Goal: Task Accomplishment & Management: Manage account settings

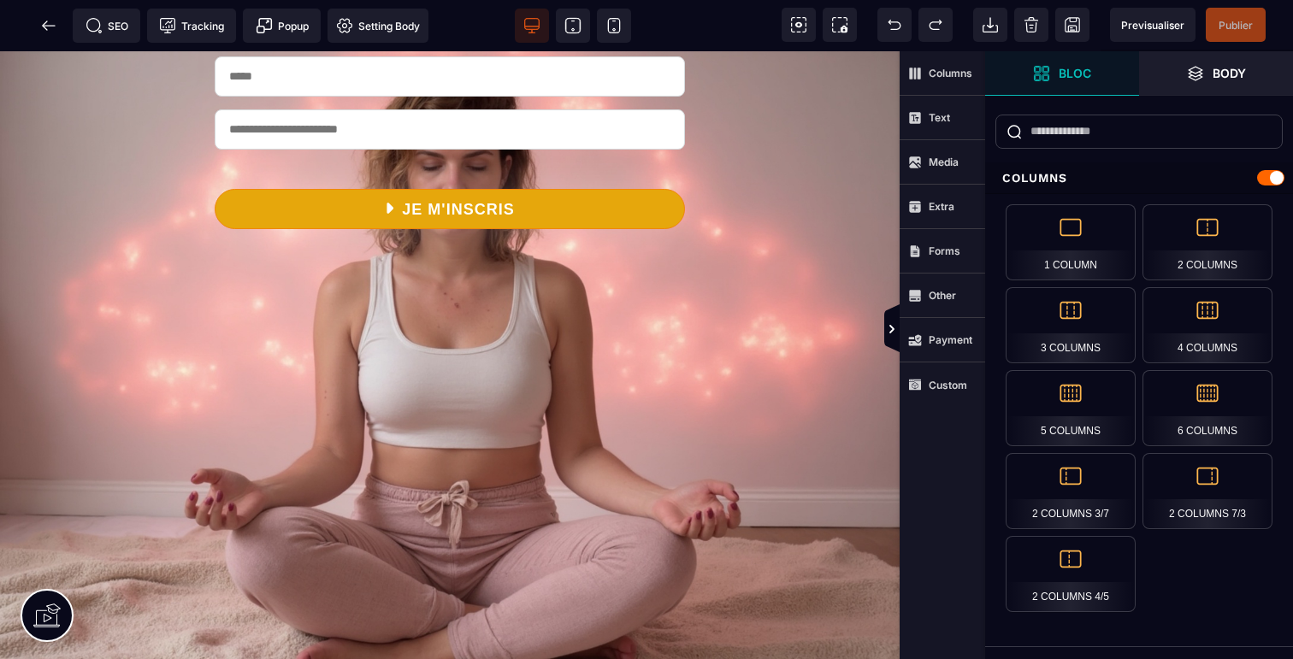
scroll to position [398, 0]
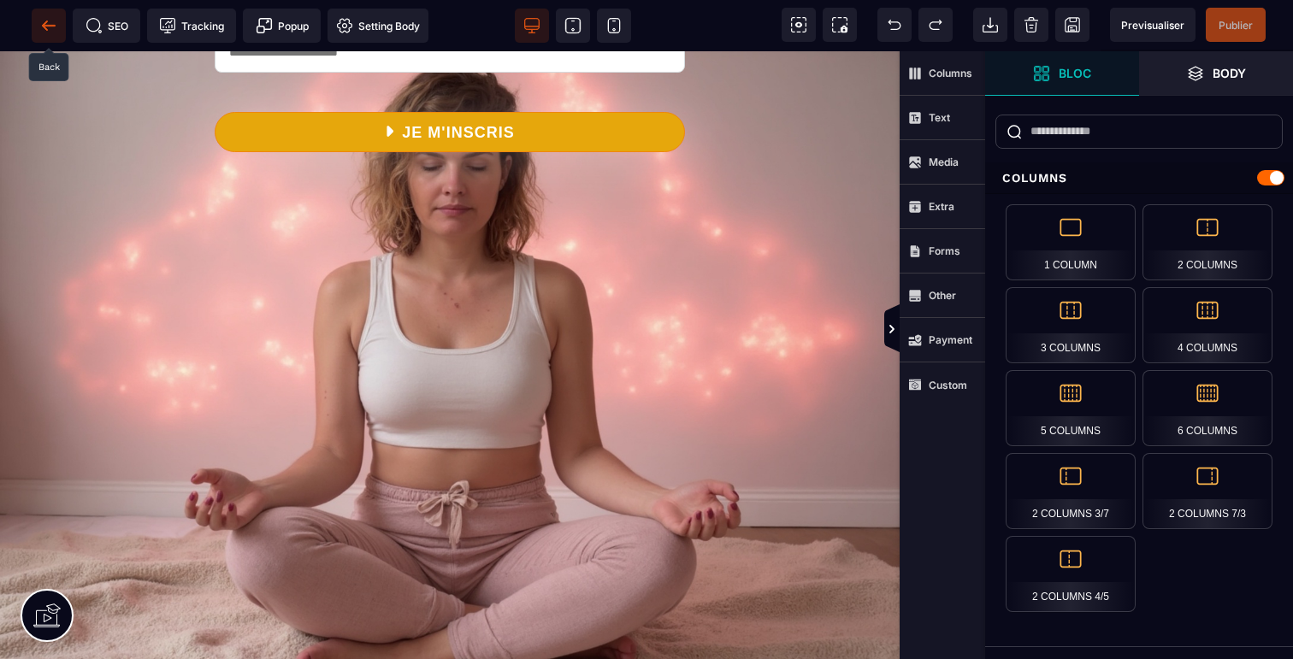
click at [46, 19] on icon at bounding box center [48, 25] width 17 height 17
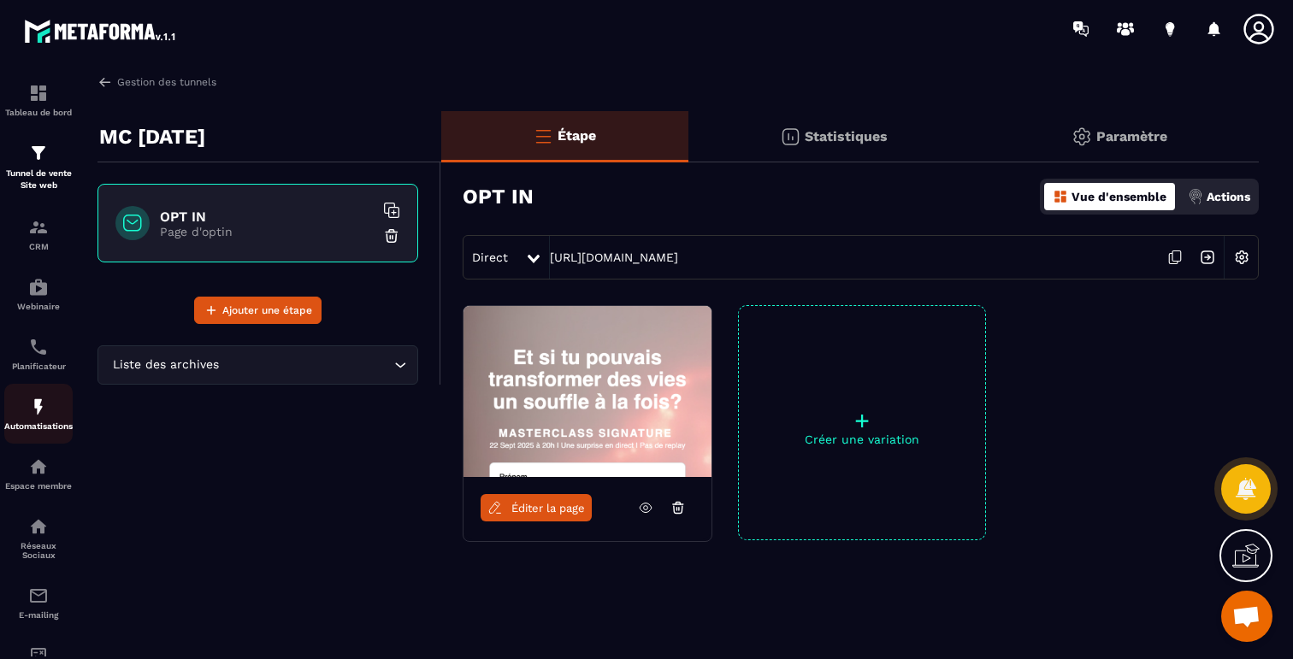
click at [40, 412] on img at bounding box center [38, 407] width 21 height 21
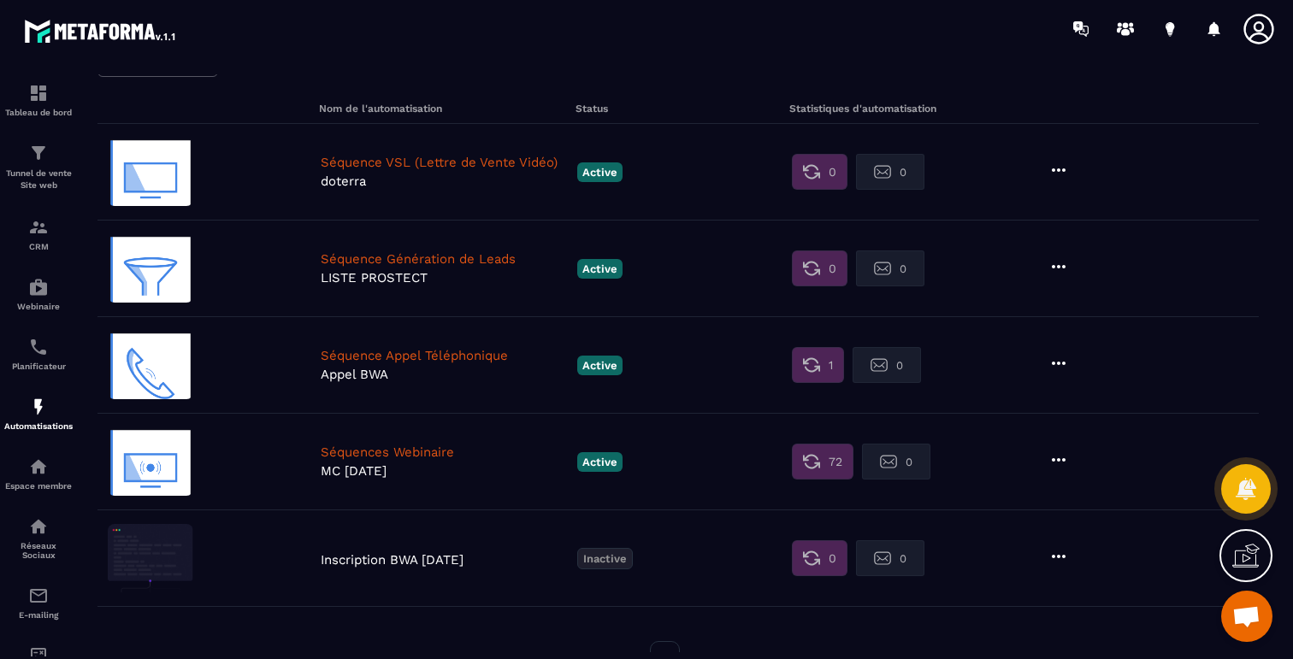
scroll to position [124, 0]
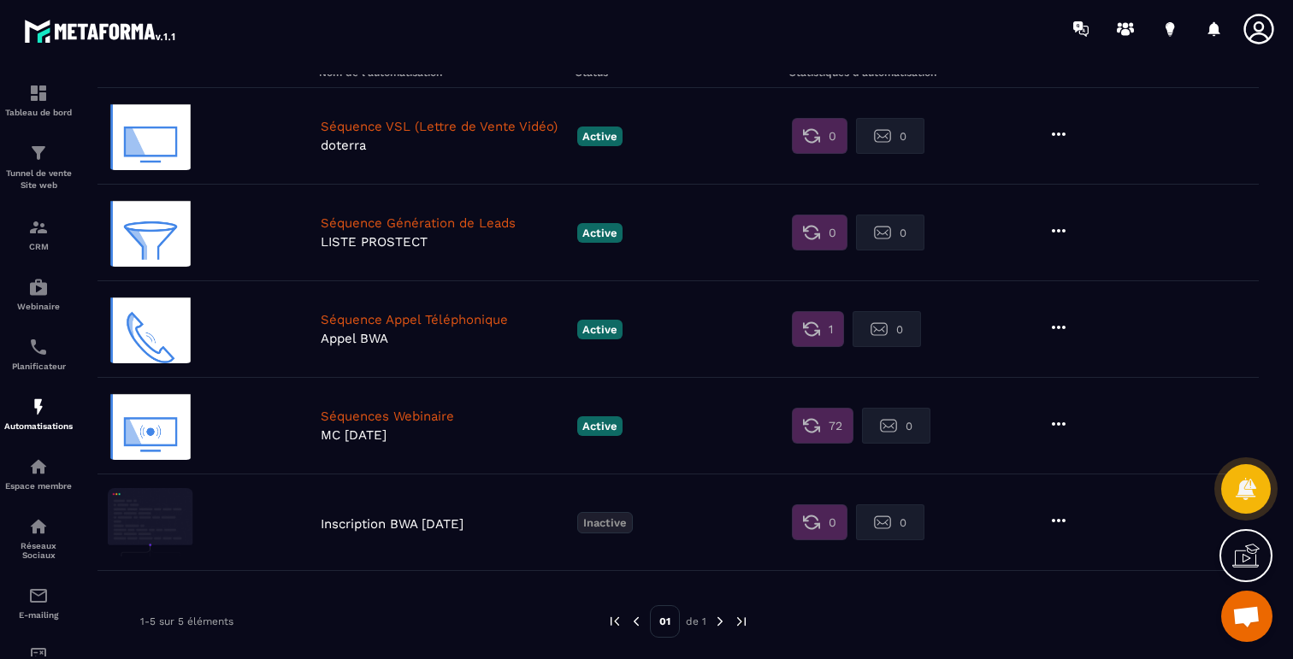
click at [478, 221] on p "Séquence Génération de Leads" at bounding box center [445, 222] width 248 height 15
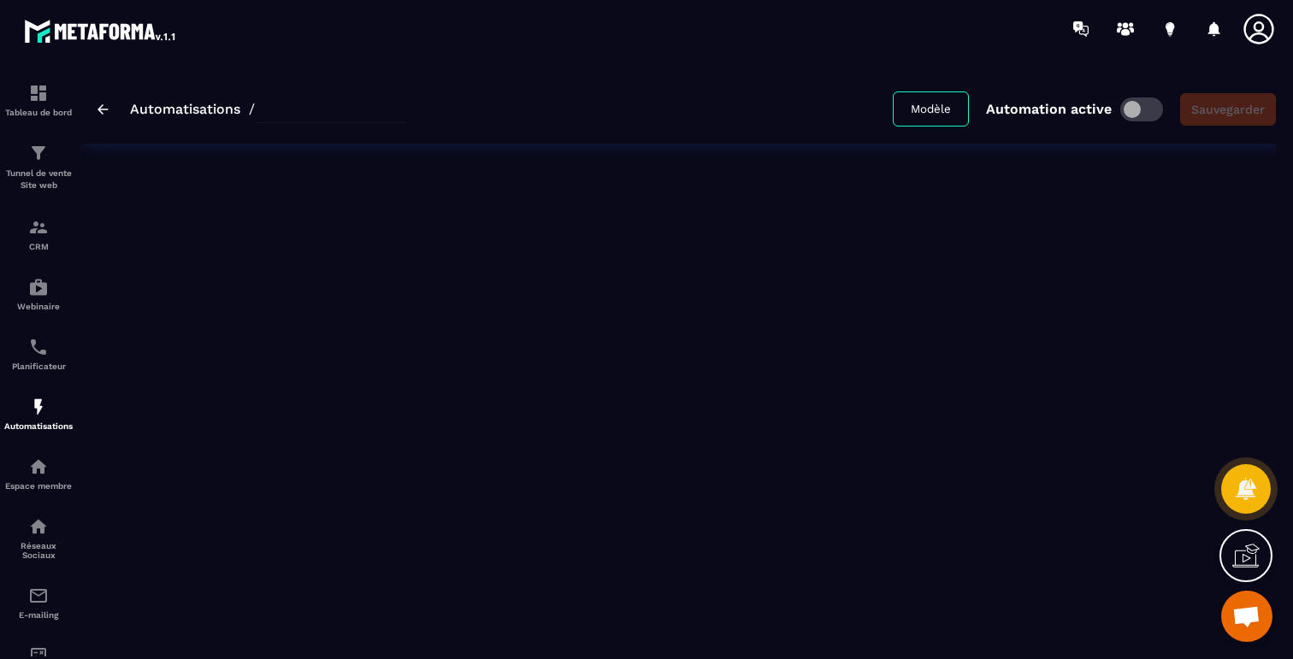
type input "**********"
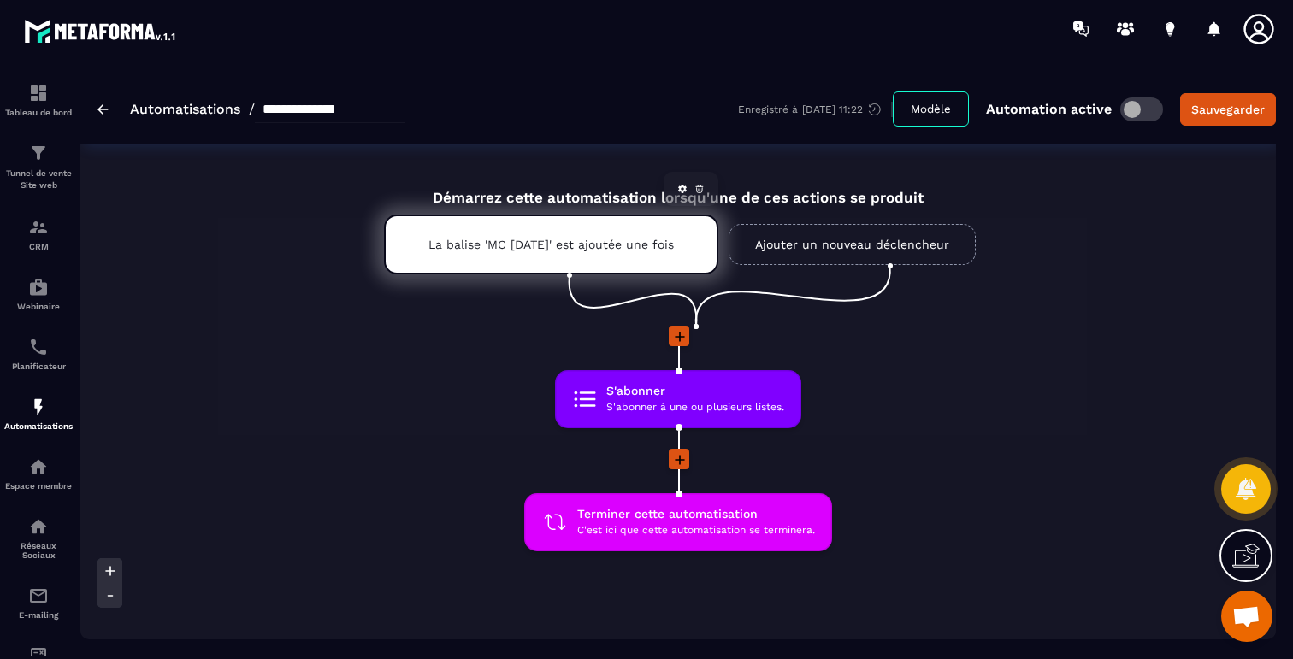
click at [603, 238] on p "La balise 'MC [DATE]' est ajoutée une fois" at bounding box center [550, 245] width 245 height 14
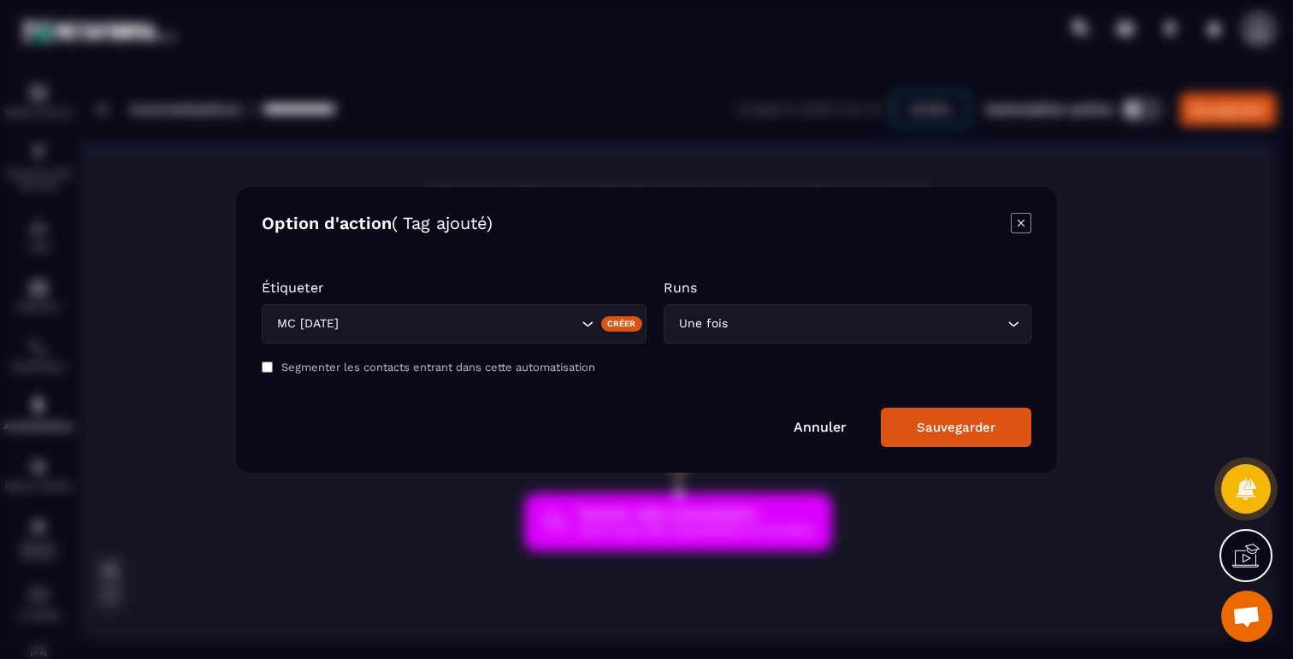
click at [907, 428] on button "Sauvegarder" at bounding box center [956, 427] width 150 height 39
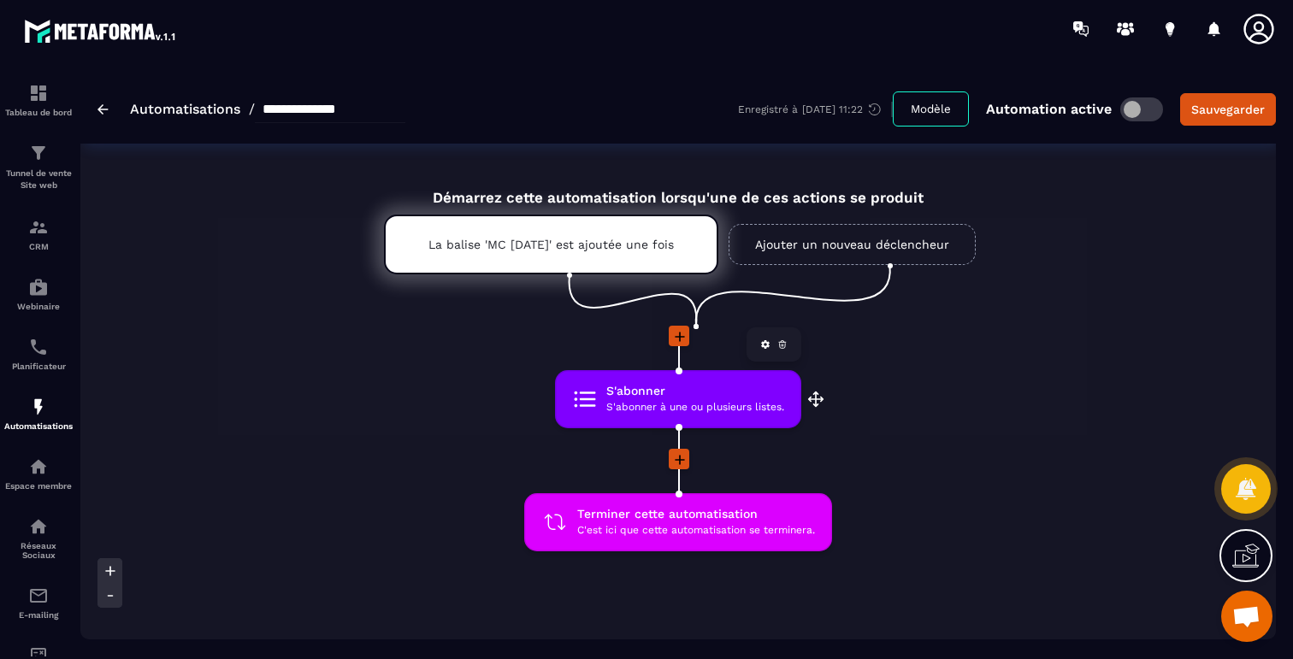
click at [687, 404] on span "S'abonner à une ou plusieurs listes." at bounding box center [695, 407] width 178 height 16
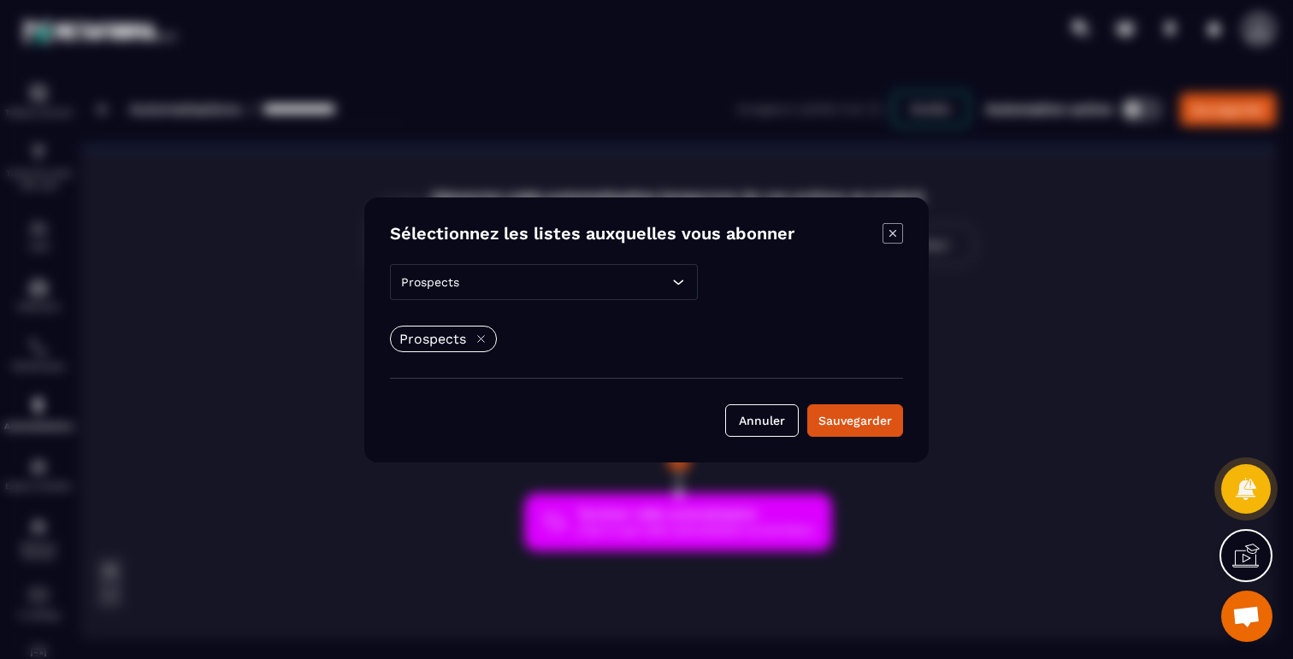
click at [563, 290] on div "Prospects" at bounding box center [544, 282] width 308 height 36
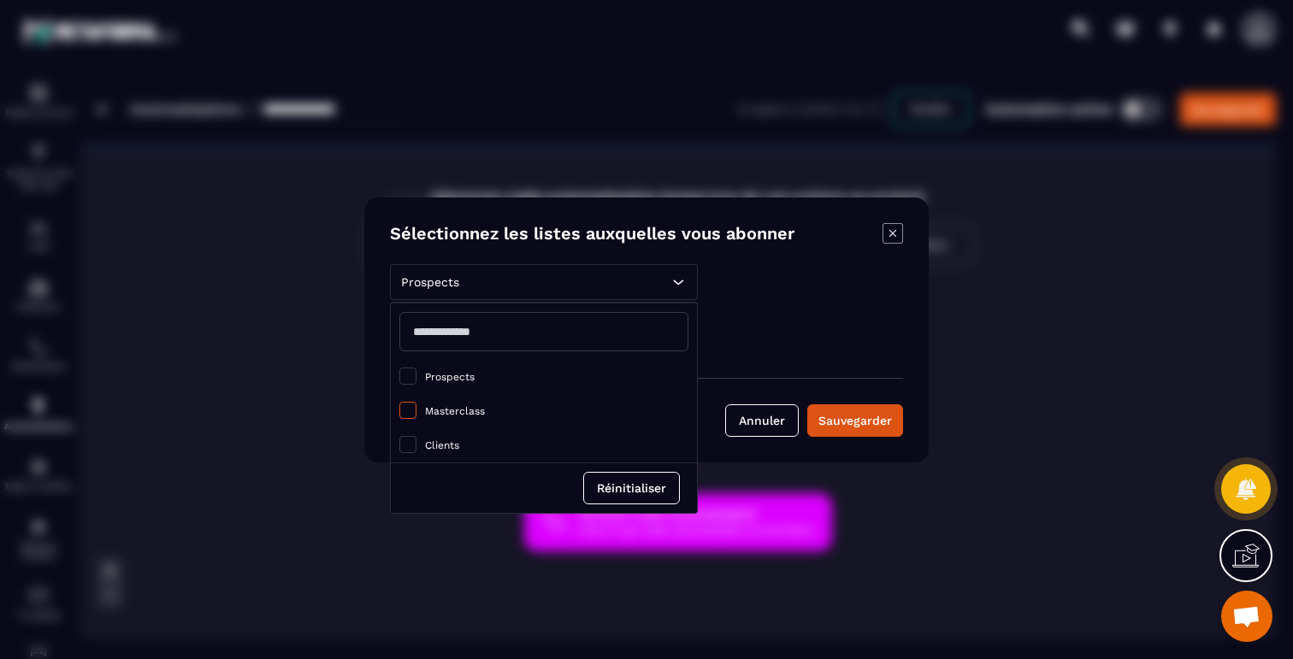
click at [408, 408] on span "Modal window" at bounding box center [407, 410] width 17 height 17
click at [408, 381] on span "Modal window" at bounding box center [407, 376] width 17 height 17
click at [636, 485] on button "Réinitialiser" at bounding box center [631, 488] width 97 height 32
click at [487, 411] on label "Masterclass" at bounding box center [543, 411] width 289 height 17
click at [815, 340] on div "Masterclass" at bounding box center [646, 339] width 513 height 27
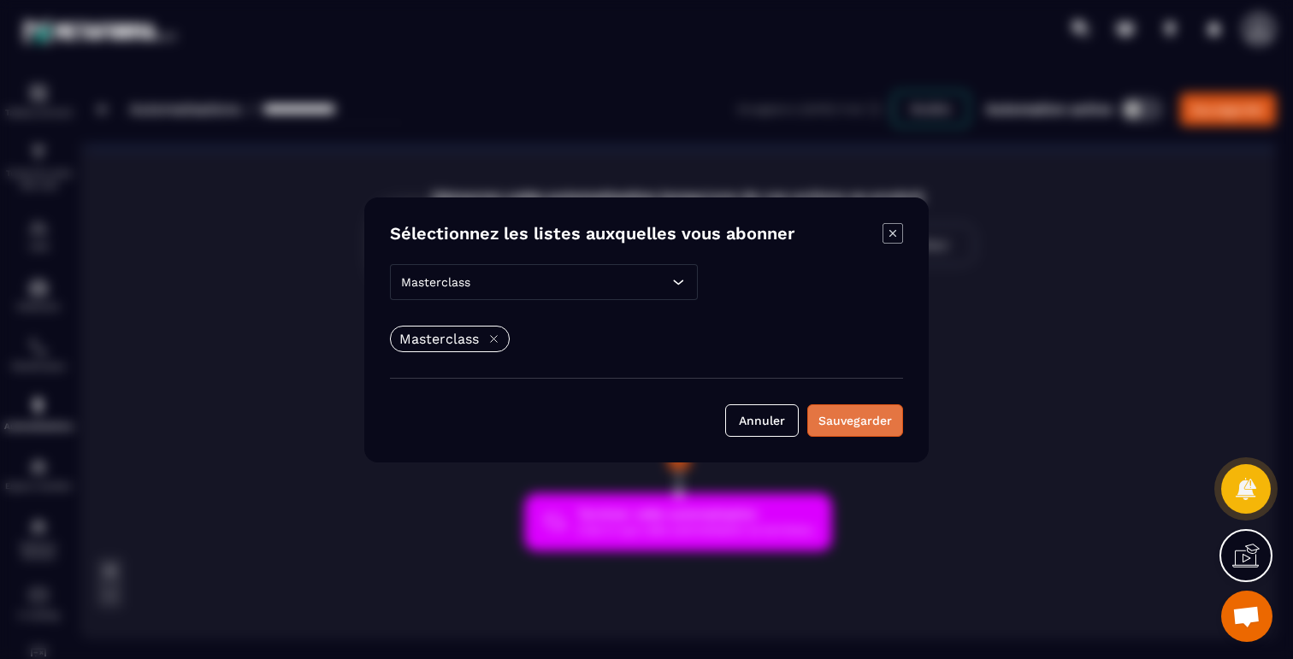
click at [863, 409] on button "Sauvegarder" at bounding box center [855, 420] width 96 height 32
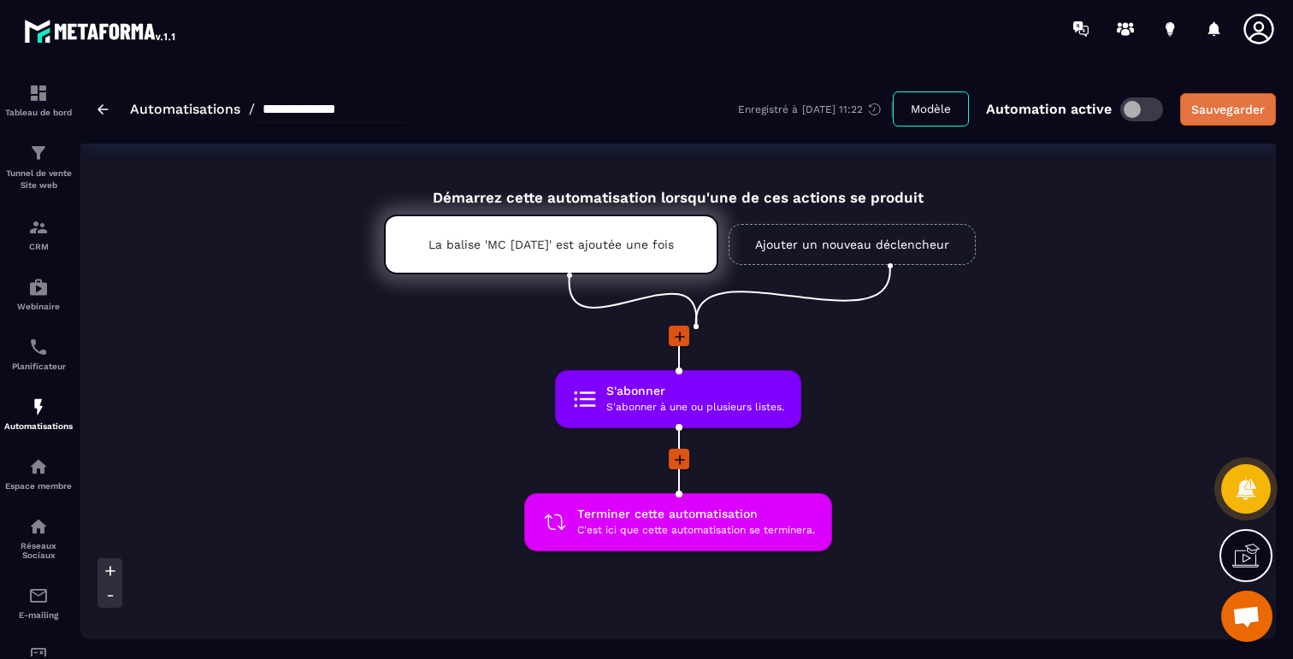
click at [1210, 118] on button "Sauvegarder" at bounding box center [1228, 109] width 96 height 32
click at [710, 403] on span "S'abonner à une ou plusieurs listes." at bounding box center [695, 407] width 178 height 16
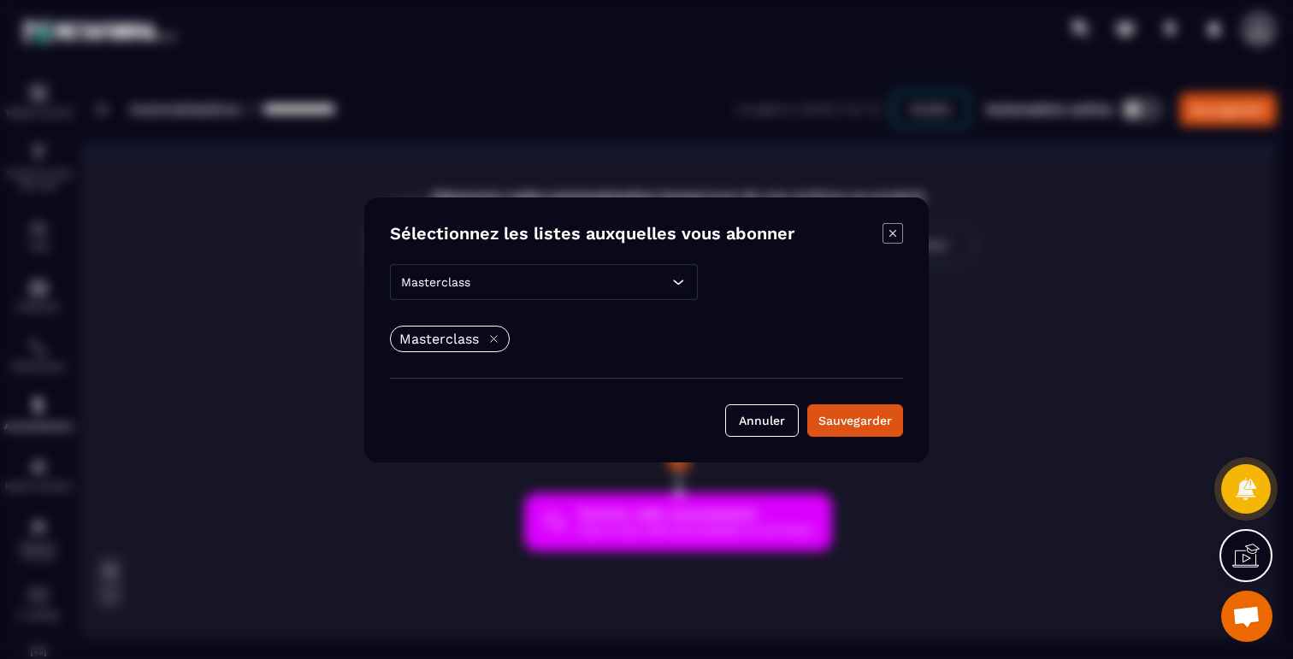
click at [879, 237] on div "Sélectionnez les listes auxquelles vous abonner" at bounding box center [646, 235] width 513 height 24
click at [888, 233] on icon "Modal window" at bounding box center [892, 233] width 21 height 21
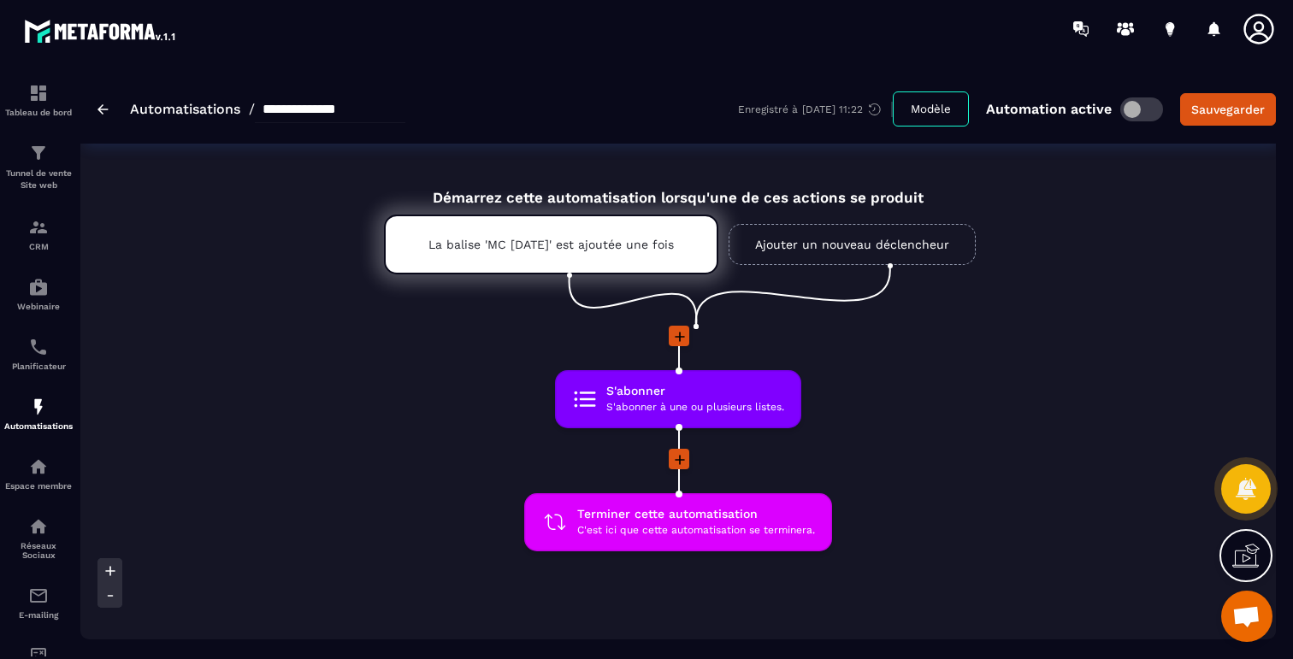
click at [682, 330] on icon at bounding box center [679, 336] width 17 height 17
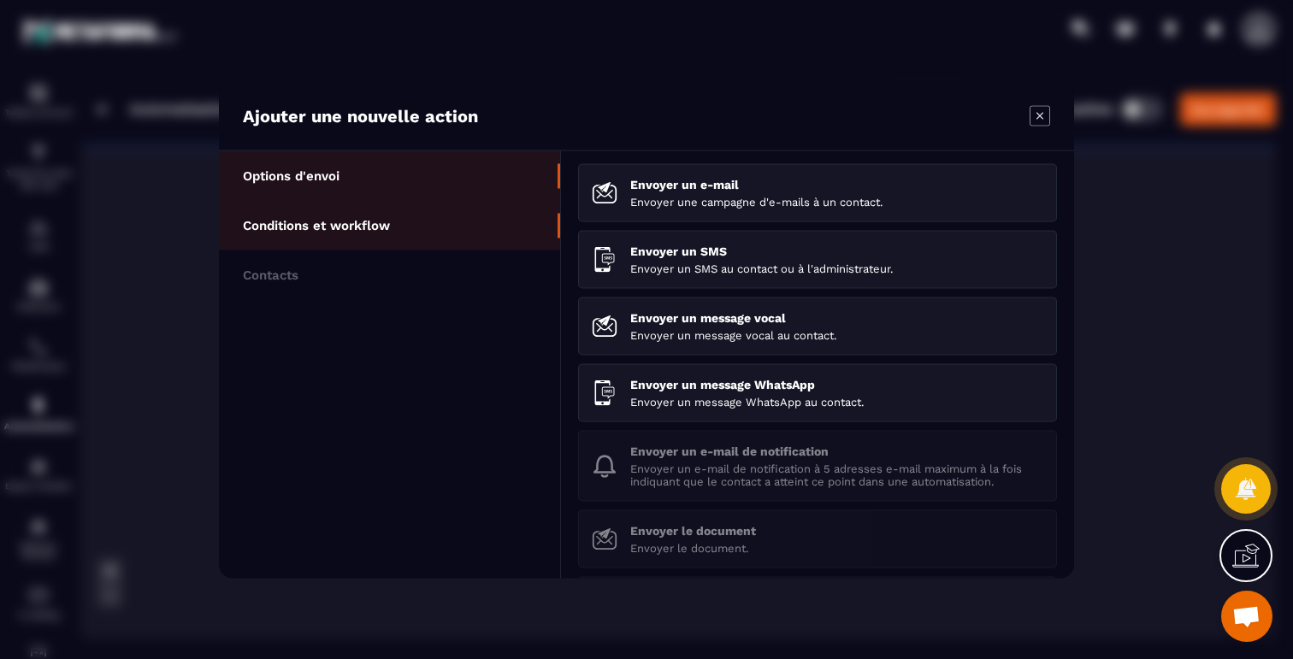
click at [341, 215] on li "Conditions et workflow" at bounding box center [389, 225] width 341 height 50
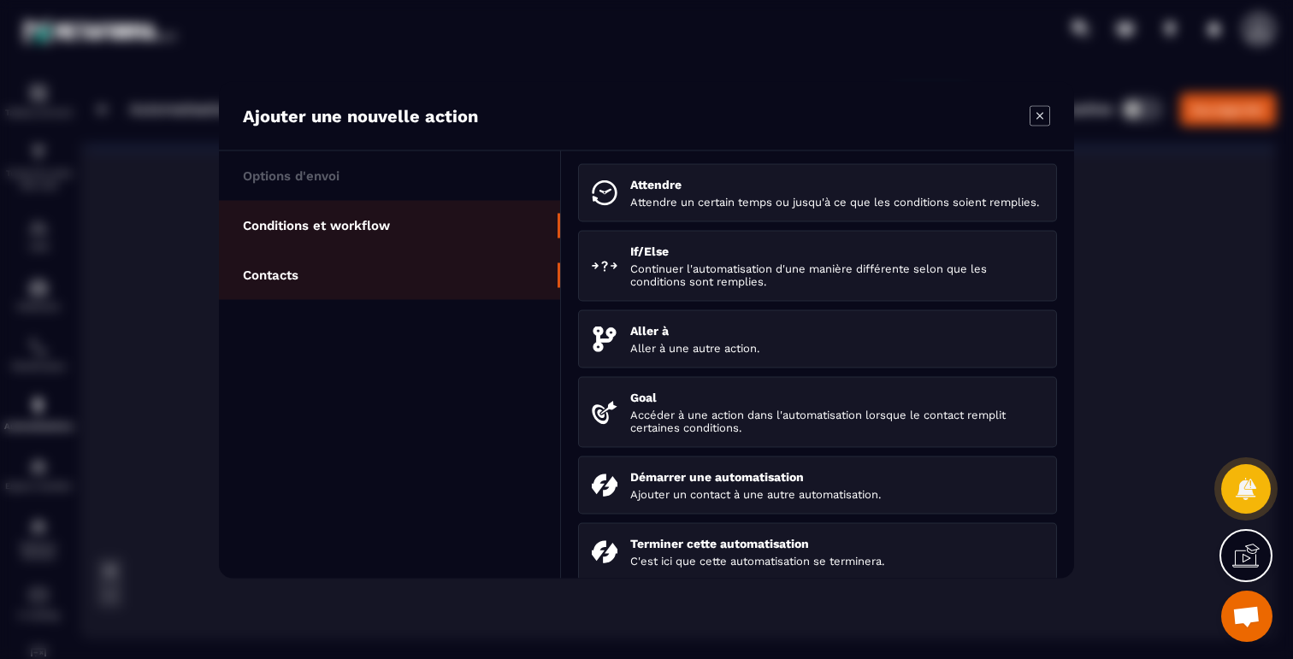
click at [271, 257] on li "Contacts" at bounding box center [389, 275] width 341 height 50
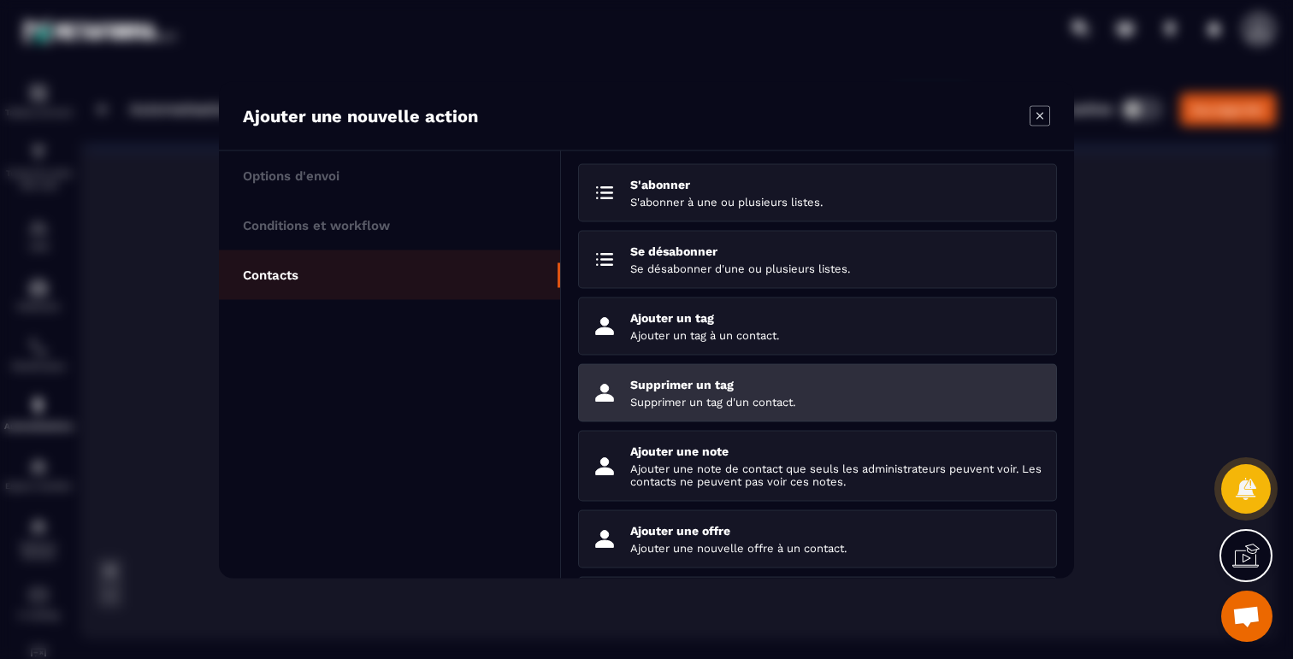
click at [713, 392] on div "Supprimer un tag Supprimer un tag d'un contact." at bounding box center [836, 392] width 413 height 31
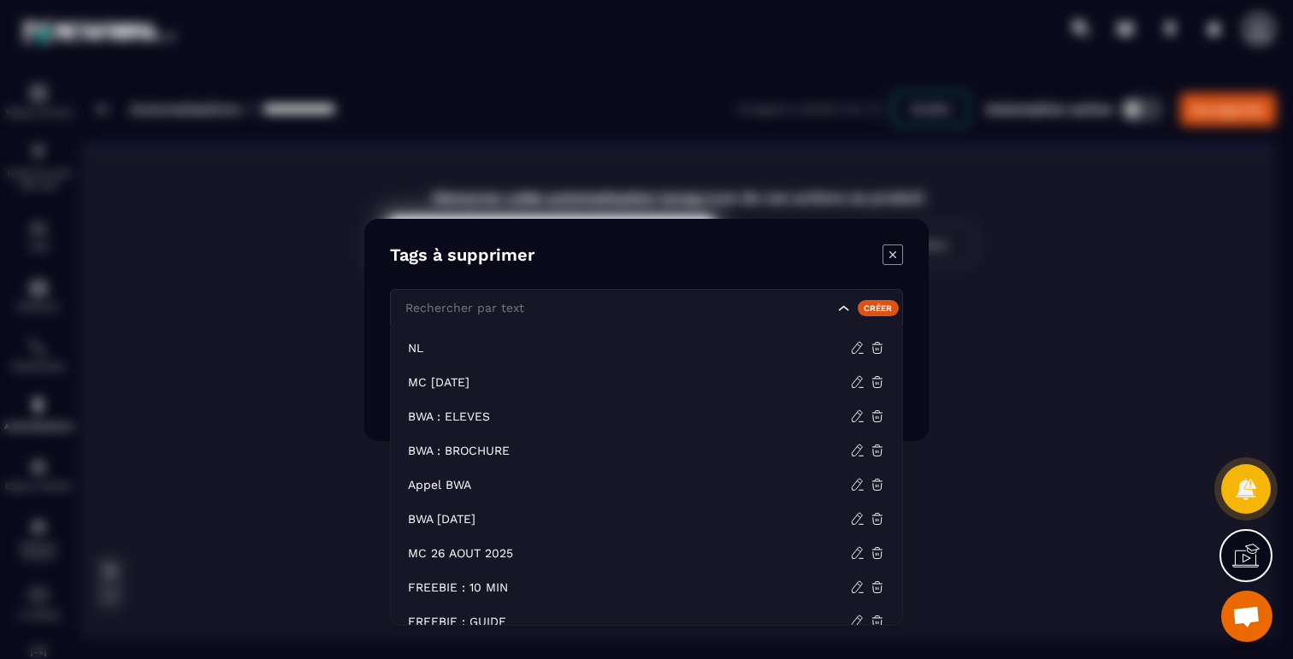
click at [843, 310] on icon "Search for option" at bounding box center [843, 307] width 17 height 17
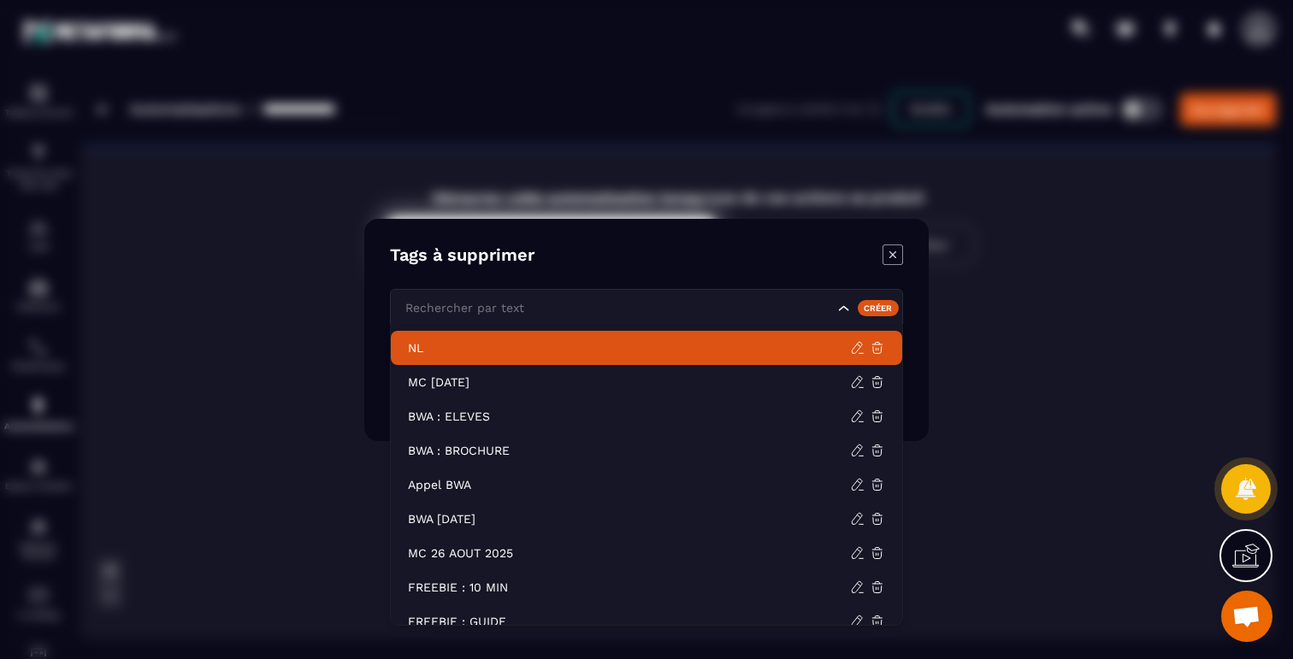
click at [422, 349] on p "NL" at bounding box center [629, 347] width 442 height 17
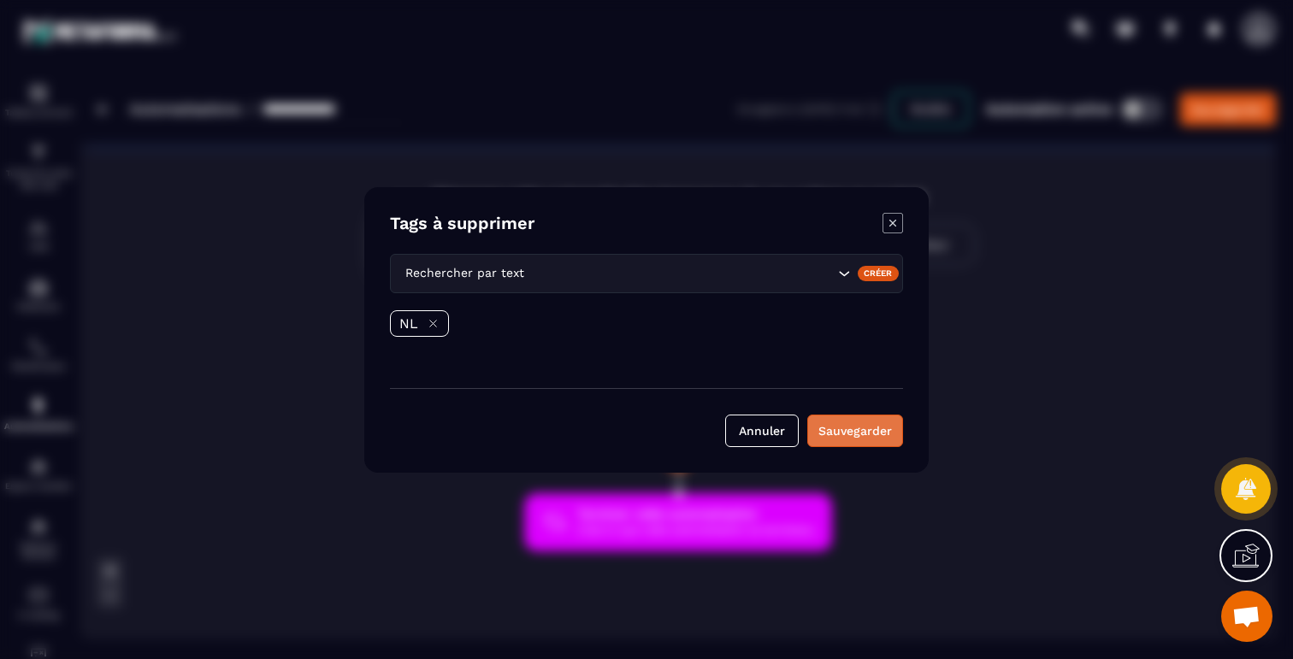
click at [831, 429] on button "Sauvegarder" at bounding box center [855, 431] width 96 height 32
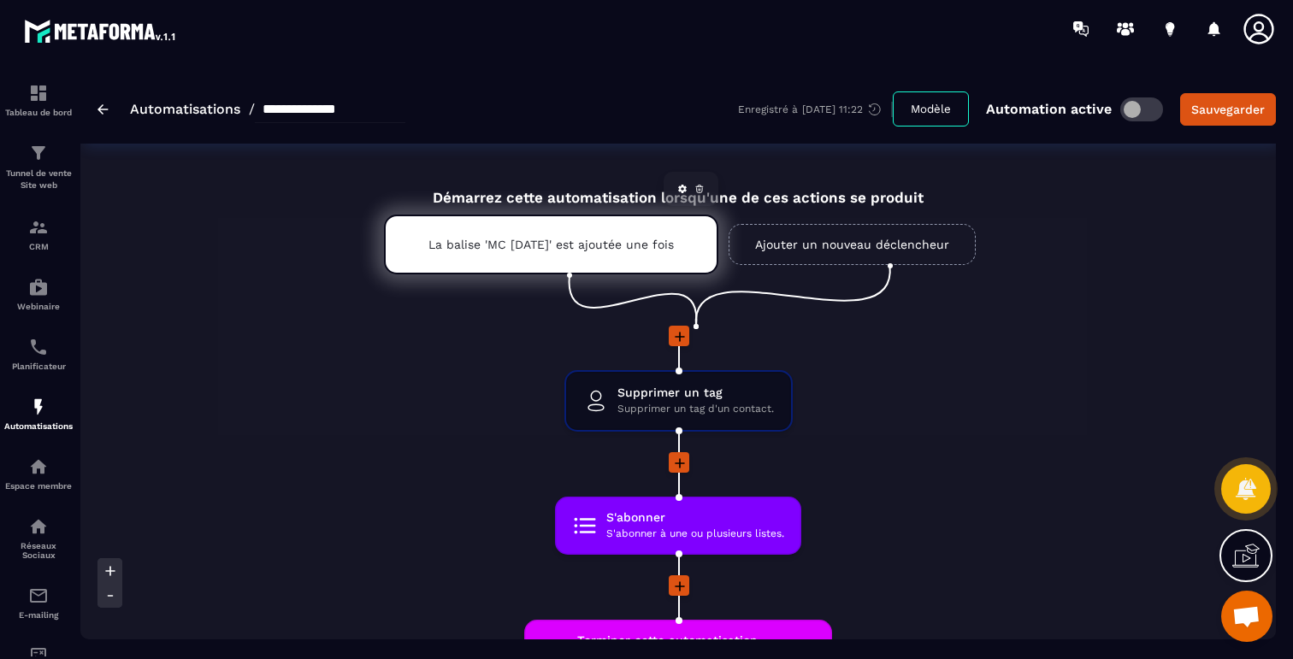
click at [588, 231] on div "La balise 'MC [DATE]' est ajoutée une fois" at bounding box center [551, 245] width 334 height 60
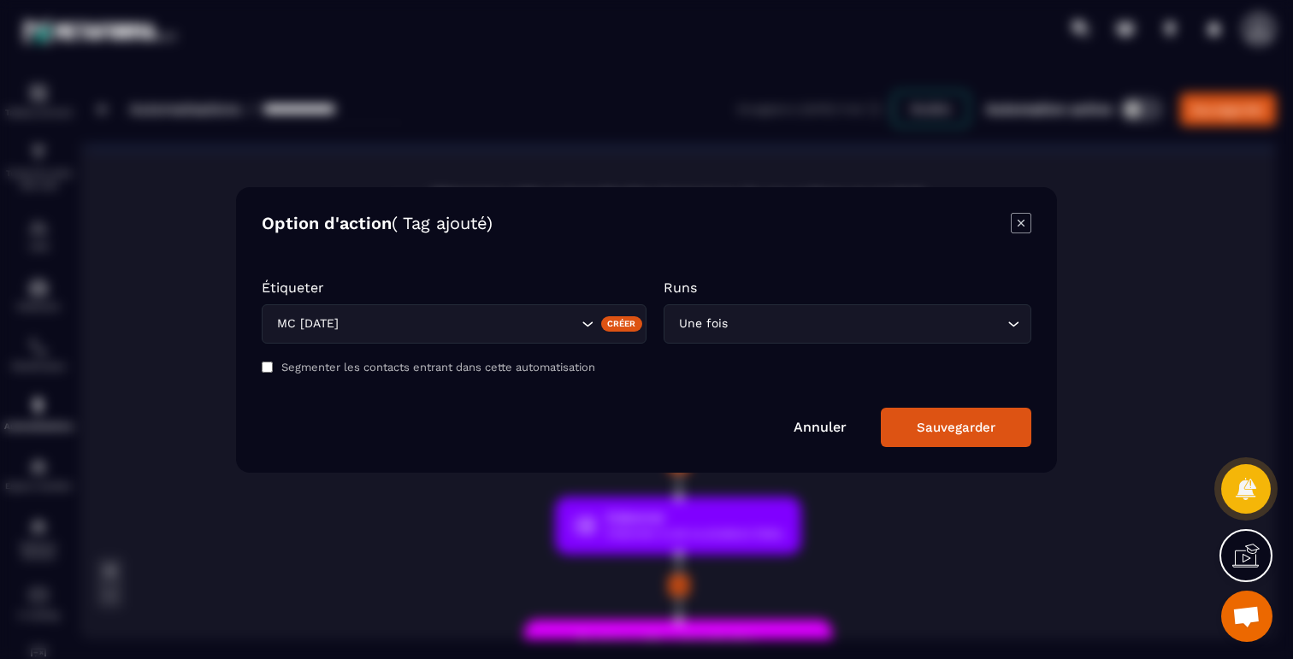
click at [916, 424] on button "Sauvegarder" at bounding box center [956, 427] width 150 height 39
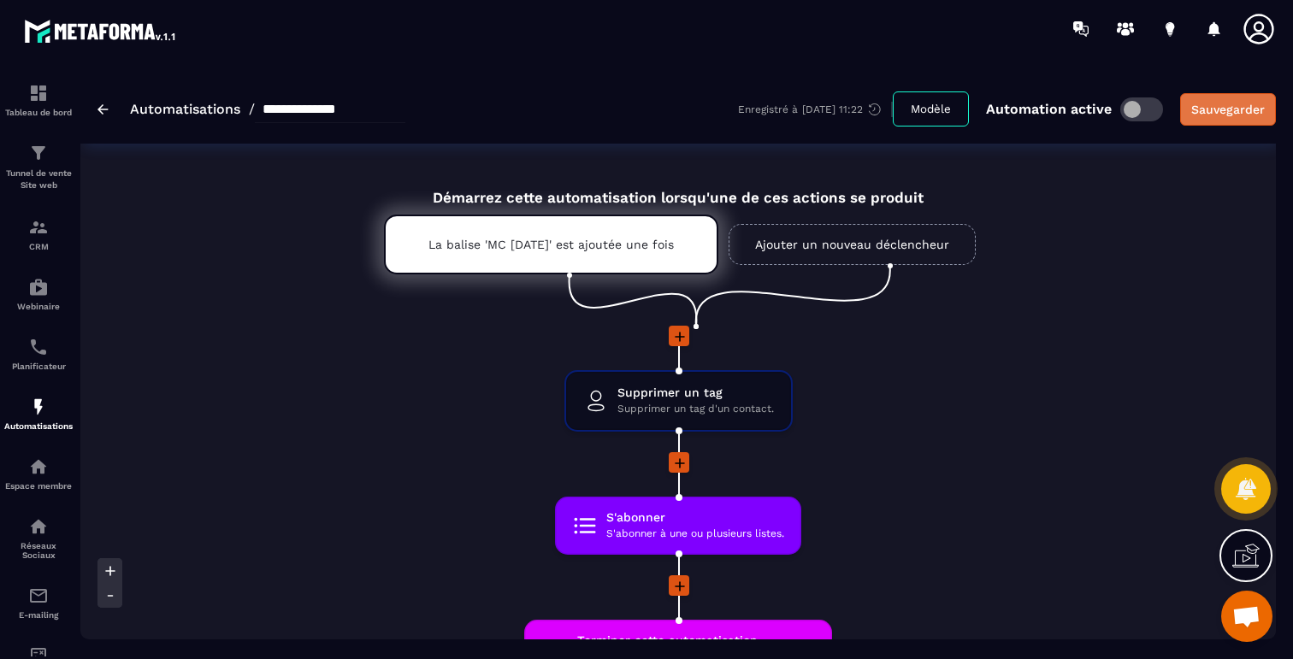
click at [1244, 115] on div "Sauvegarder" at bounding box center [1228, 109] width 74 height 17
click at [45, 421] on div "Automatisations" at bounding box center [38, 414] width 68 height 34
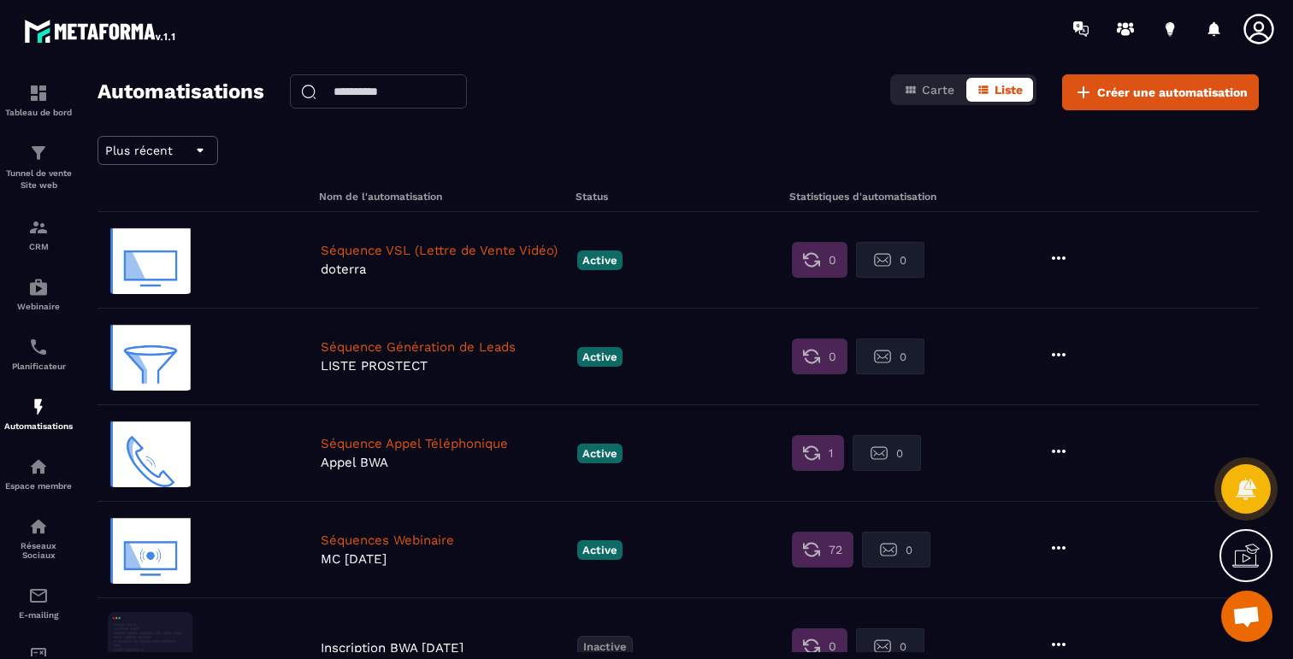
click at [434, 540] on p "Séquences Webinaire" at bounding box center [445, 540] width 248 height 15
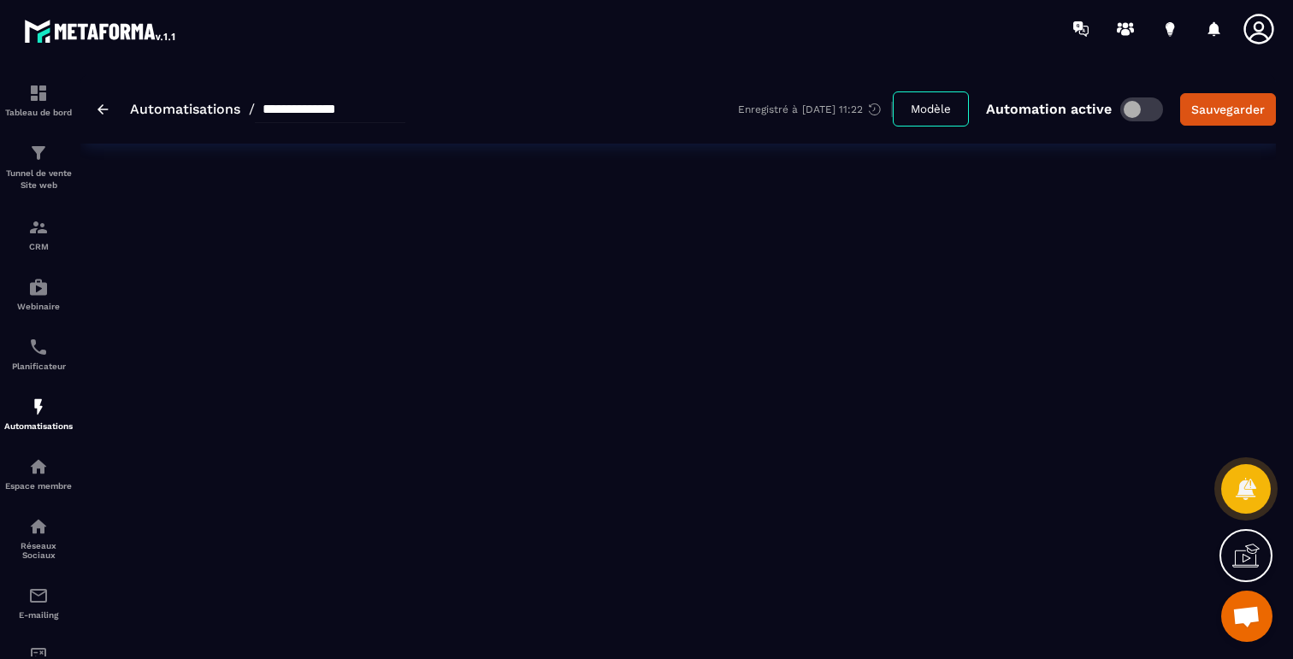
type input "**********"
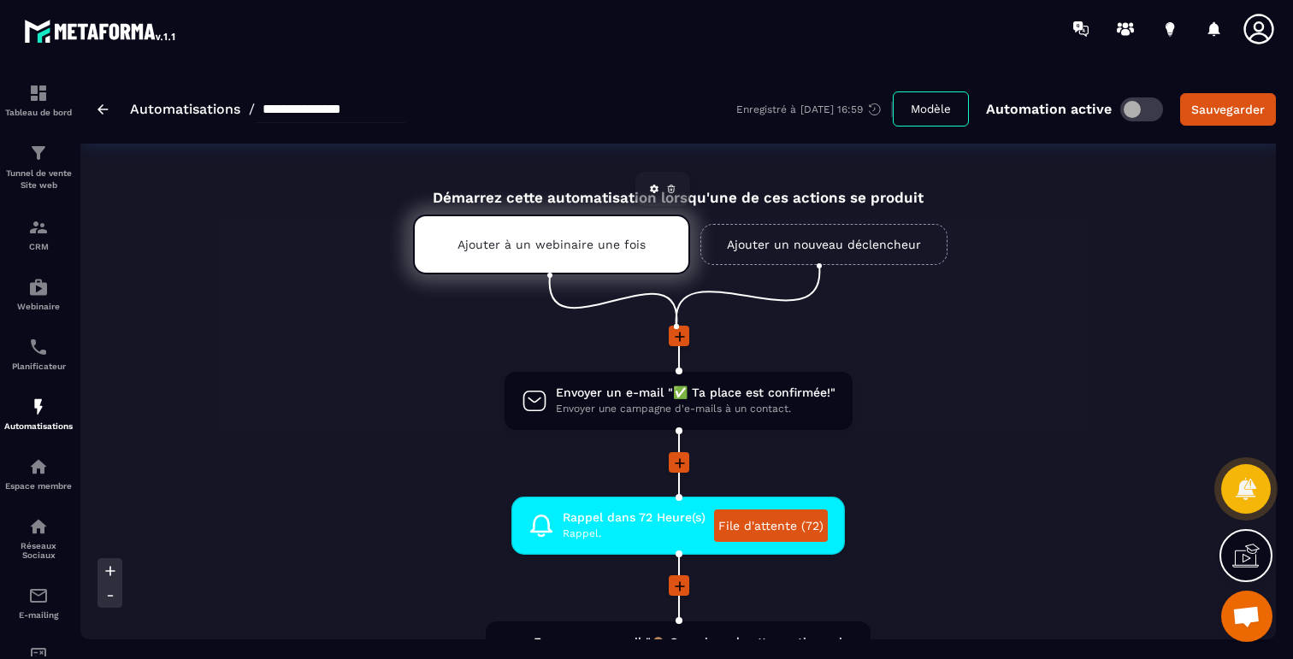
click at [552, 253] on div "Ajouter à un webinaire une fois" at bounding box center [551, 245] width 277 height 60
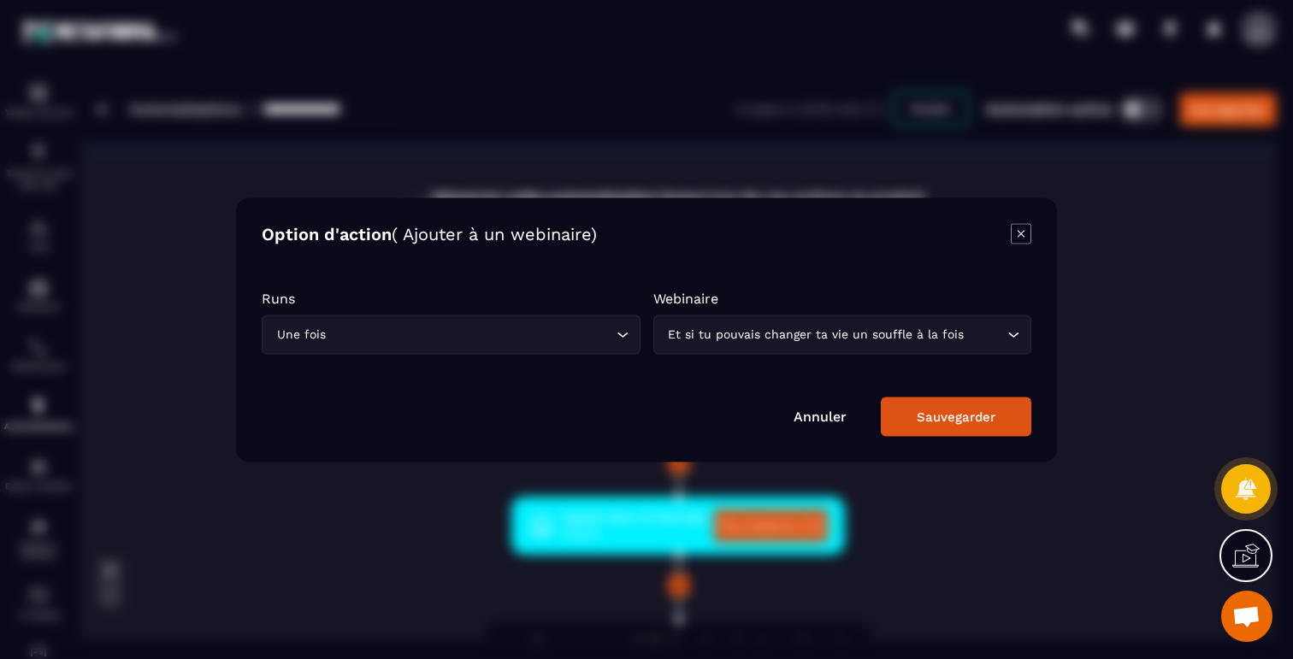
click at [1029, 234] on icon "Modal window" at bounding box center [1021, 233] width 21 height 21
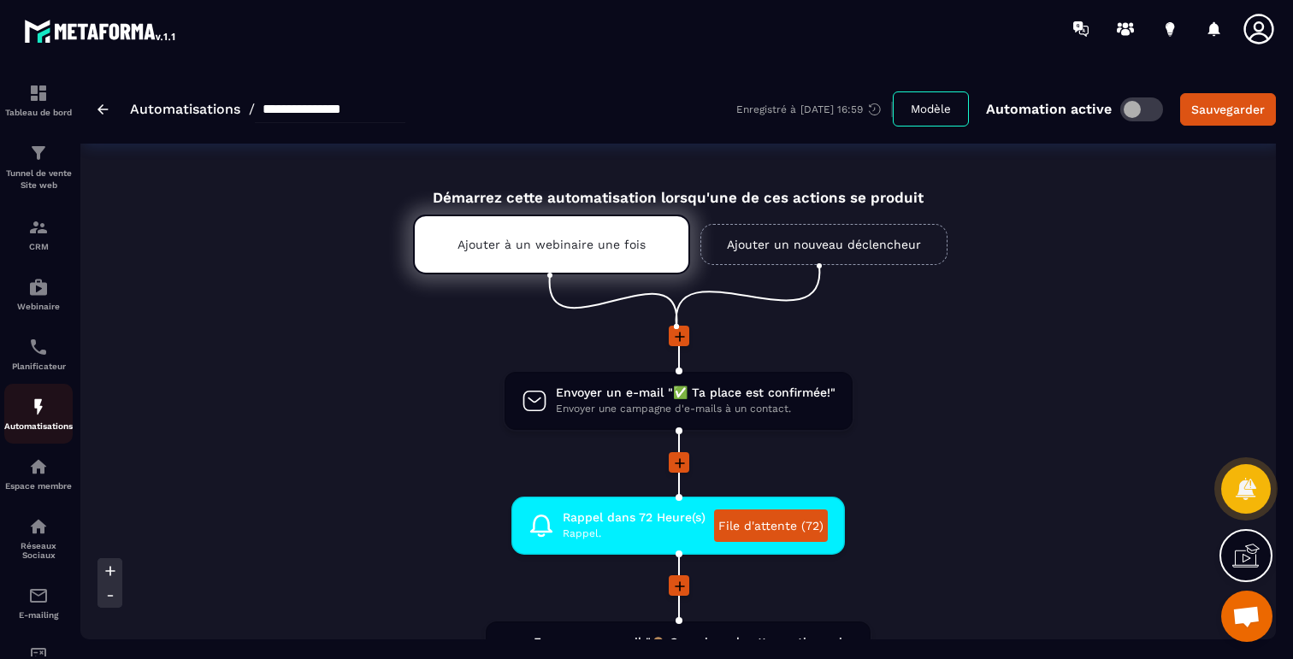
click at [35, 392] on link "Automatisations" at bounding box center [38, 414] width 68 height 60
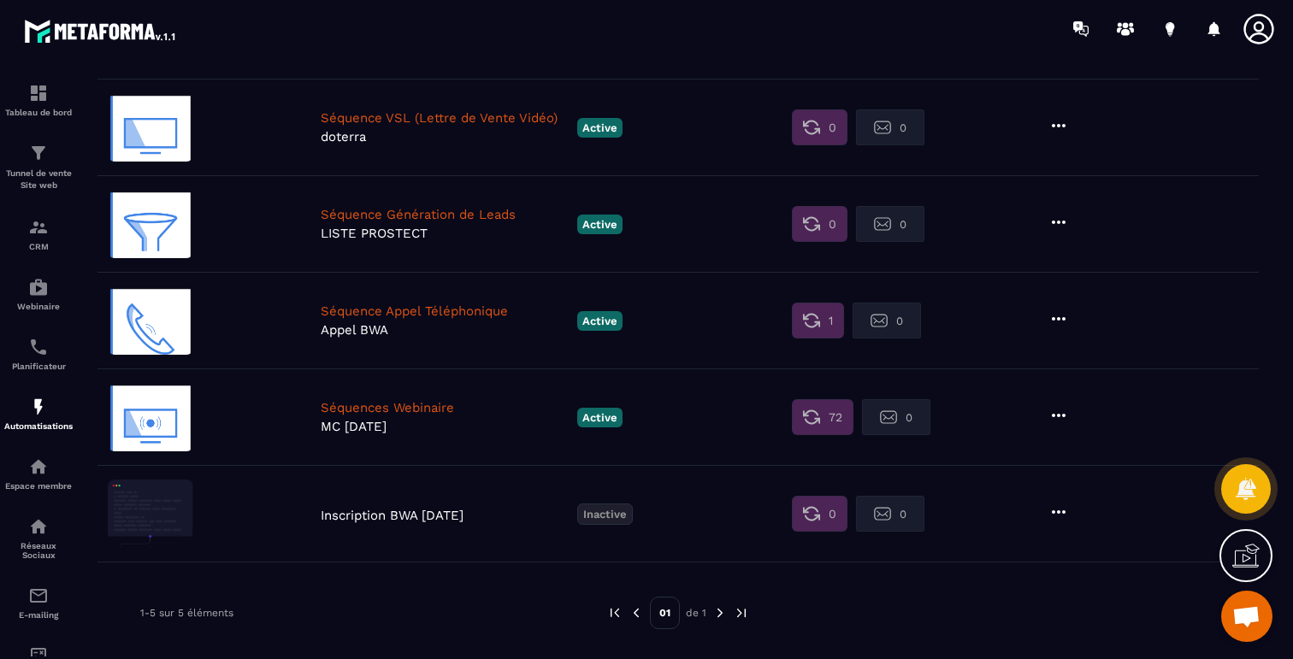
scroll to position [140, 0]
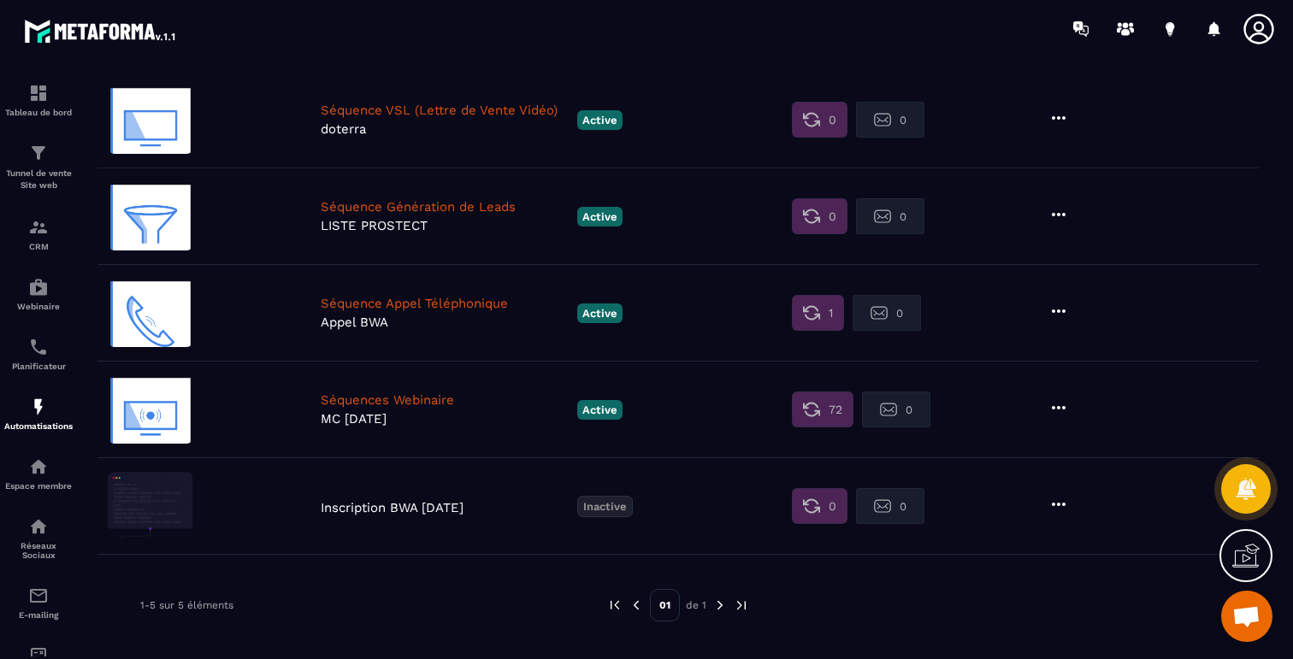
click at [440, 397] on p "Séquences Webinaire" at bounding box center [445, 399] width 248 height 15
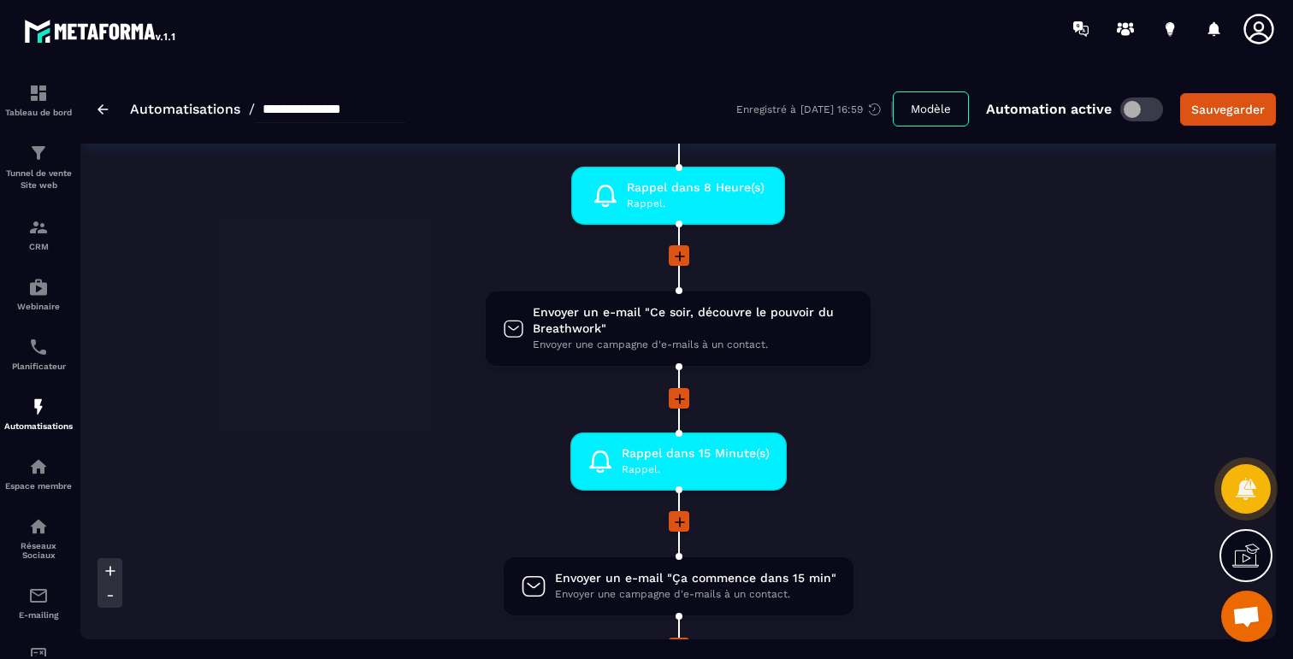
scroll to position [239, 0]
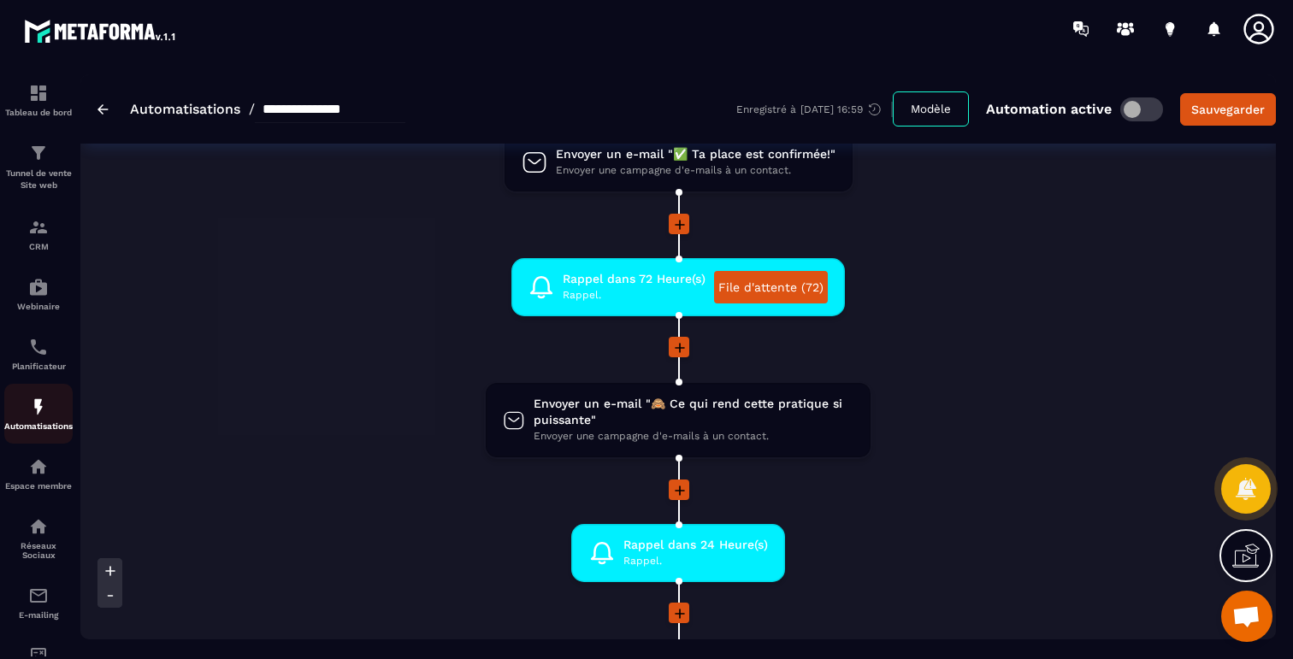
click at [38, 417] on img at bounding box center [38, 407] width 21 height 21
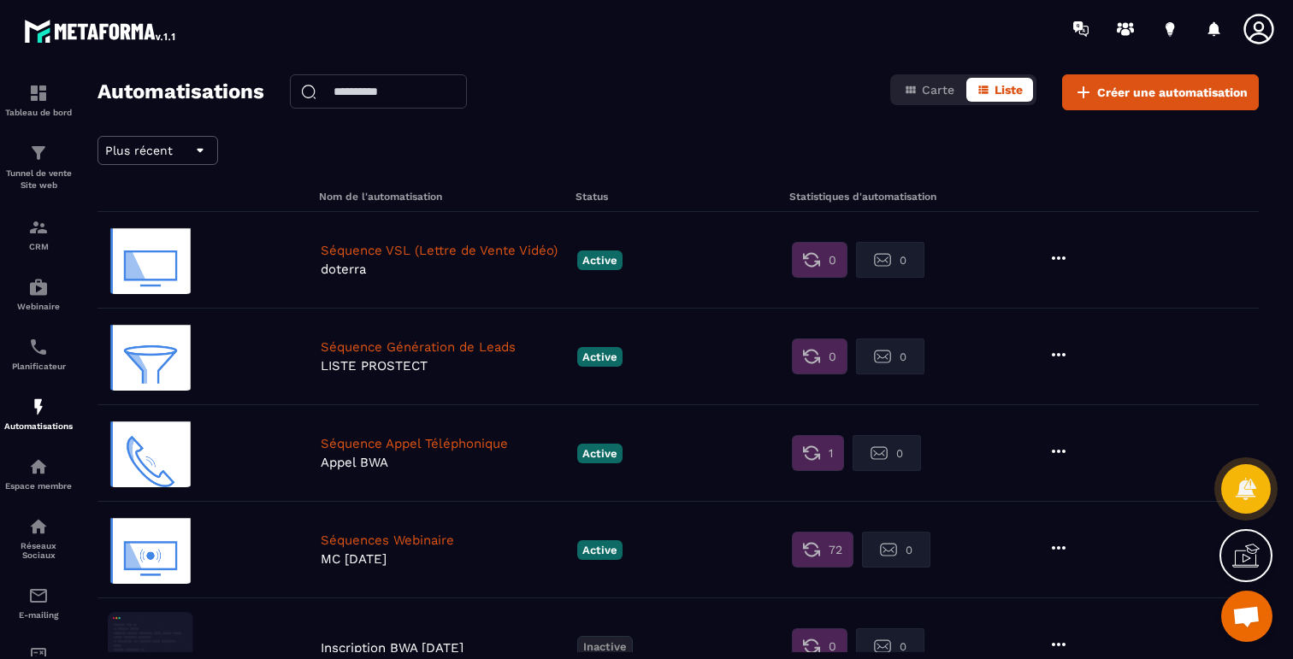
click at [1064, 266] on icon at bounding box center [1058, 258] width 21 height 21
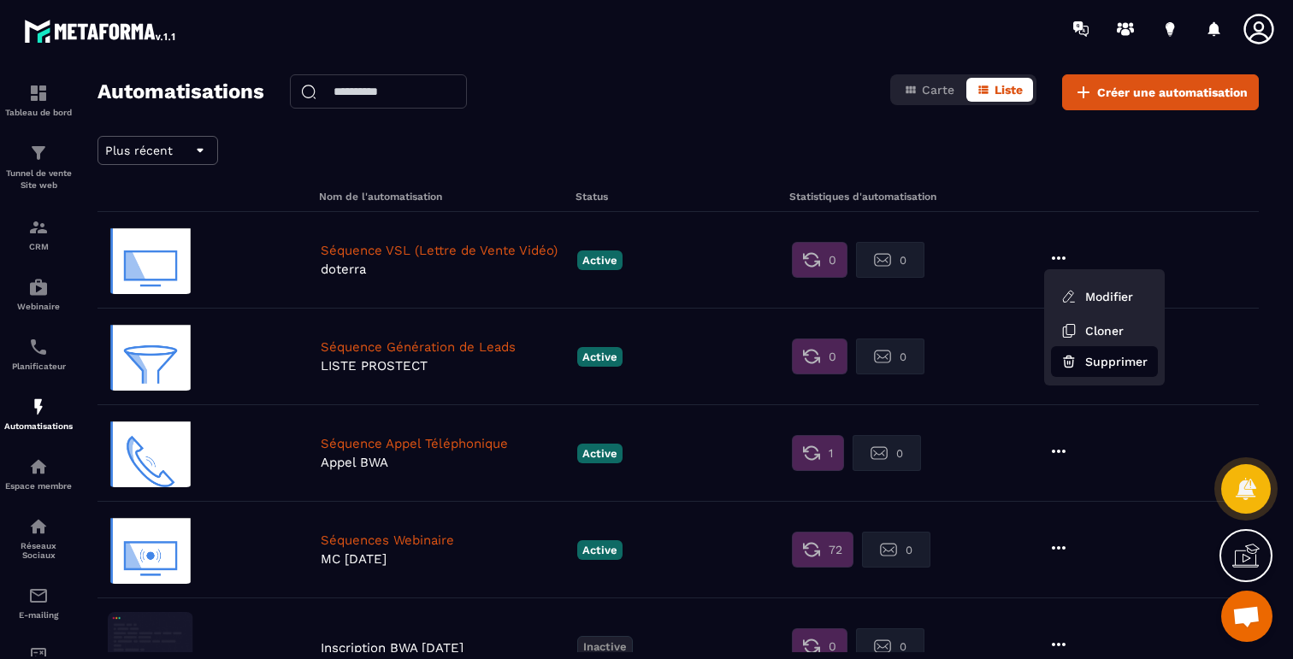
click at [1120, 364] on button "Supprimer" at bounding box center [1104, 361] width 107 height 31
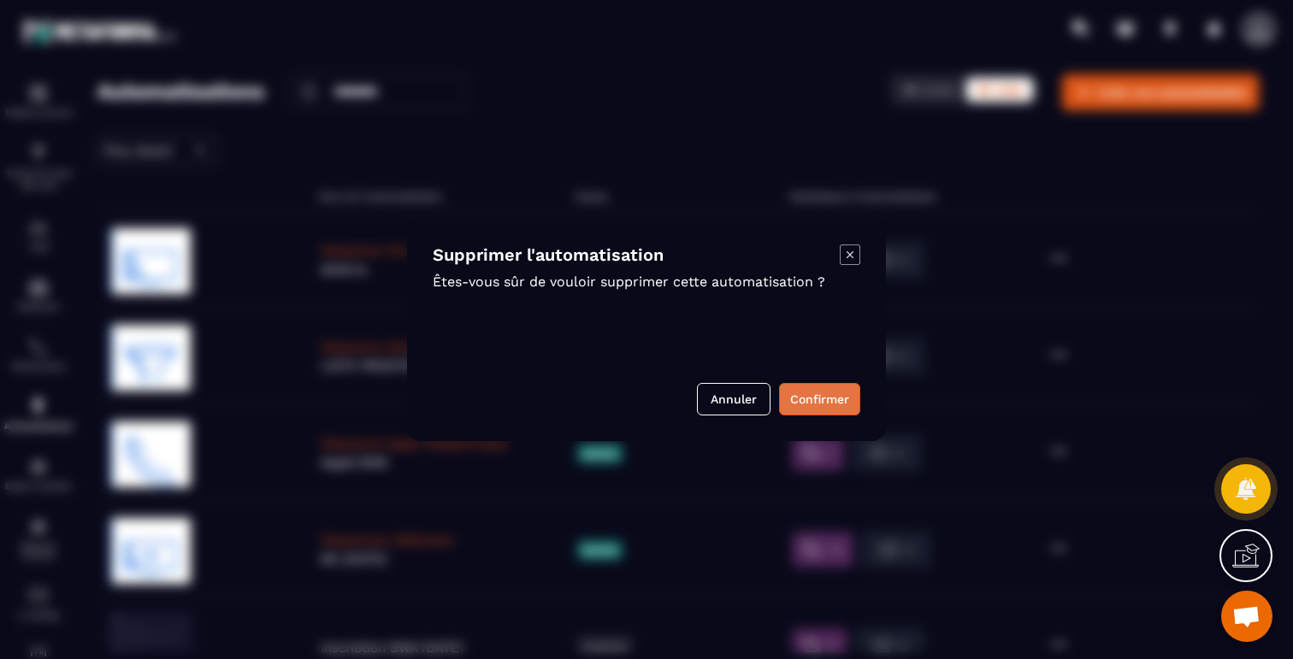
click at [840, 391] on button "Confirmer" at bounding box center [819, 399] width 81 height 32
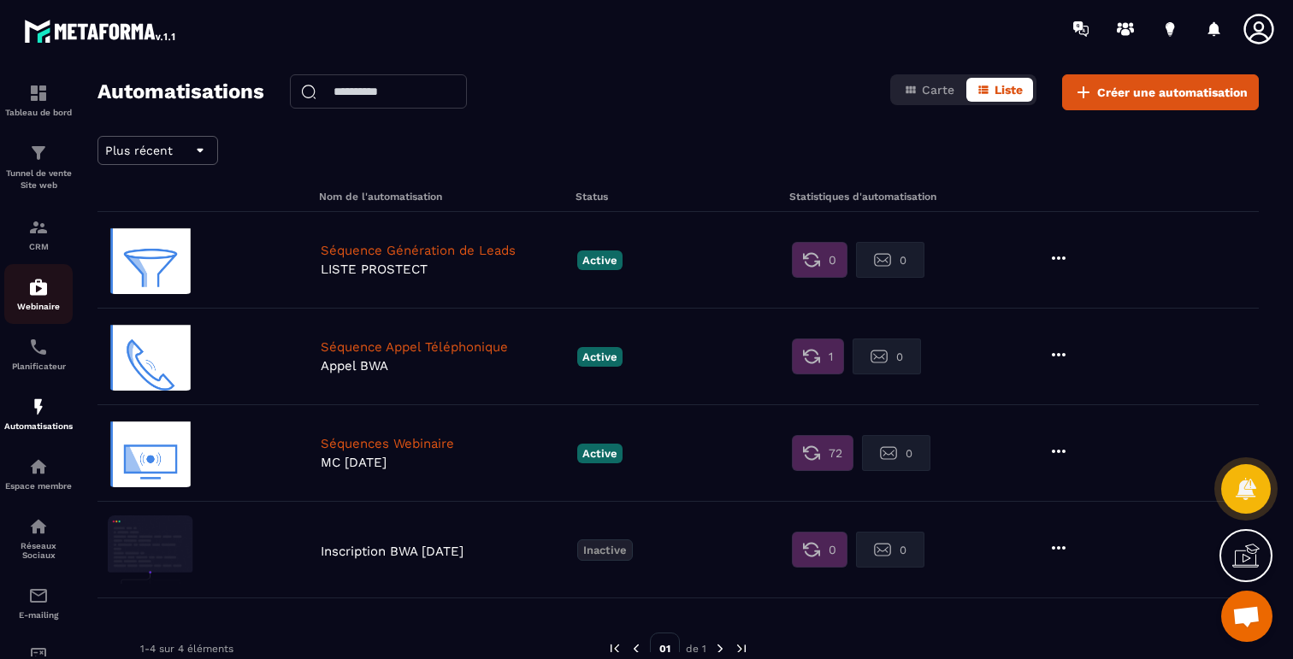
click at [46, 286] on img at bounding box center [38, 287] width 21 height 21
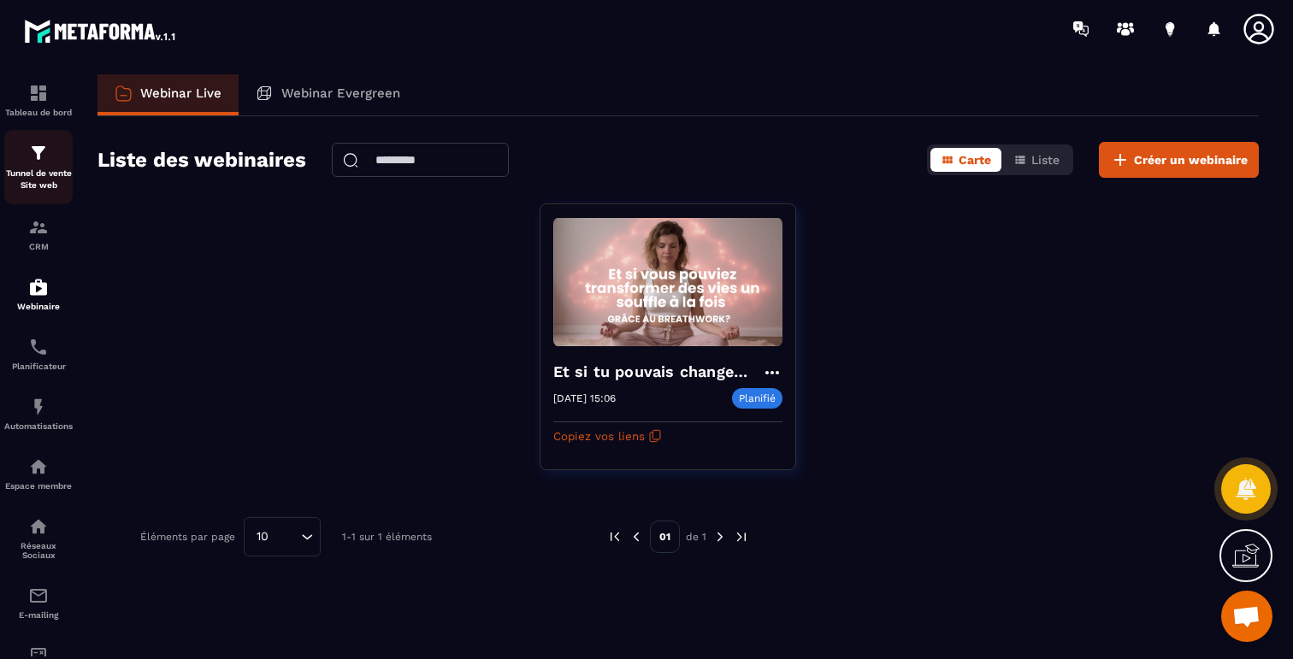
click at [44, 162] on img at bounding box center [38, 153] width 21 height 21
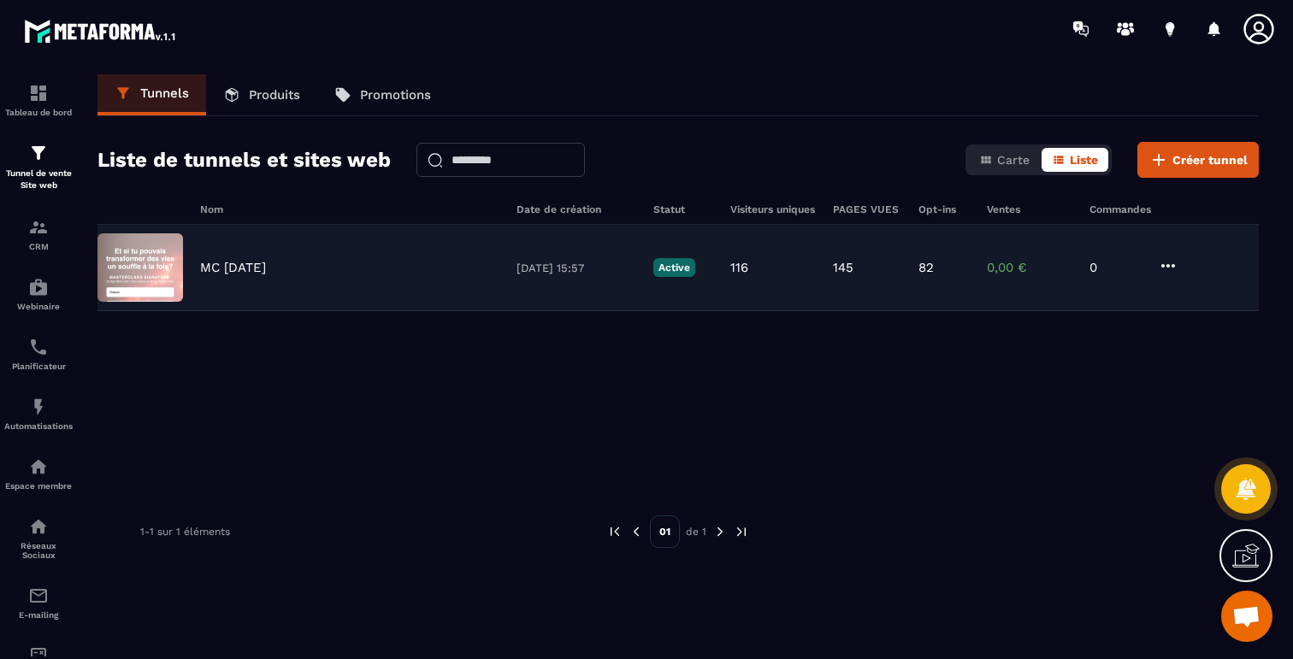
click at [1171, 260] on icon at bounding box center [1168, 266] width 21 height 21
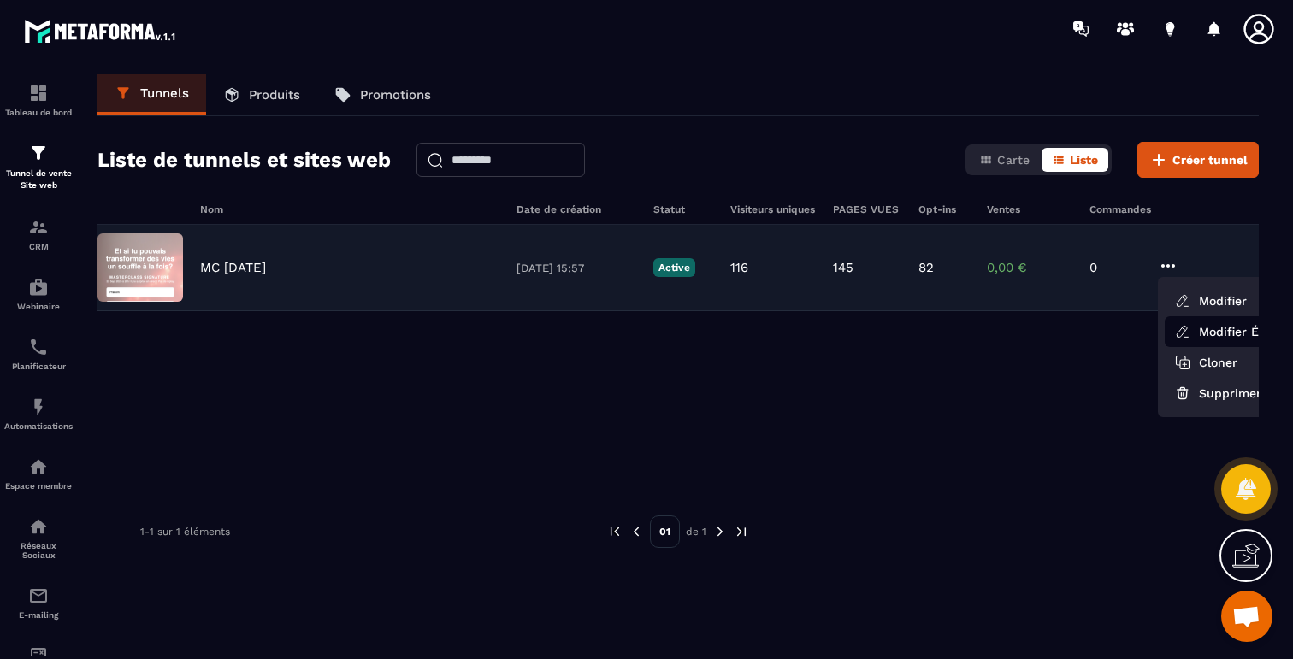
click at [1197, 327] on link "Modifier Étapes" at bounding box center [1233, 331] width 137 height 31
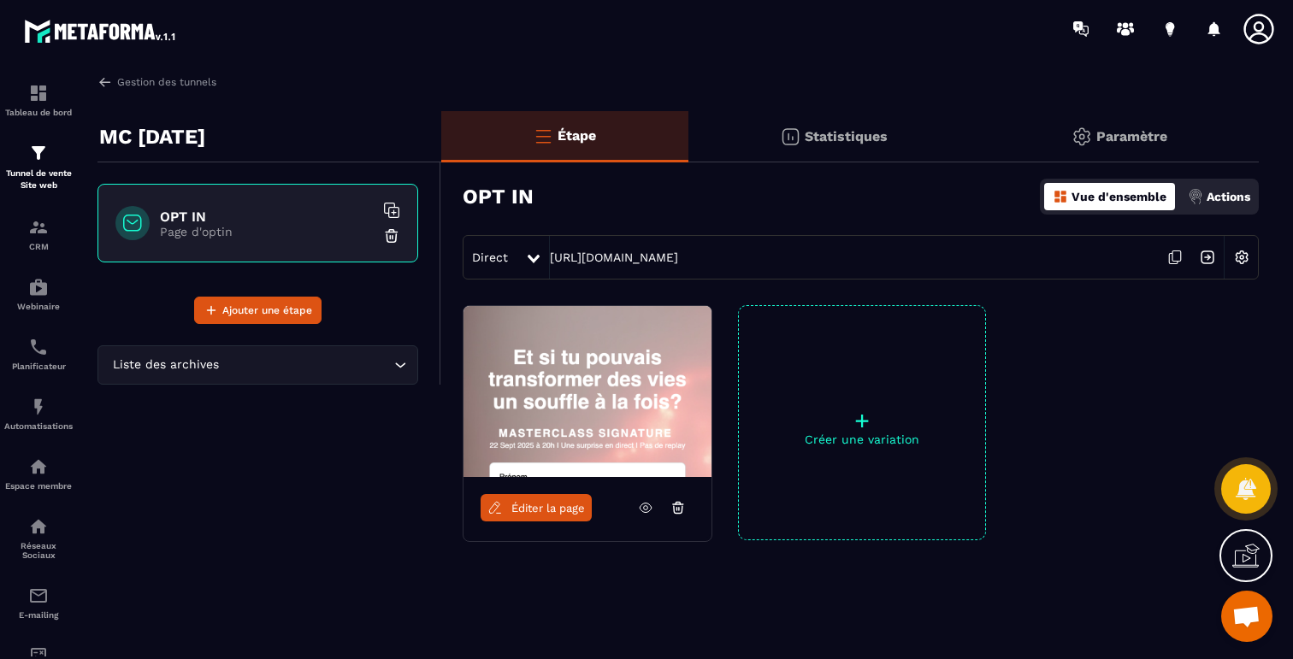
click at [1238, 250] on img at bounding box center [1241, 257] width 32 height 32
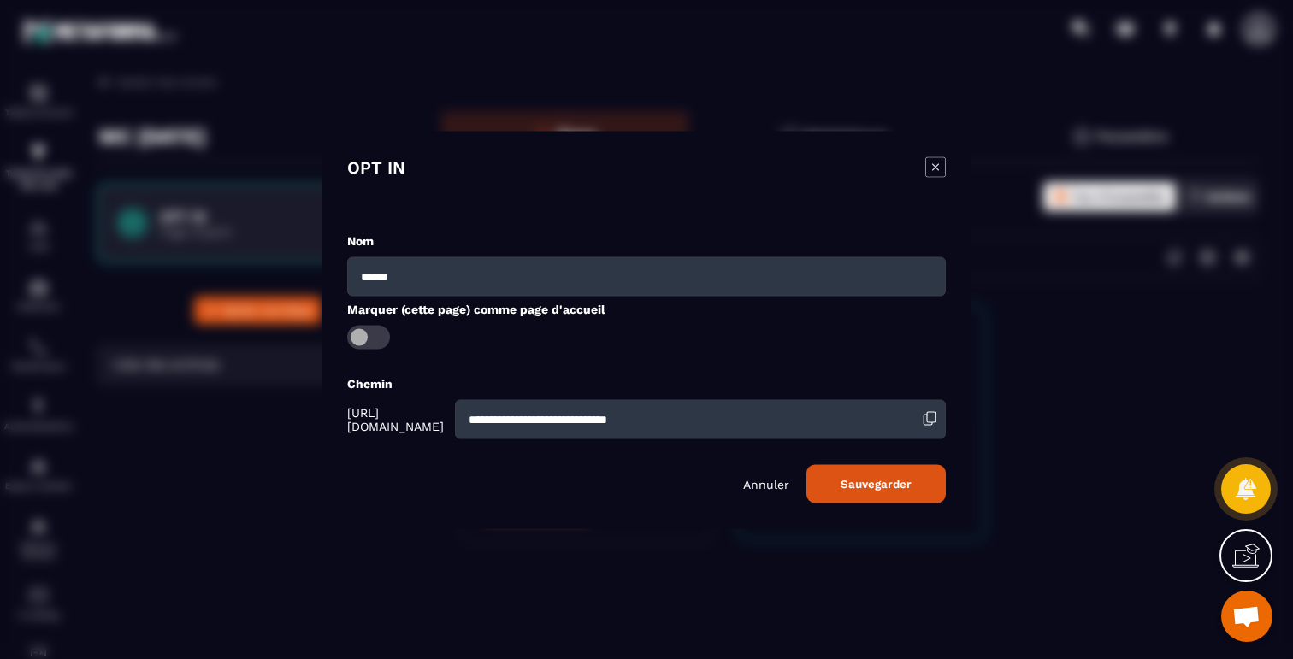
click at [938, 166] on icon "Modal window" at bounding box center [935, 166] width 21 height 21
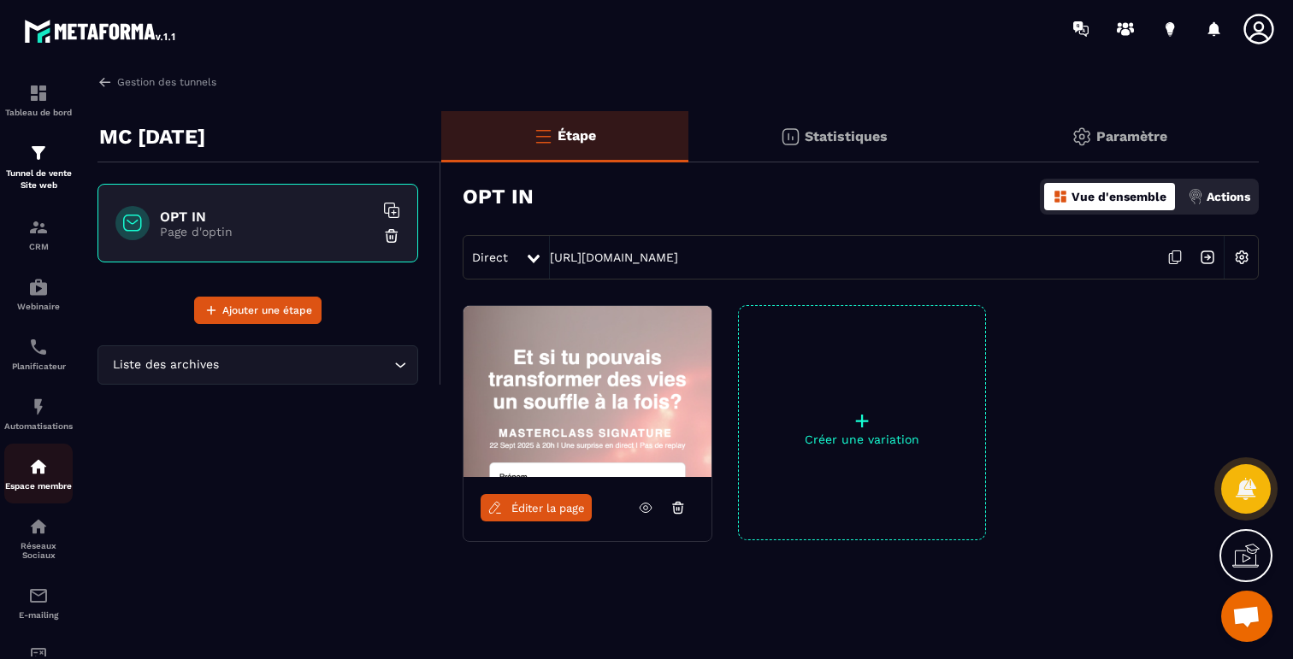
click at [38, 475] on img at bounding box center [38, 467] width 21 height 21
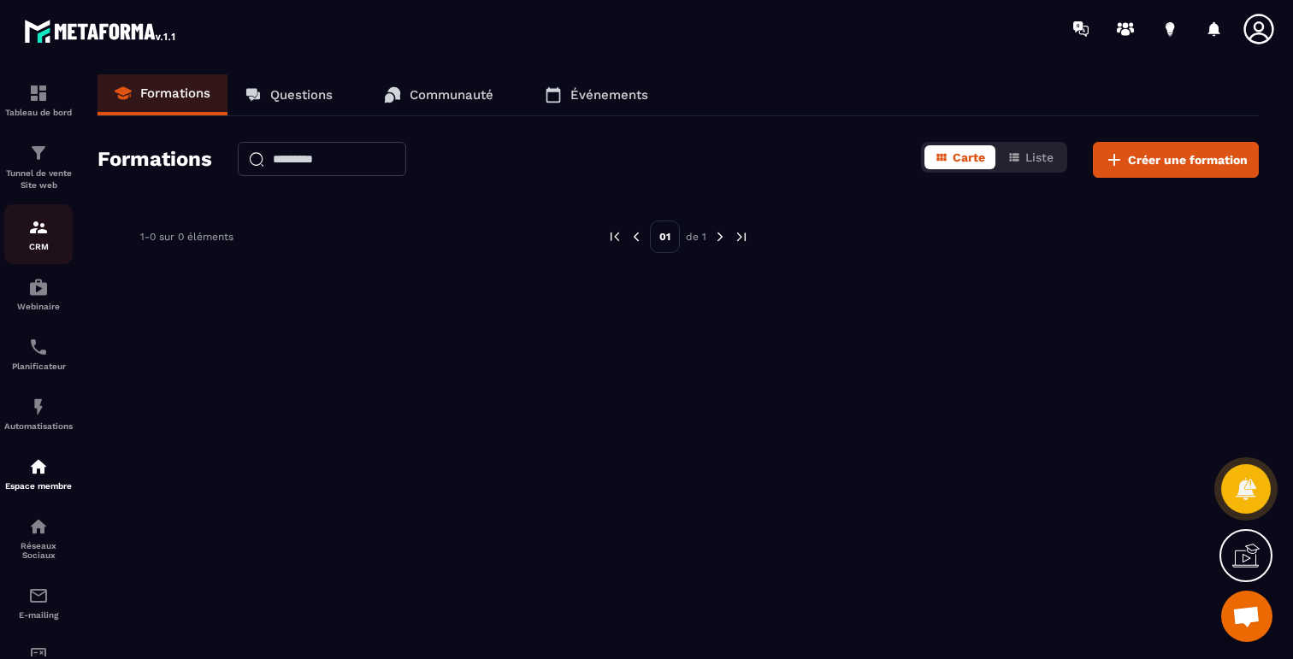
click at [38, 244] on p "CRM" at bounding box center [38, 246] width 68 height 9
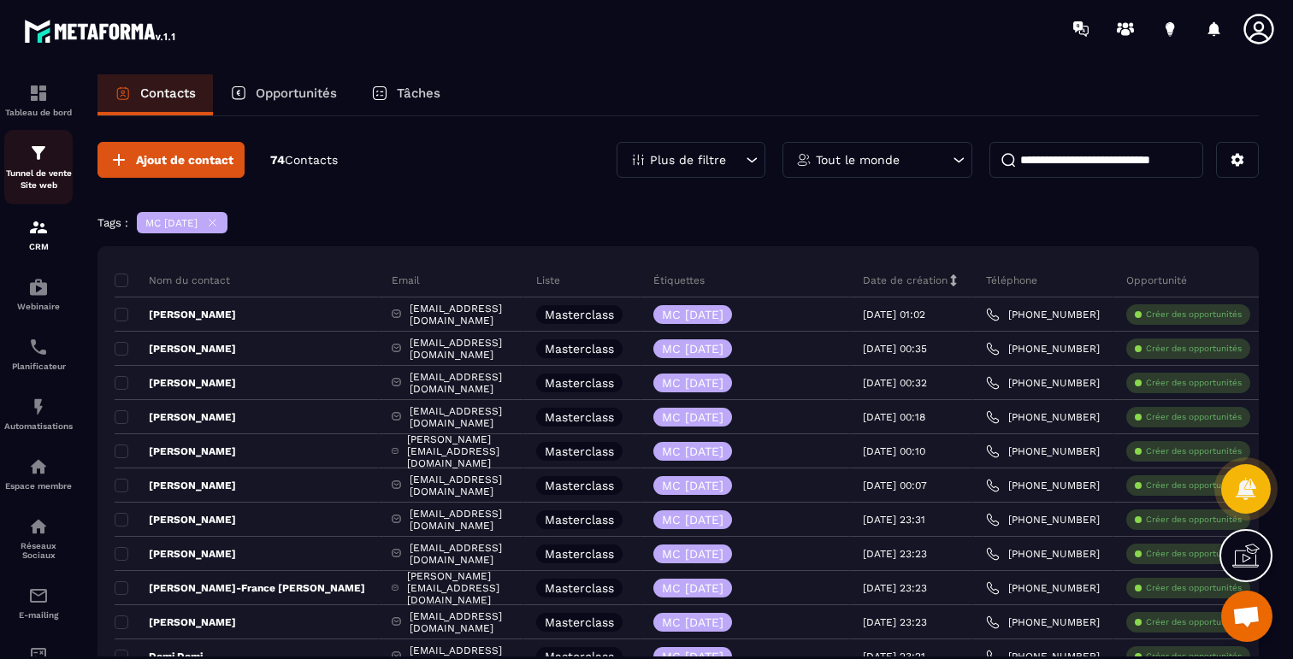
click at [38, 166] on div "Tunnel de vente Site web" at bounding box center [38, 167] width 68 height 49
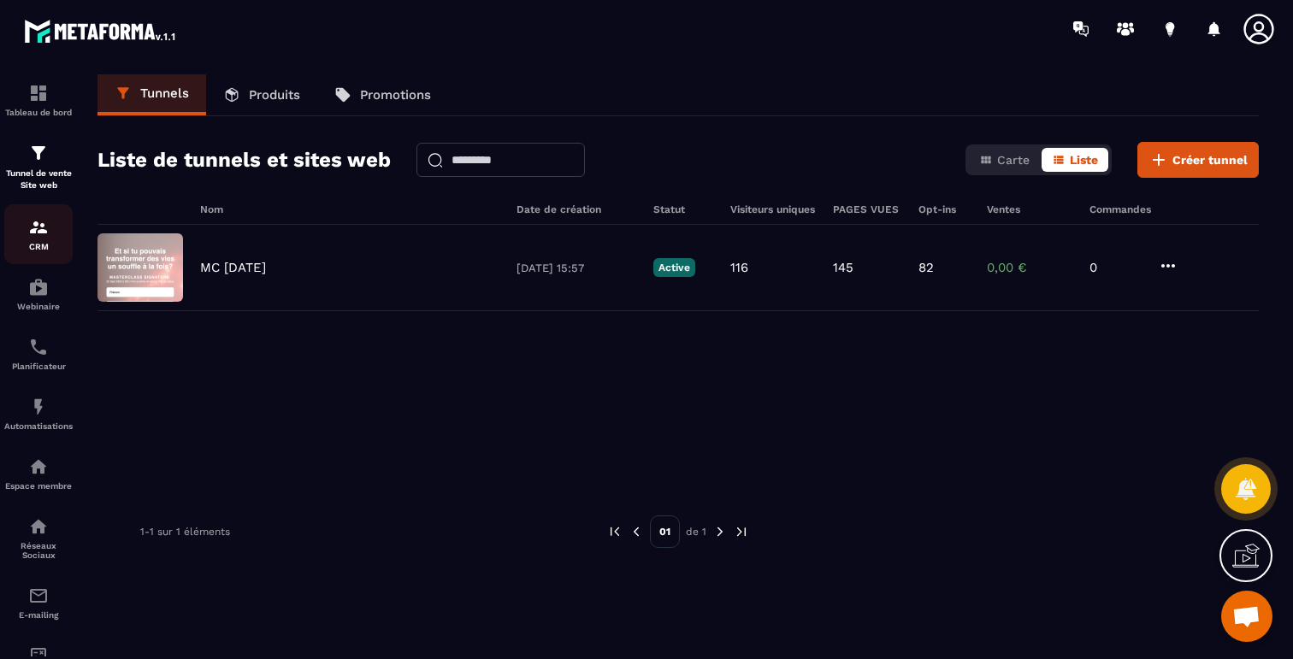
click at [43, 233] on img at bounding box center [38, 227] width 21 height 21
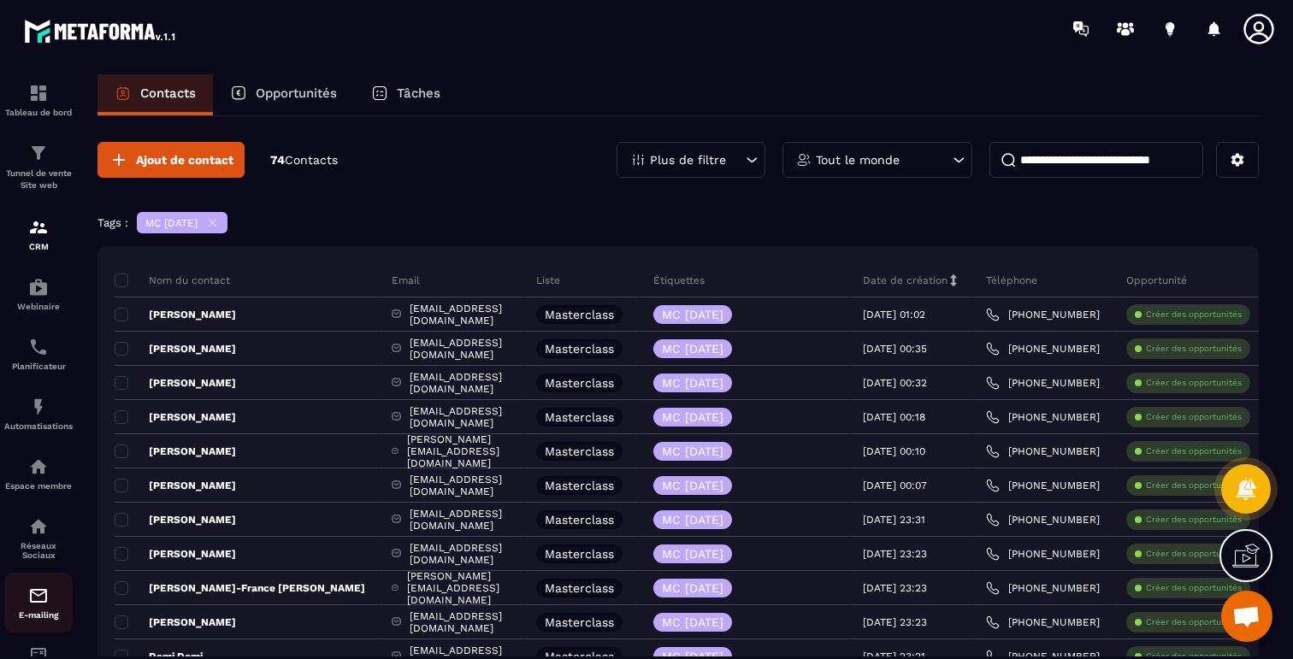
click at [39, 601] on img at bounding box center [38, 596] width 21 height 21
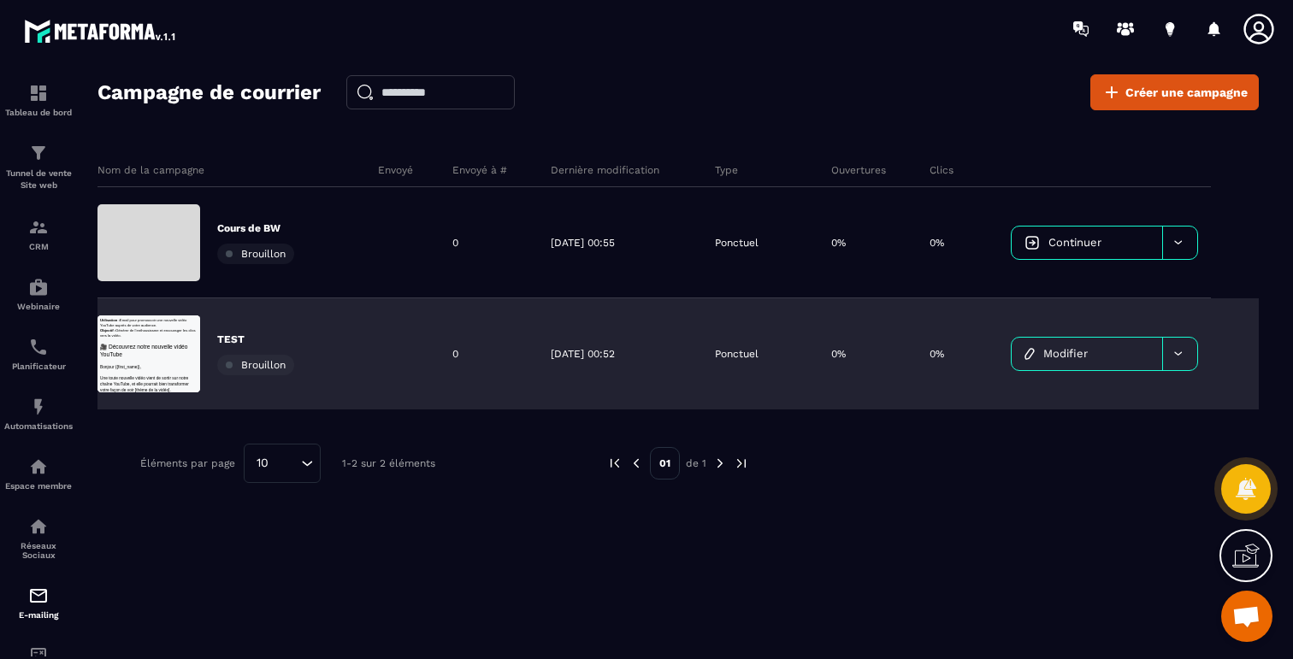
click at [1177, 340] on div at bounding box center [1179, 354] width 35 height 32
click at [1128, 397] on span "Supprimer le campaign" at bounding box center [1090, 397] width 123 height 13
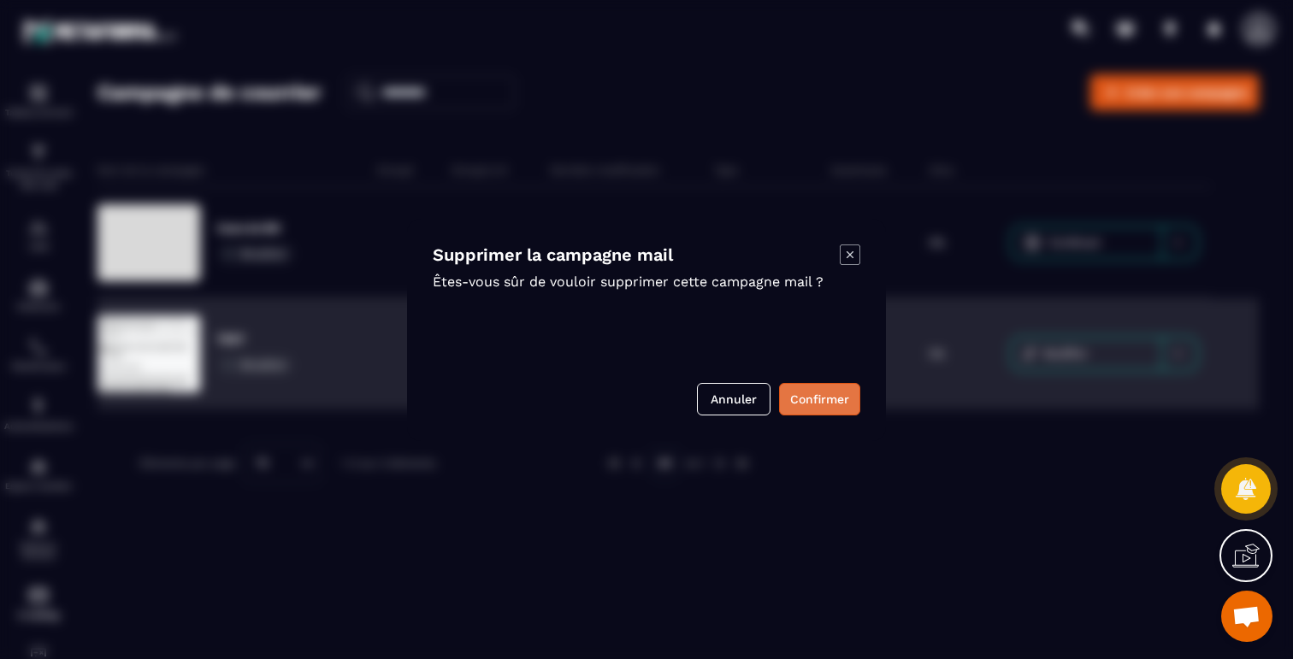
click at [813, 394] on button "Confirmer" at bounding box center [819, 399] width 81 height 32
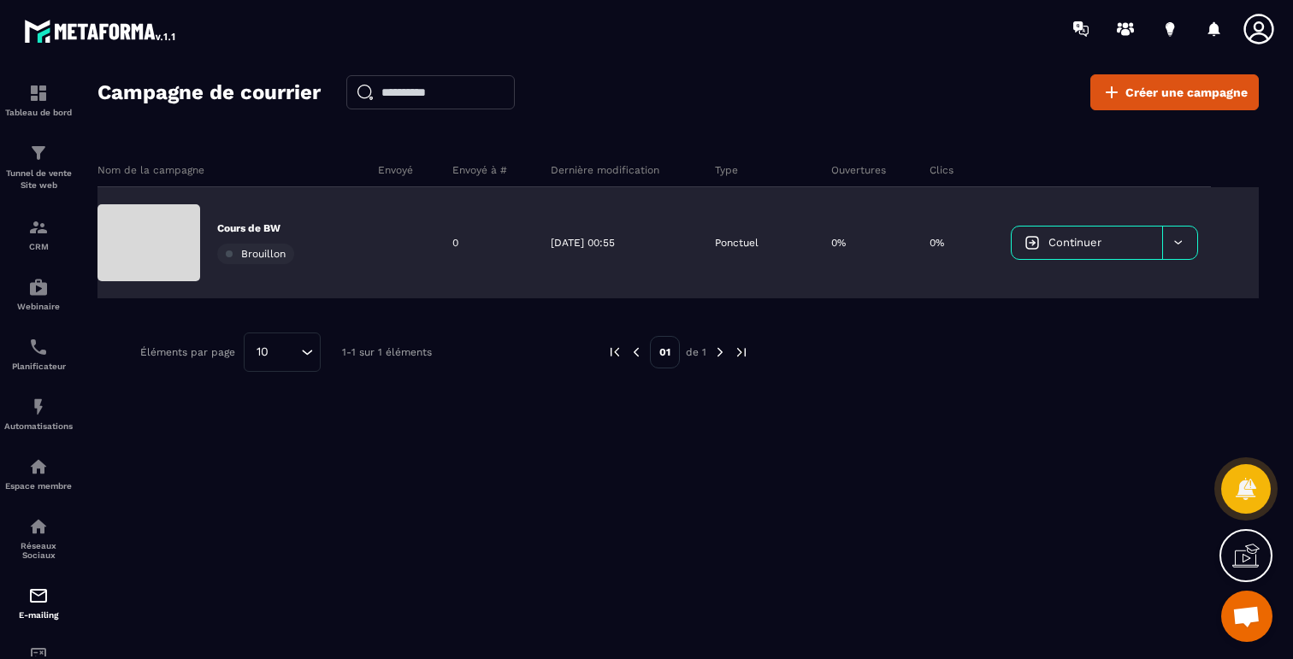
click at [1186, 242] on div at bounding box center [1179, 243] width 35 height 32
click at [1082, 286] on span "Supprimer le campaign" at bounding box center [1090, 286] width 123 height 13
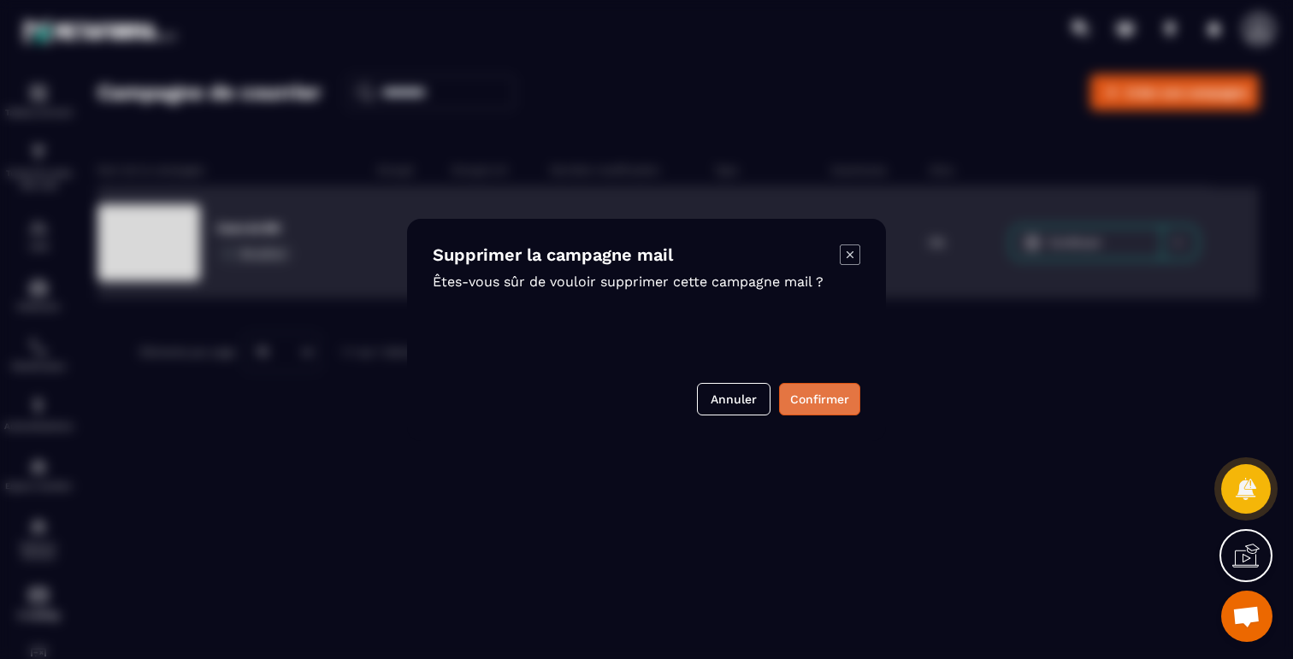
click at [819, 397] on button "Confirmer" at bounding box center [819, 399] width 81 height 32
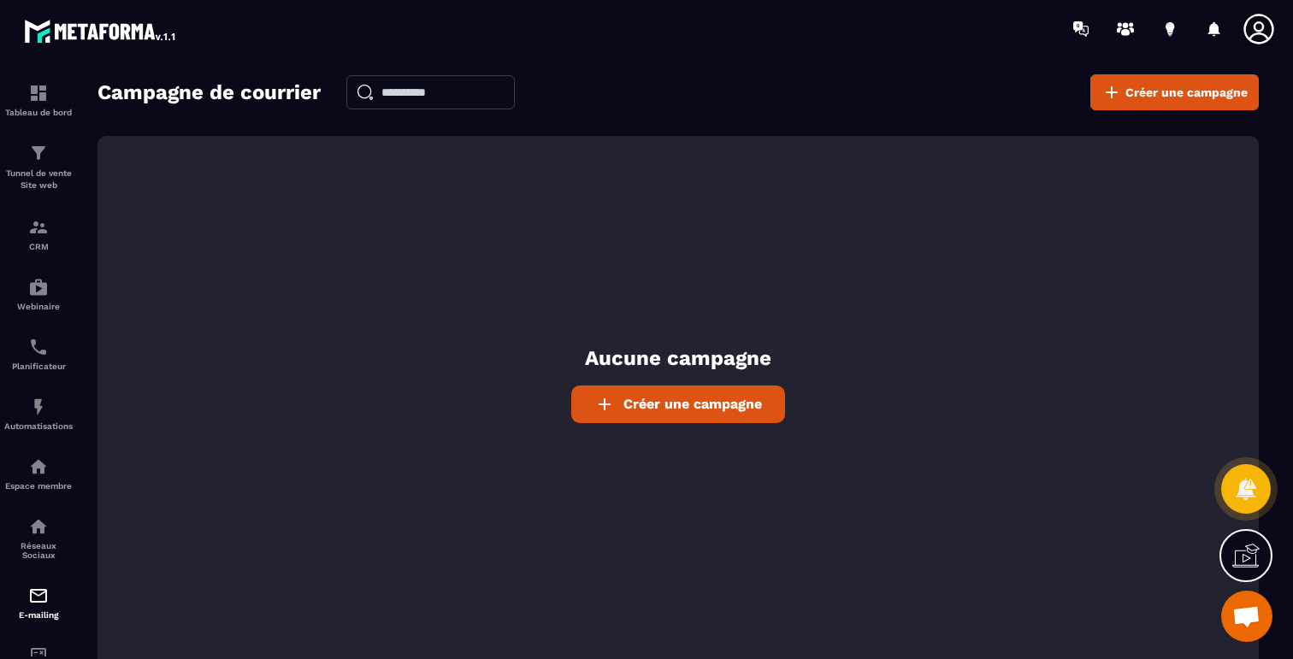
click at [381, 399] on div "Aucune campagne Créer une campagne" at bounding box center [677, 405] width 1161 height 538
click at [48, 487] on p "Espace membre" at bounding box center [38, 485] width 68 height 9
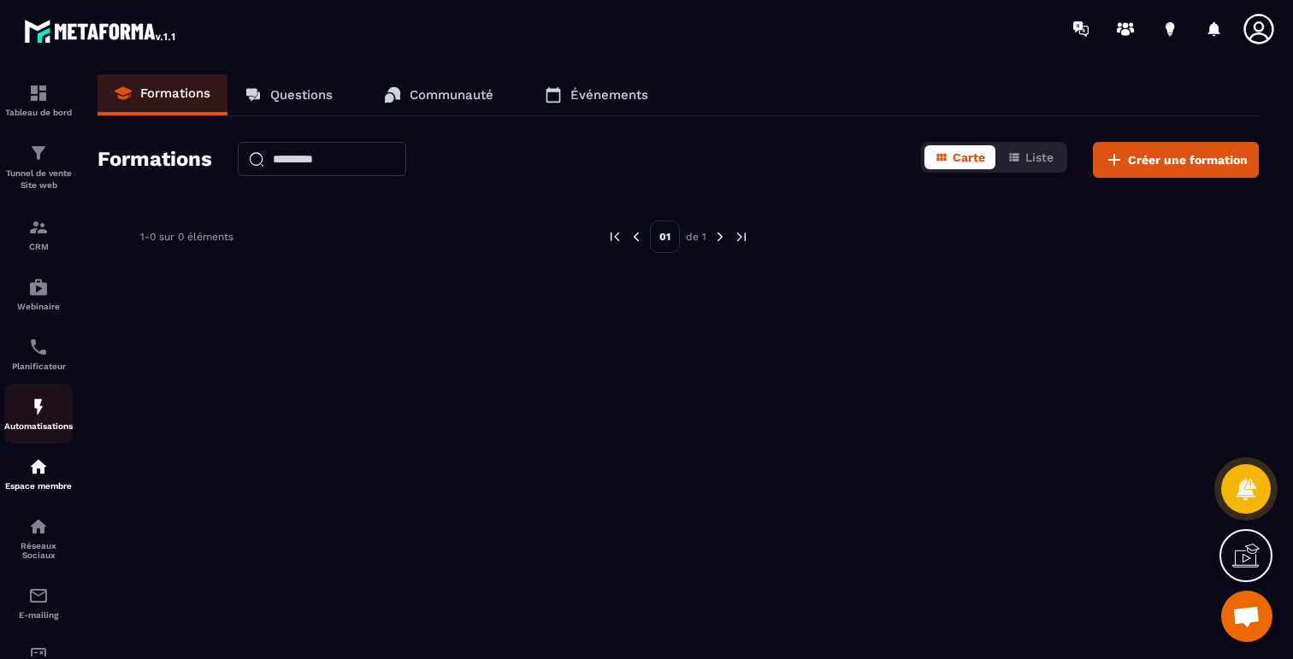
click at [40, 431] on p "Automatisations" at bounding box center [38, 426] width 68 height 9
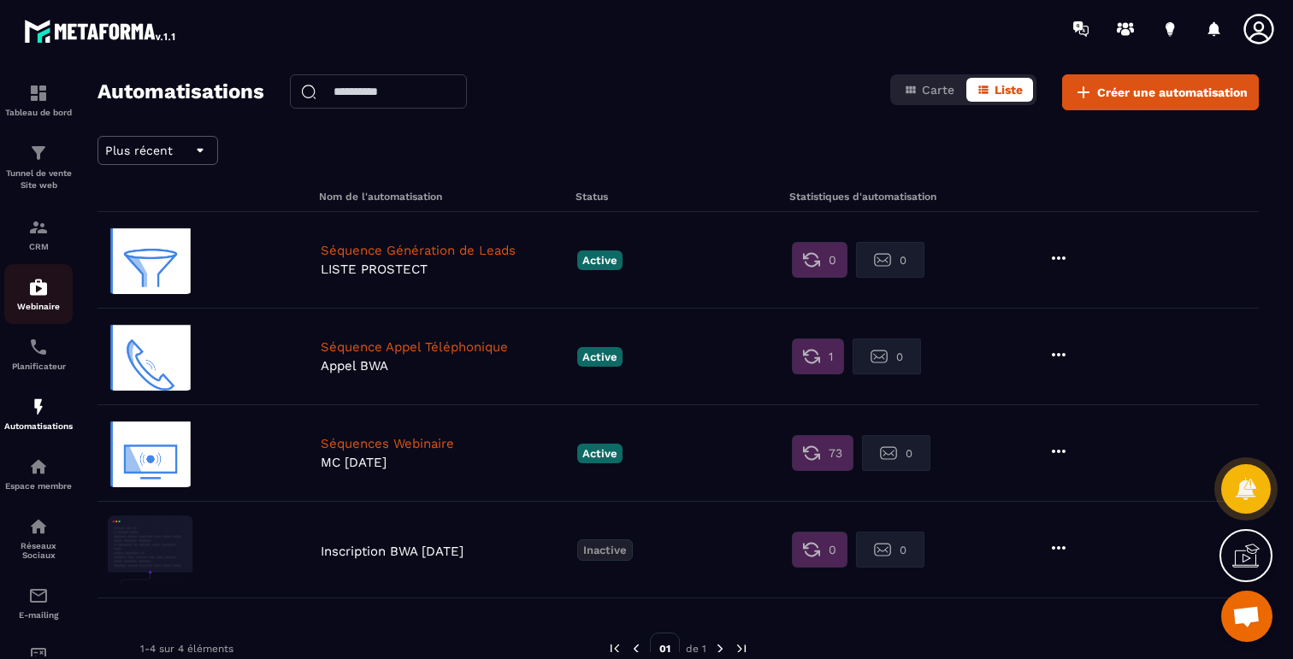
click at [32, 301] on div "Webinaire" at bounding box center [38, 294] width 68 height 34
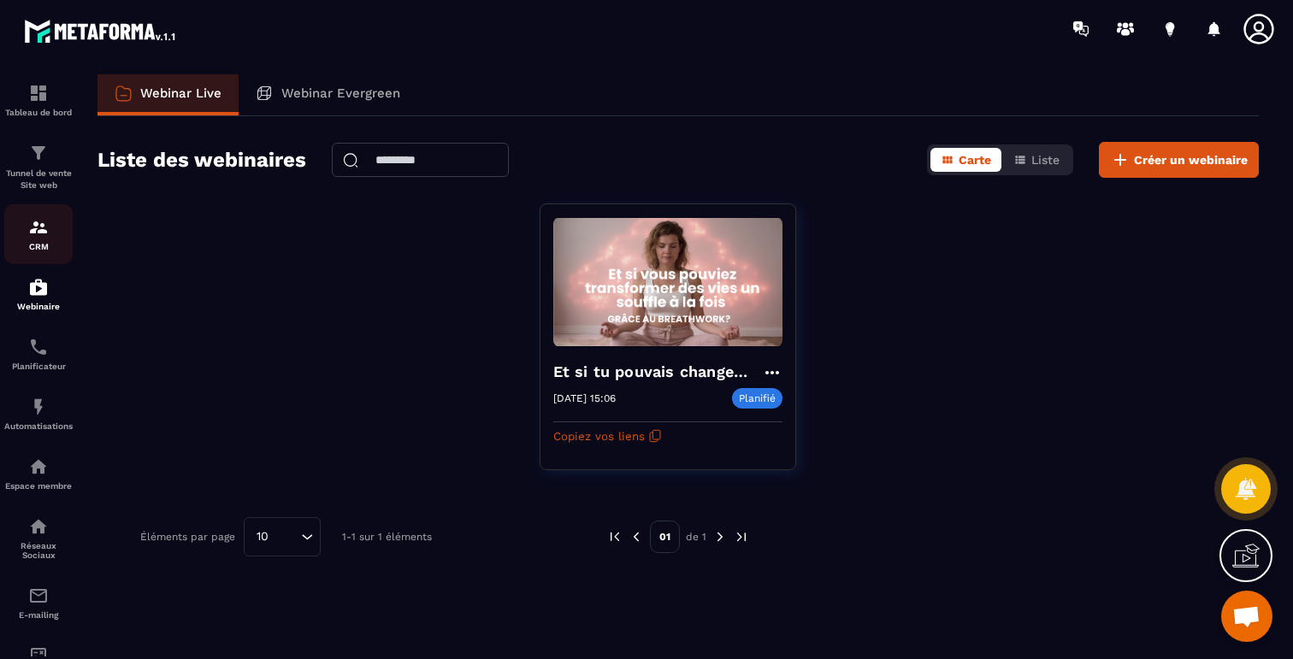
click at [32, 237] on img at bounding box center [38, 227] width 21 height 21
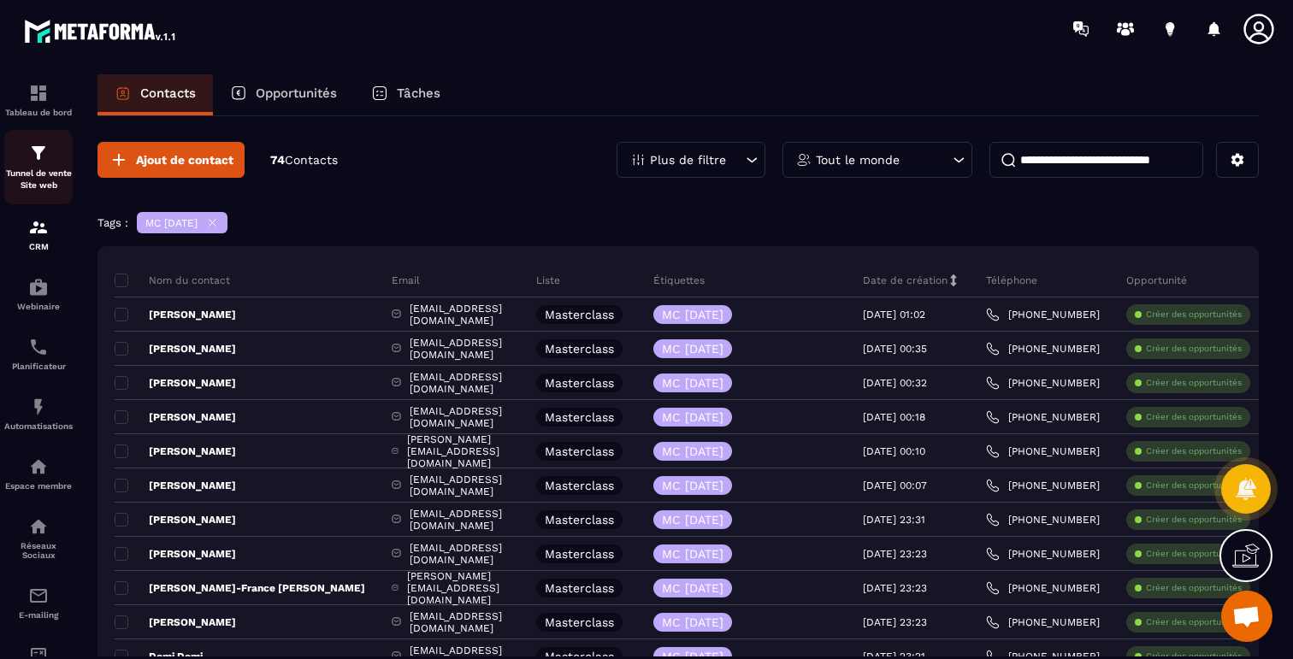
click at [38, 166] on div "Tunnel de vente Site web" at bounding box center [38, 167] width 68 height 49
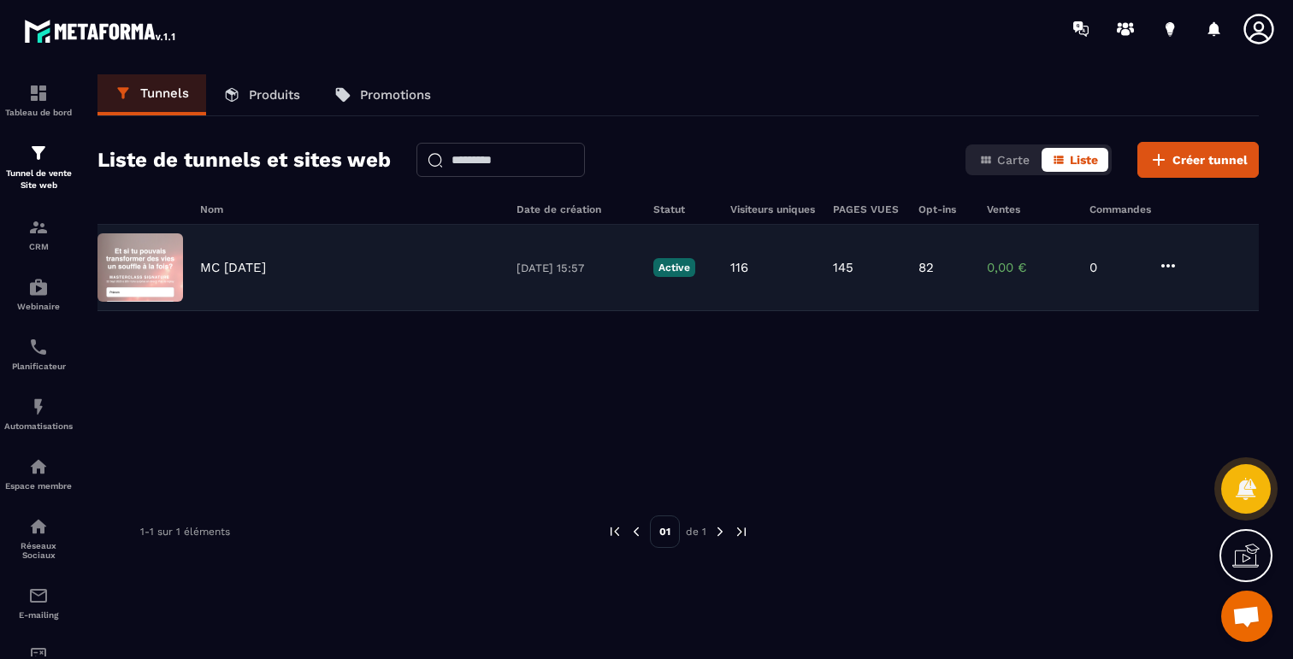
click at [231, 272] on p "MC [DATE]" at bounding box center [233, 267] width 66 height 15
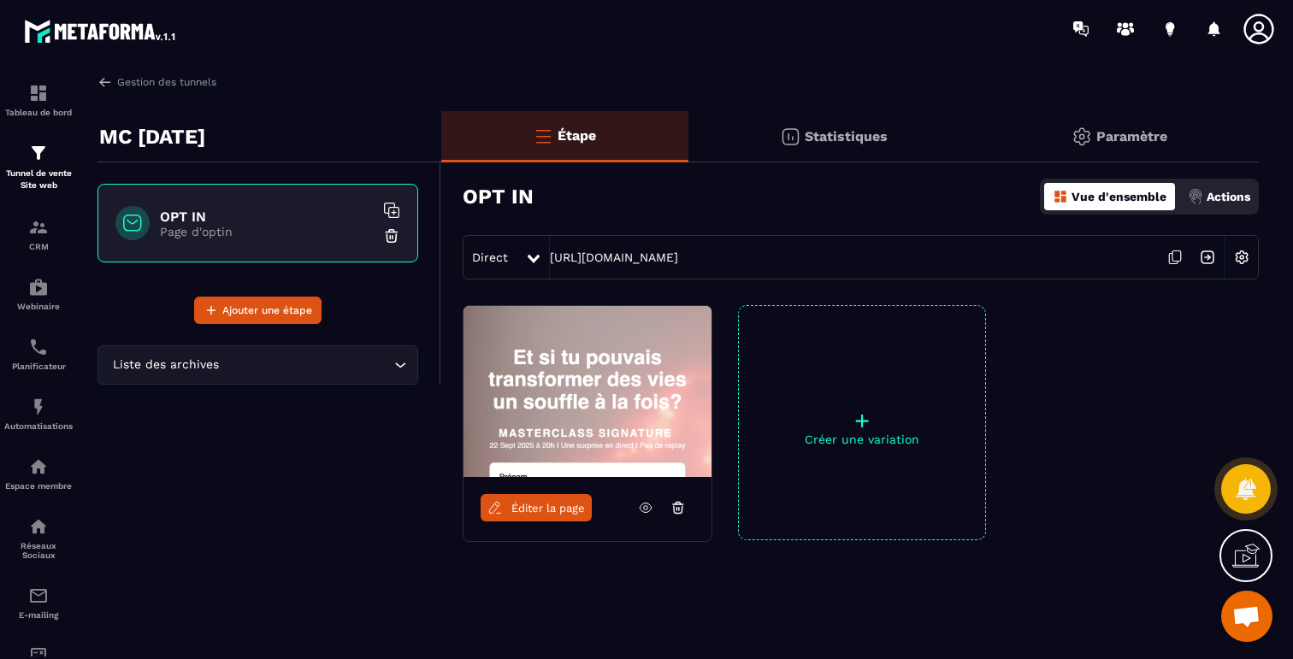
click at [1222, 194] on p "Actions" at bounding box center [1229, 197] width 44 height 14
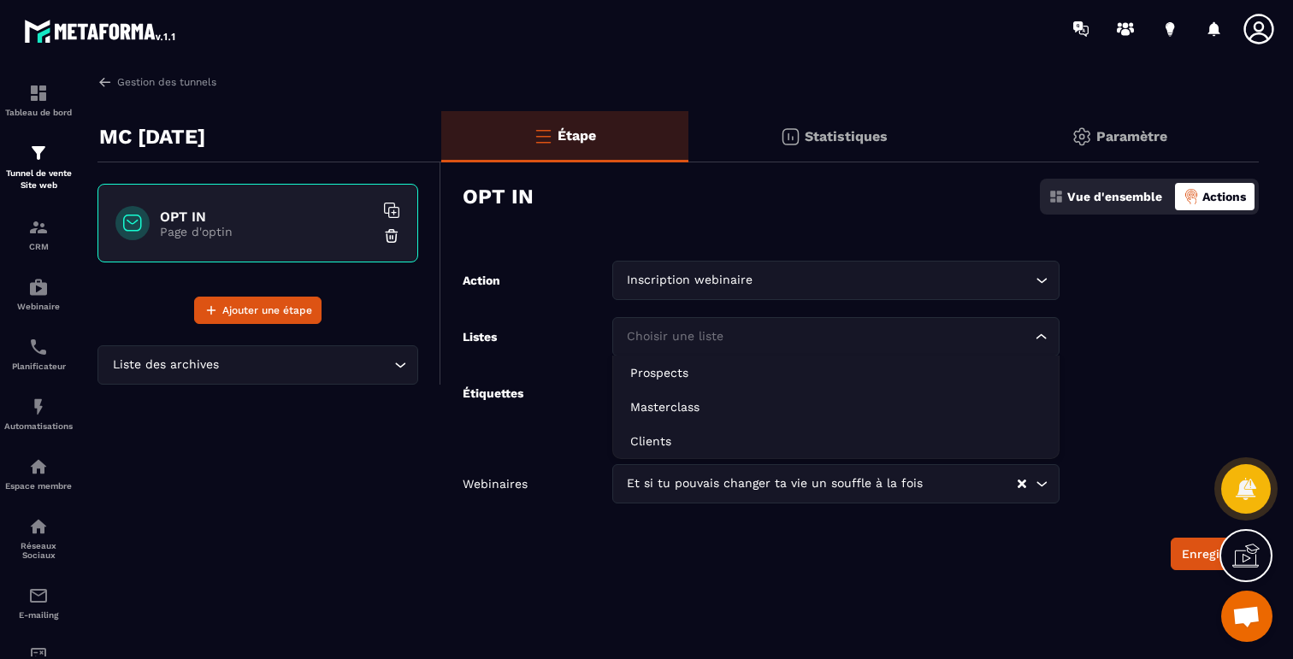
click at [987, 344] on input "Search for option" at bounding box center [827, 336] width 409 height 19
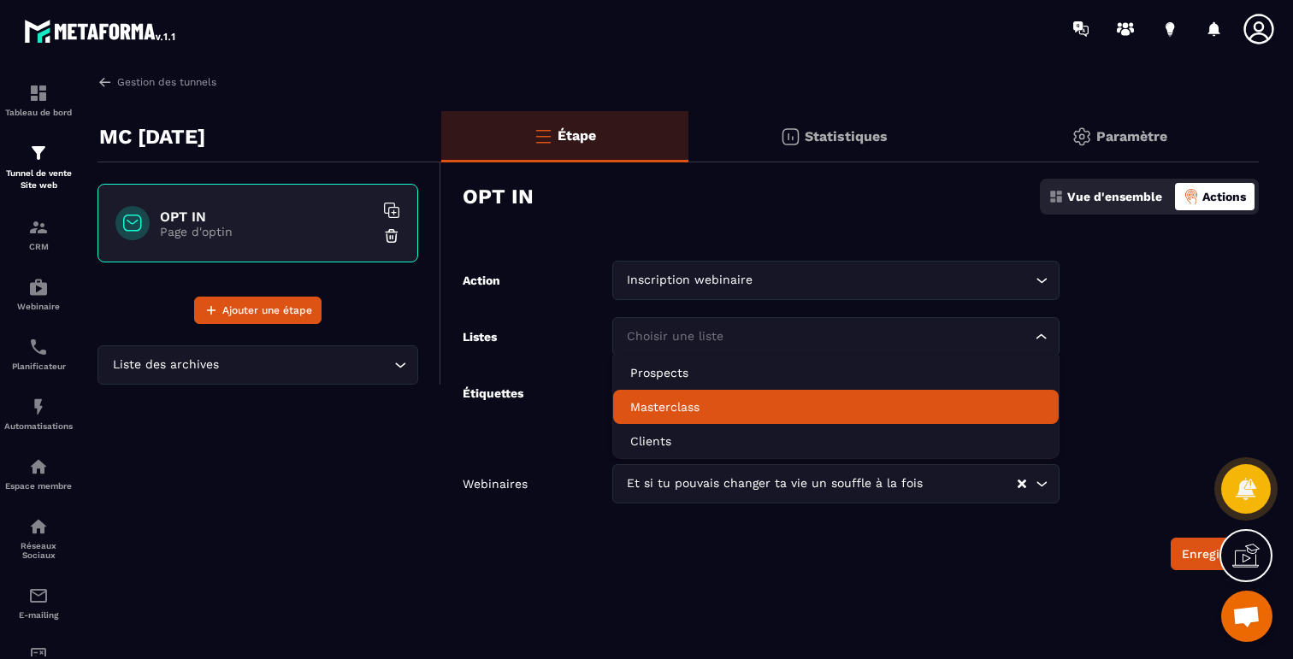
click at [841, 404] on p "Masterclass" at bounding box center [836, 406] width 412 height 17
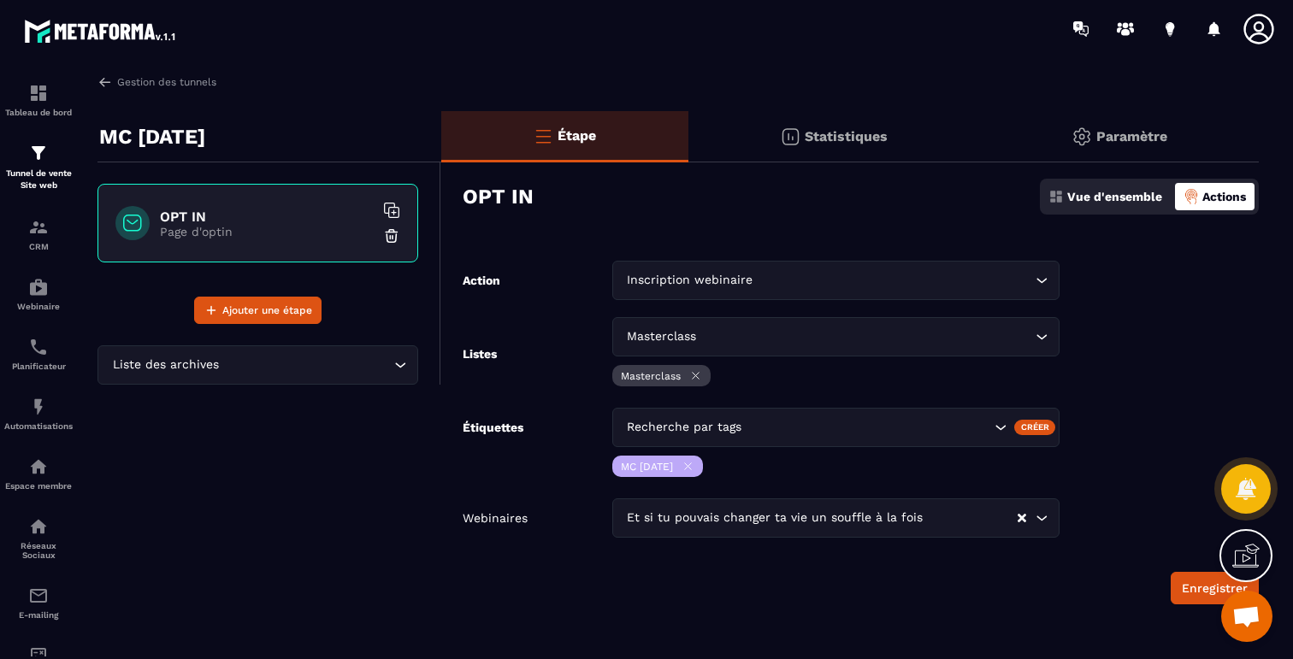
click at [1000, 428] on icon "Search for option" at bounding box center [1000, 427] width 17 height 17
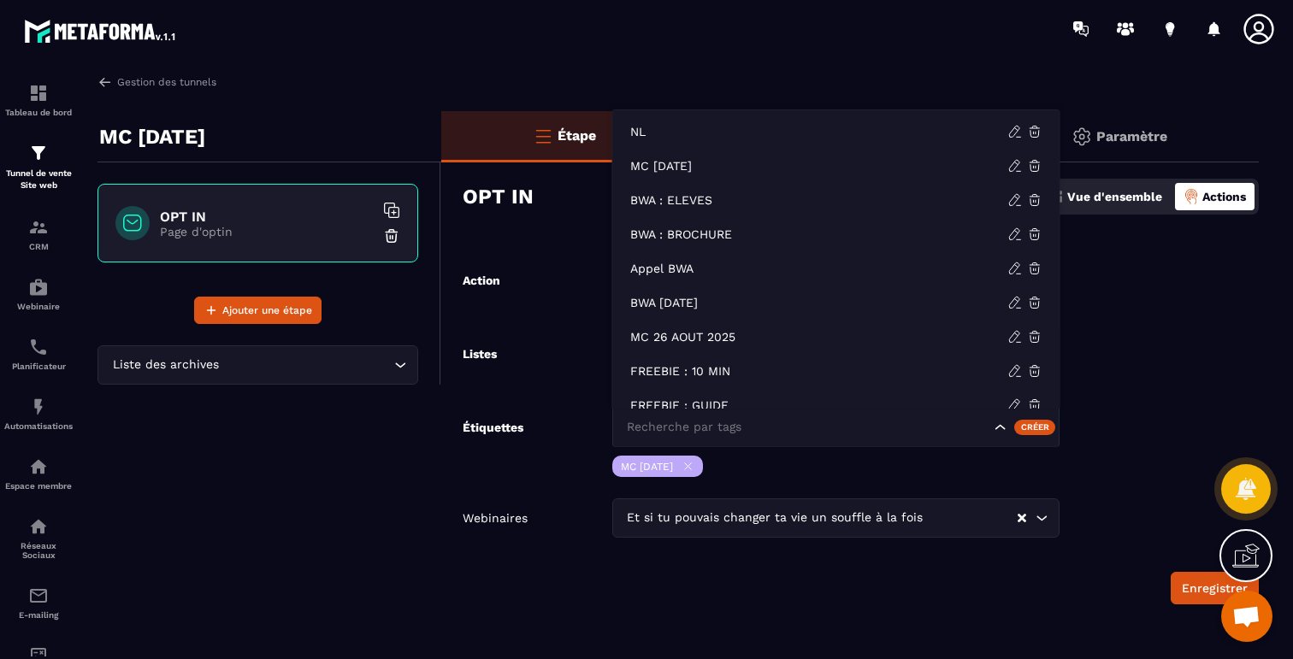
click at [1164, 406] on form "Action Inscription webinaire Loading... Listes Masterclass Loading... Mastercla…" at bounding box center [849, 433] width 817 height 344
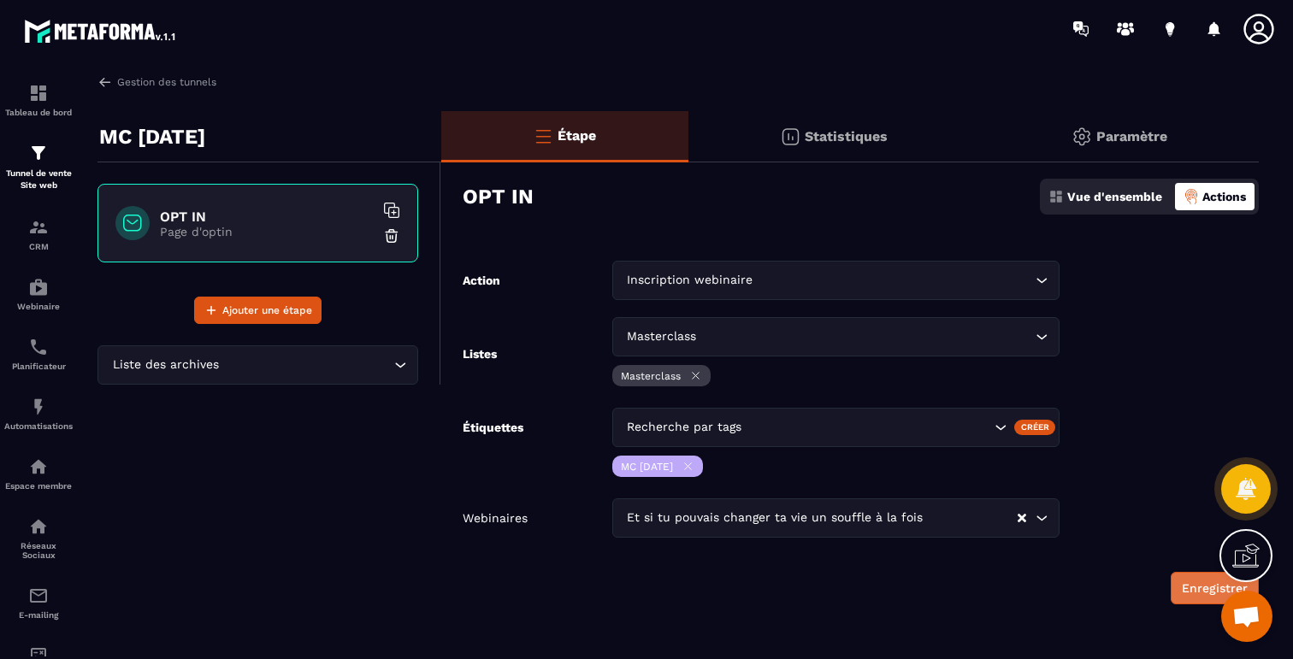
click at [1190, 588] on button "Enregistrer" at bounding box center [1215, 588] width 88 height 32
click at [41, 162] on img at bounding box center [38, 153] width 21 height 21
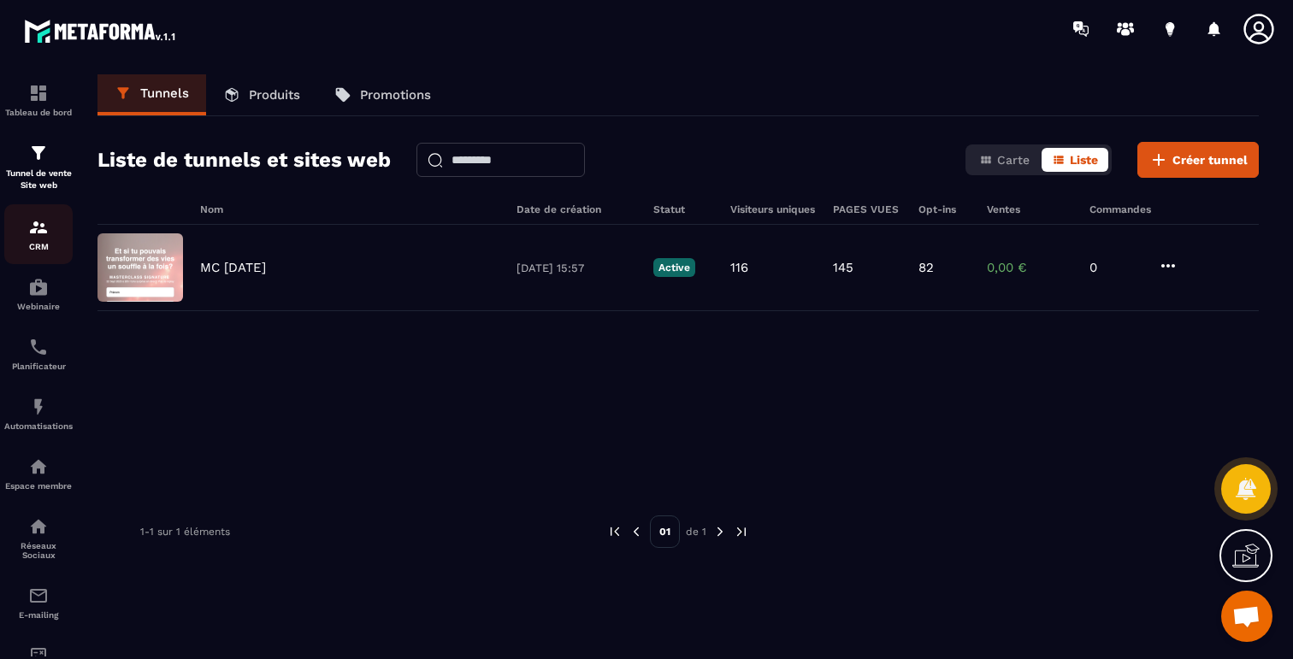
click at [27, 246] on p "CRM" at bounding box center [38, 246] width 68 height 9
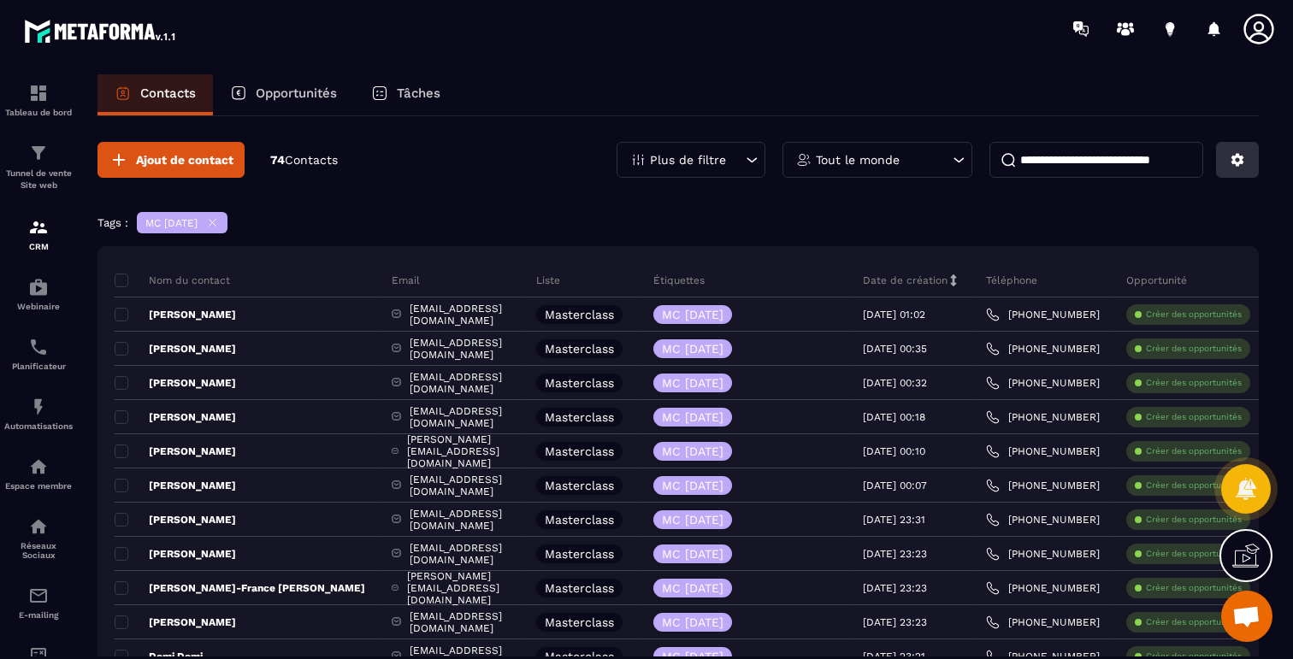
click at [1238, 145] on button at bounding box center [1237, 160] width 43 height 36
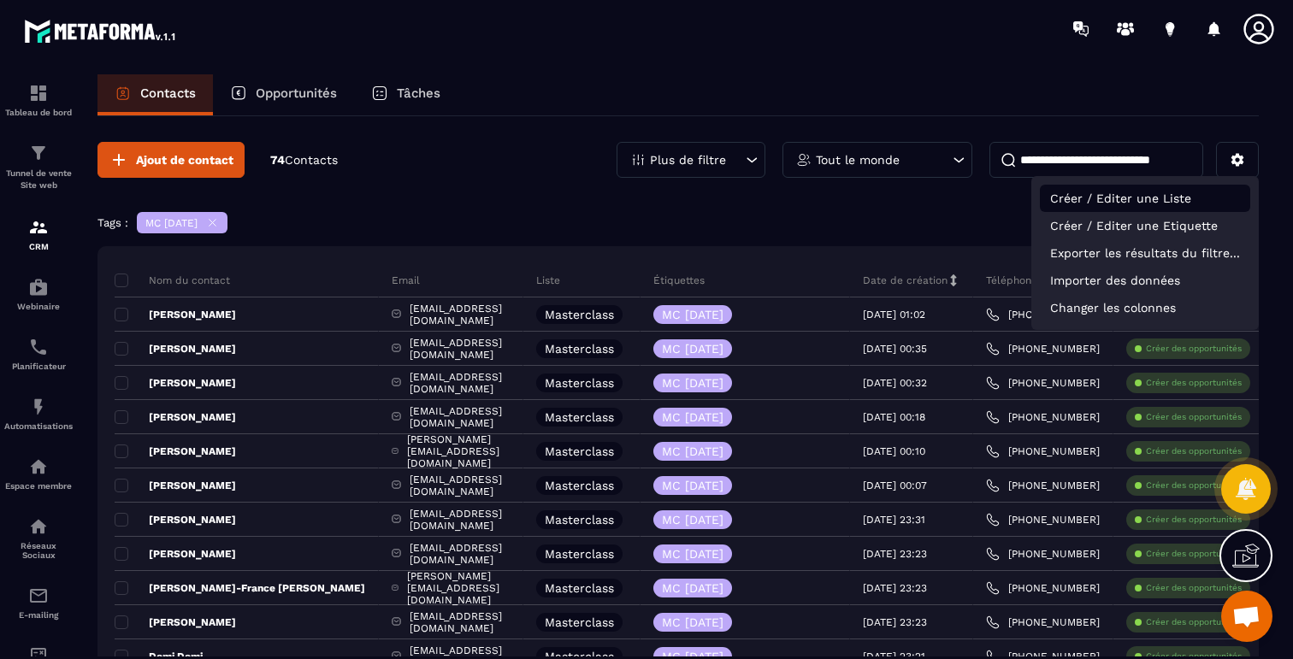
click at [1149, 200] on p "Créer / Editer une Liste" at bounding box center [1145, 198] width 210 height 27
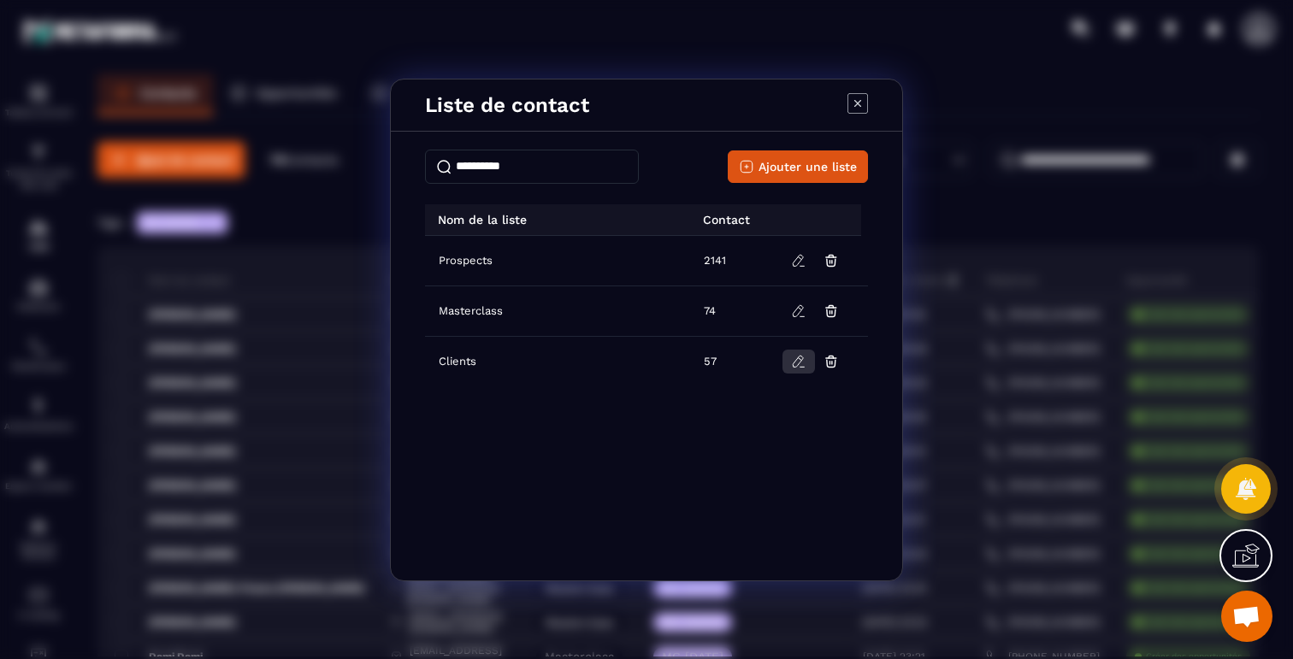
click at [791, 355] on icon "Modal window" at bounding box center [798, 361] width 15 height 15
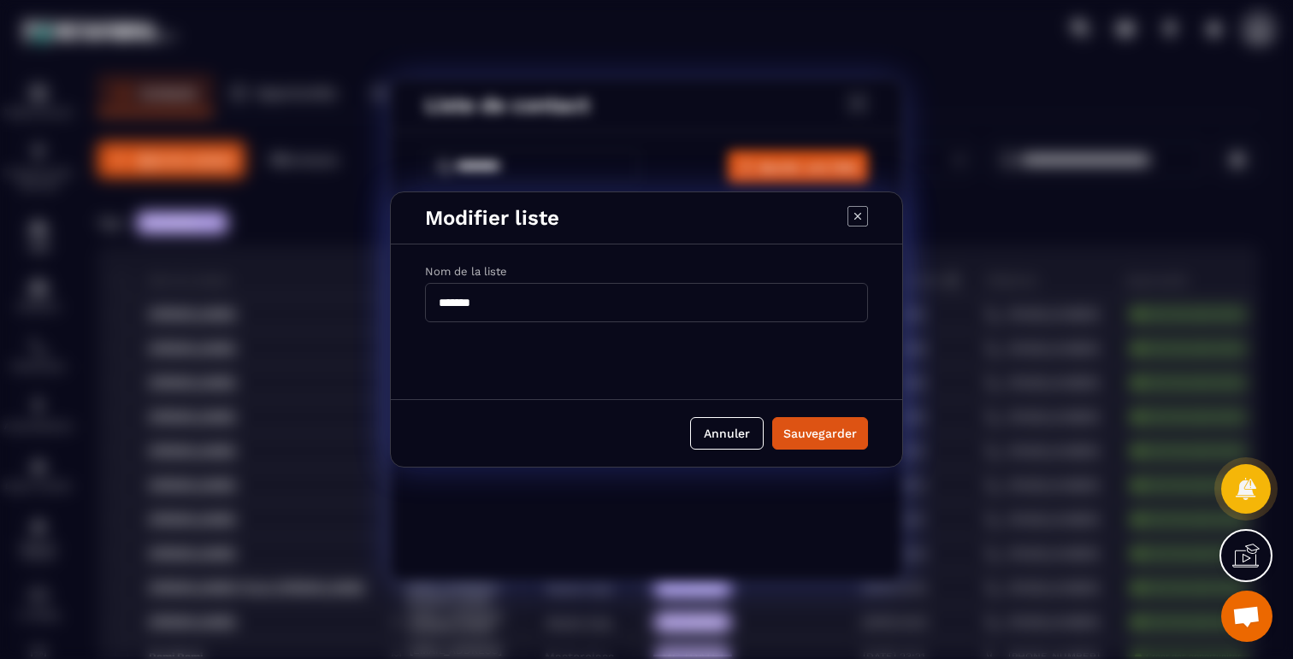
click at [469, 308] on input "*******" at bounding box center [646, 302] width 443 height 39
type input "**********"
click at [788, 428] on div "Sauvegarder" at bounding box center [820, 433] width 74 height 17
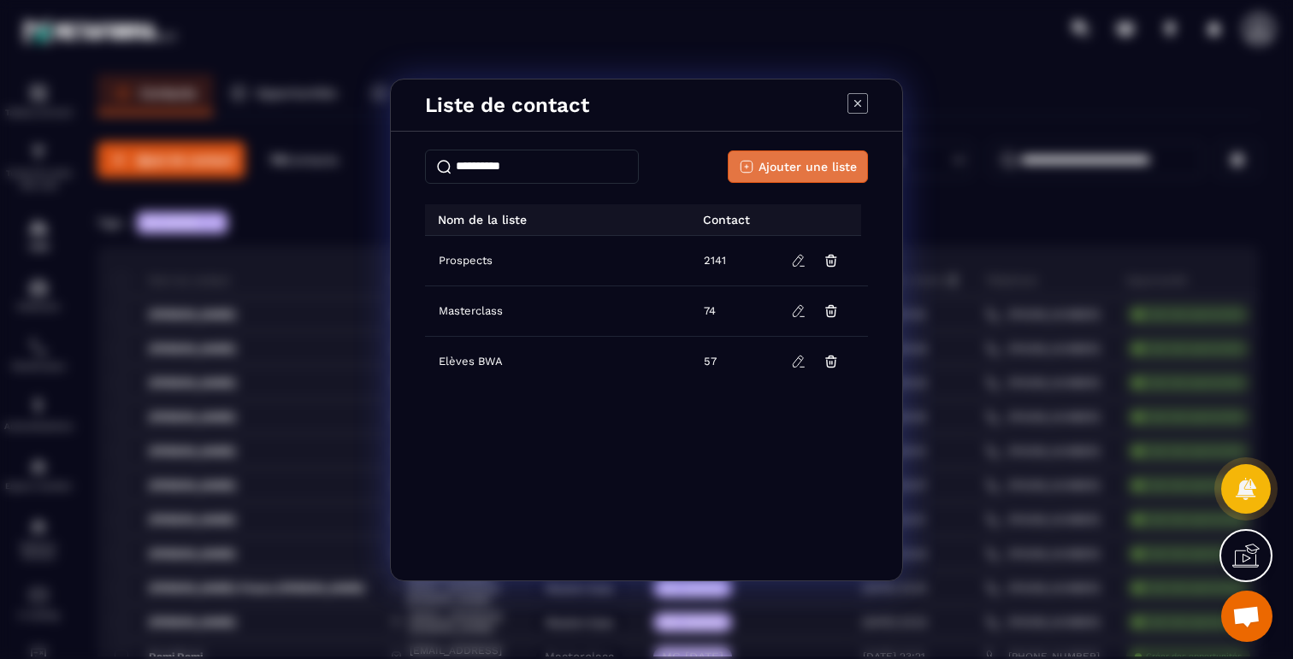
click at [746, 164] on icon "Modal window" at bounding box center [746, 166] width 15 height 15
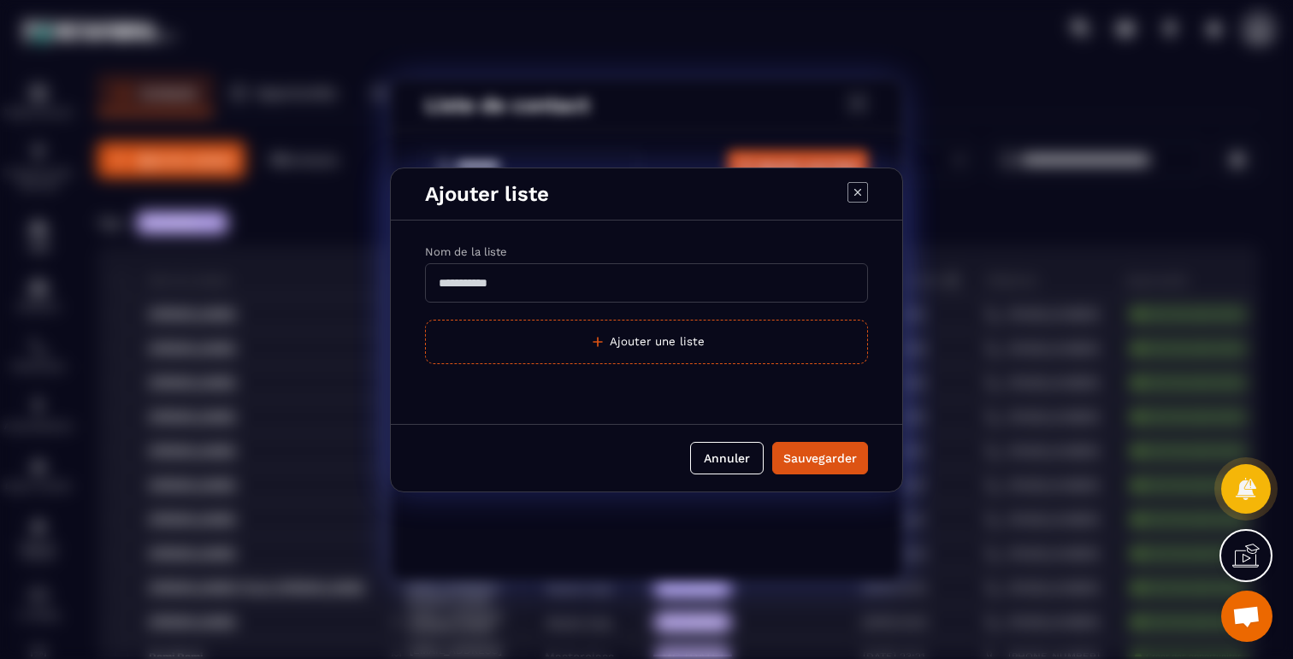
click at [495, 284] on input "Modal window" at bounding box center [646, 282] width 443 height 39
type input "**********"
click at [795, 463] on div "Sauvegarder" at bounding box center [820, 458] width 74 height 17
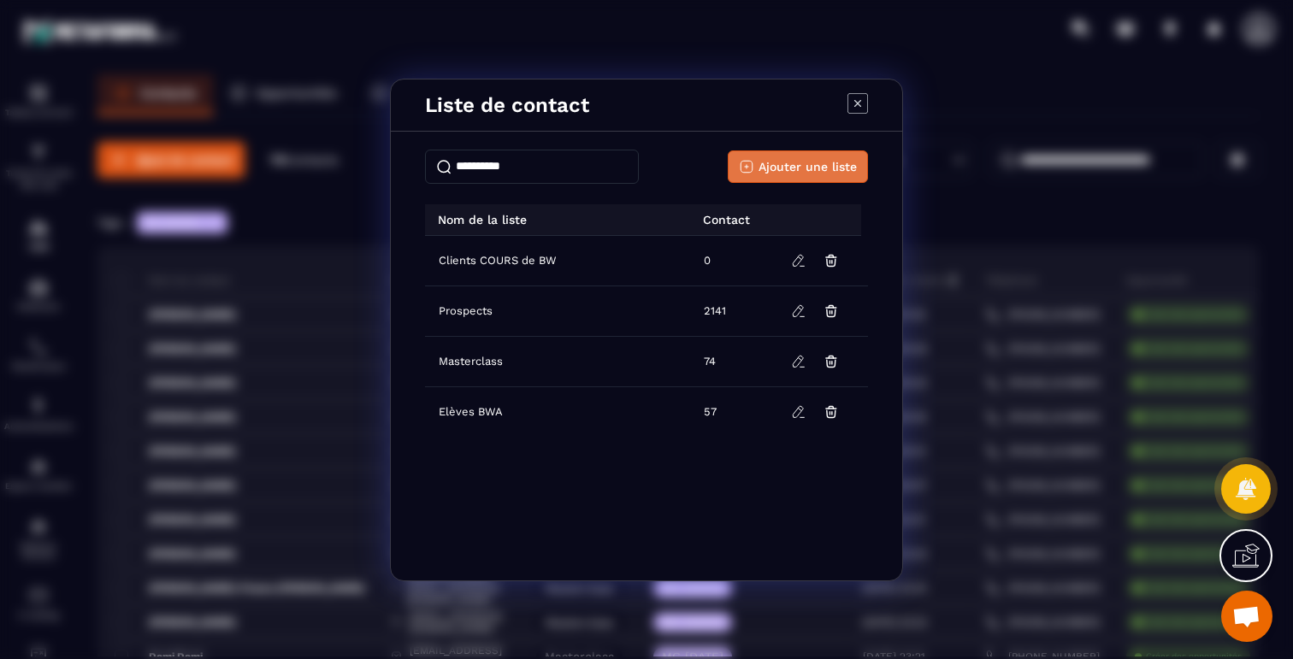
click at [794, 158] on span "Ajouter une liste" at bounding box center [807, 166] width 98 height 17
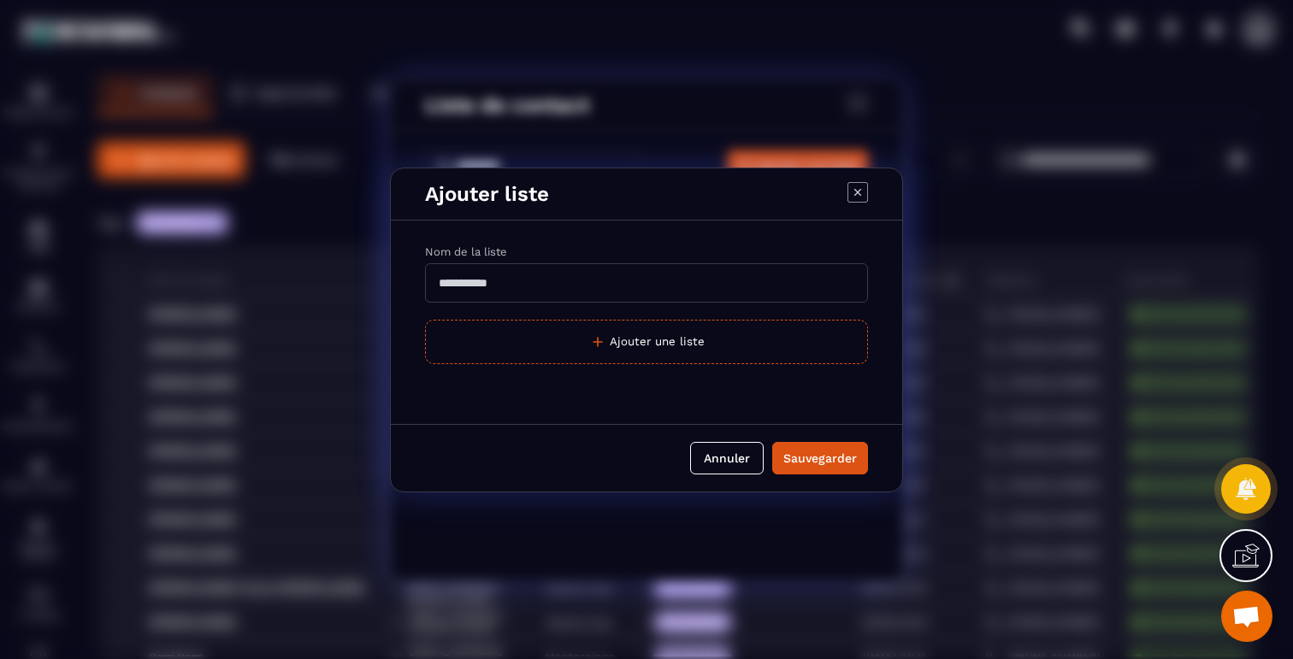
click at [498, 288] on input "Modal window" at bounding box center [646, 282] width 443 height 39
type input "******"
click at [799, 460] on div "Sauvegarder" at bounding box center [820, 458] width 74 height 17
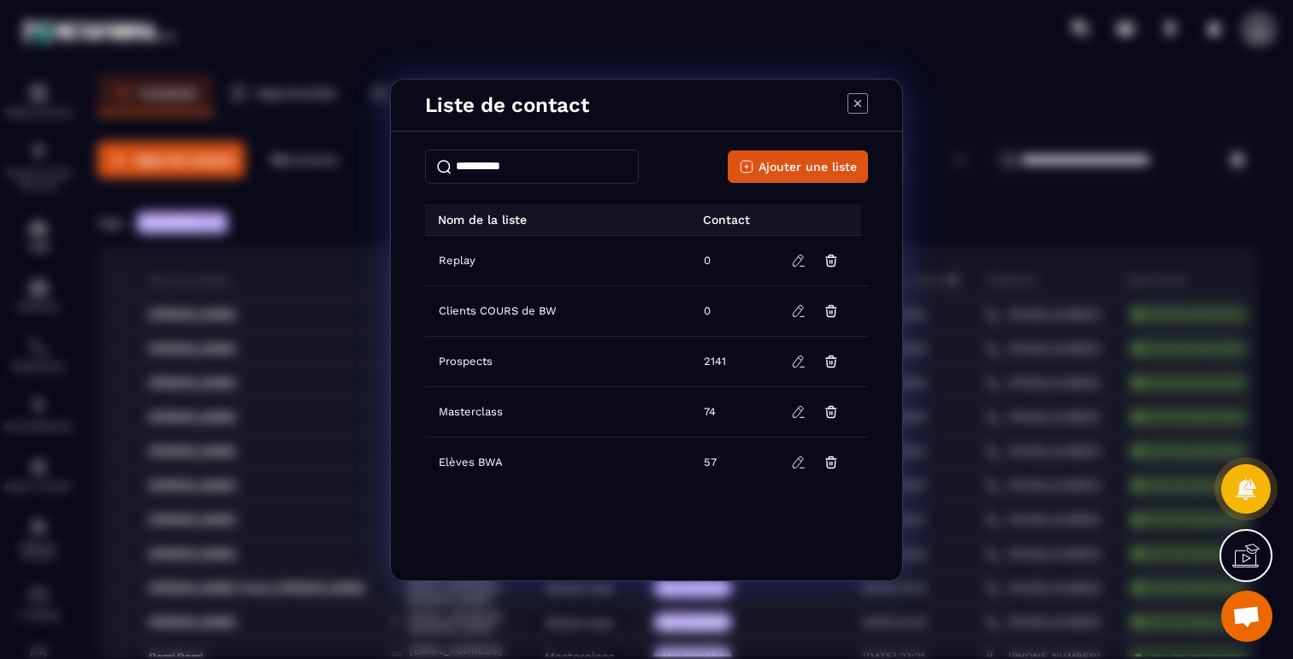
click at [859, 93] on icon "Modal window" at bounding box center [857, 103] width 21 height 21
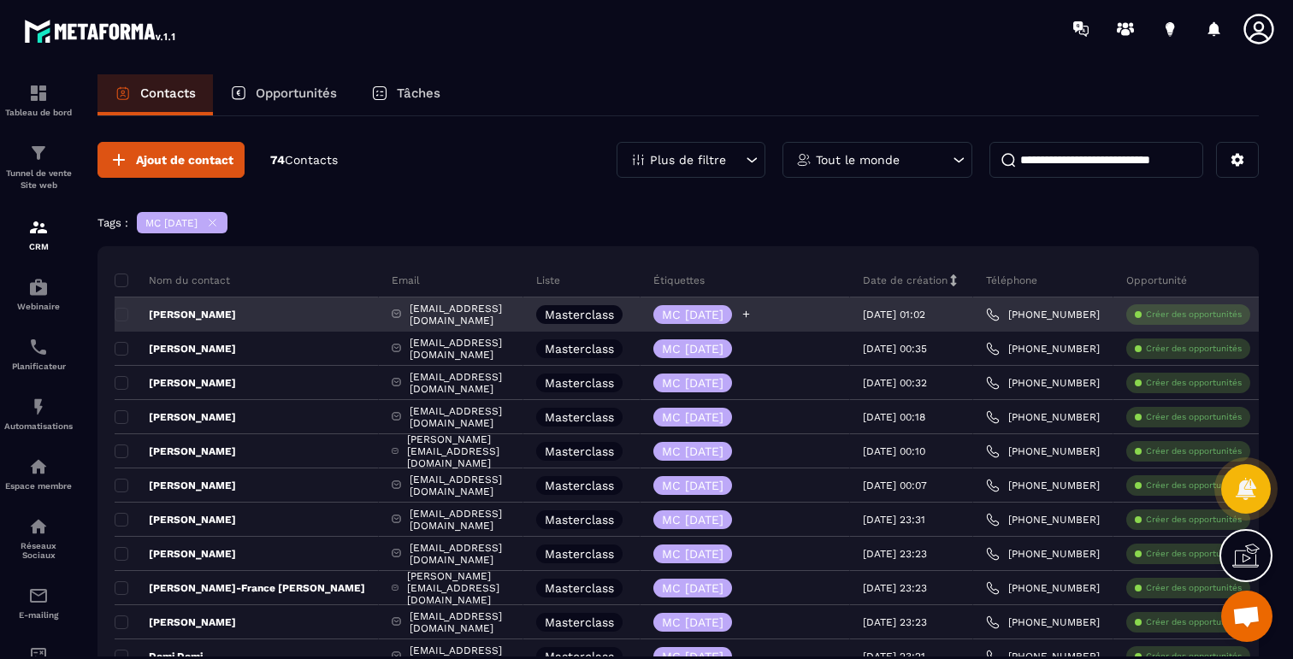
click at [752, 310] on icon at bounding box center [746, 314] width 11 height 11
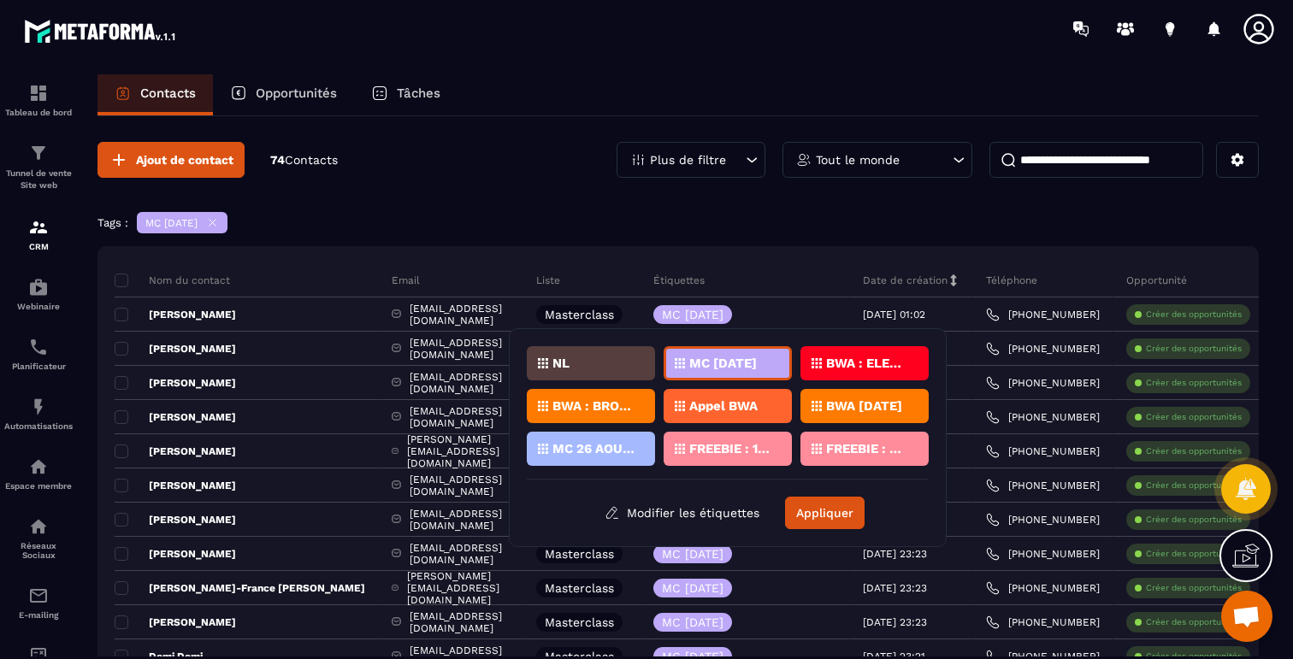
click at [216, 224] on icon at bounding box center [212, 223] width 7 height 7
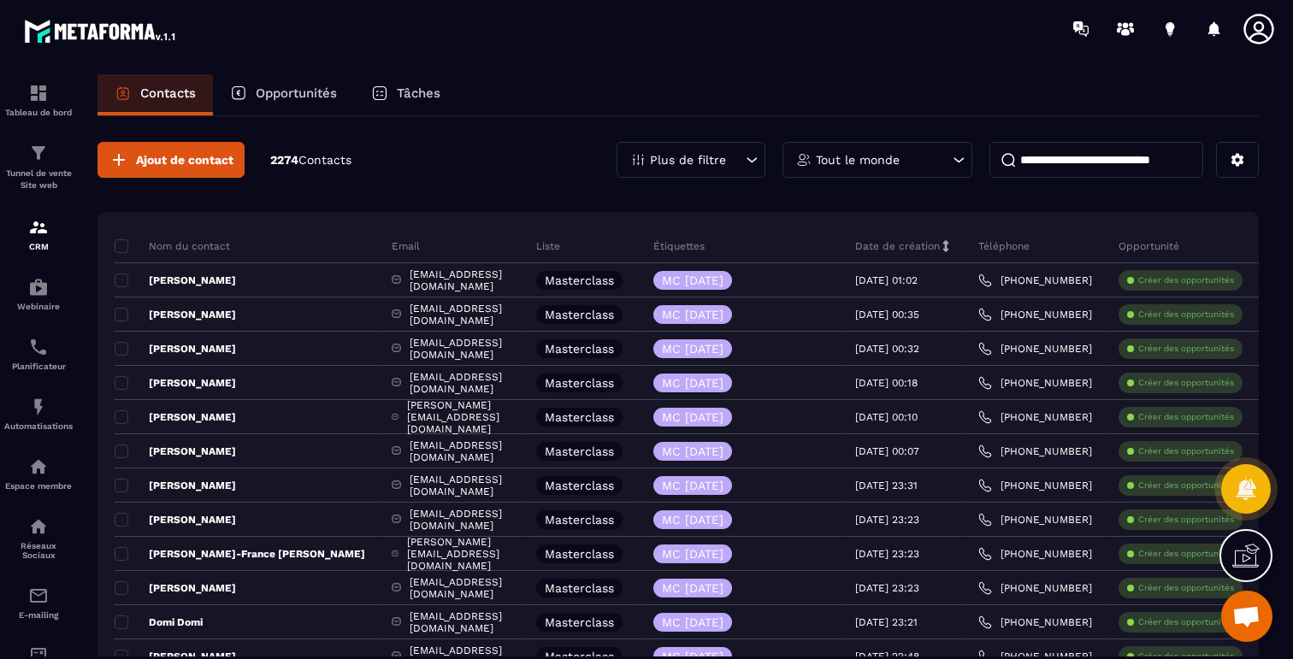
click at [725, 156] on p "Plus de filtre" at bounding box center [688, 160] width 76 height 12
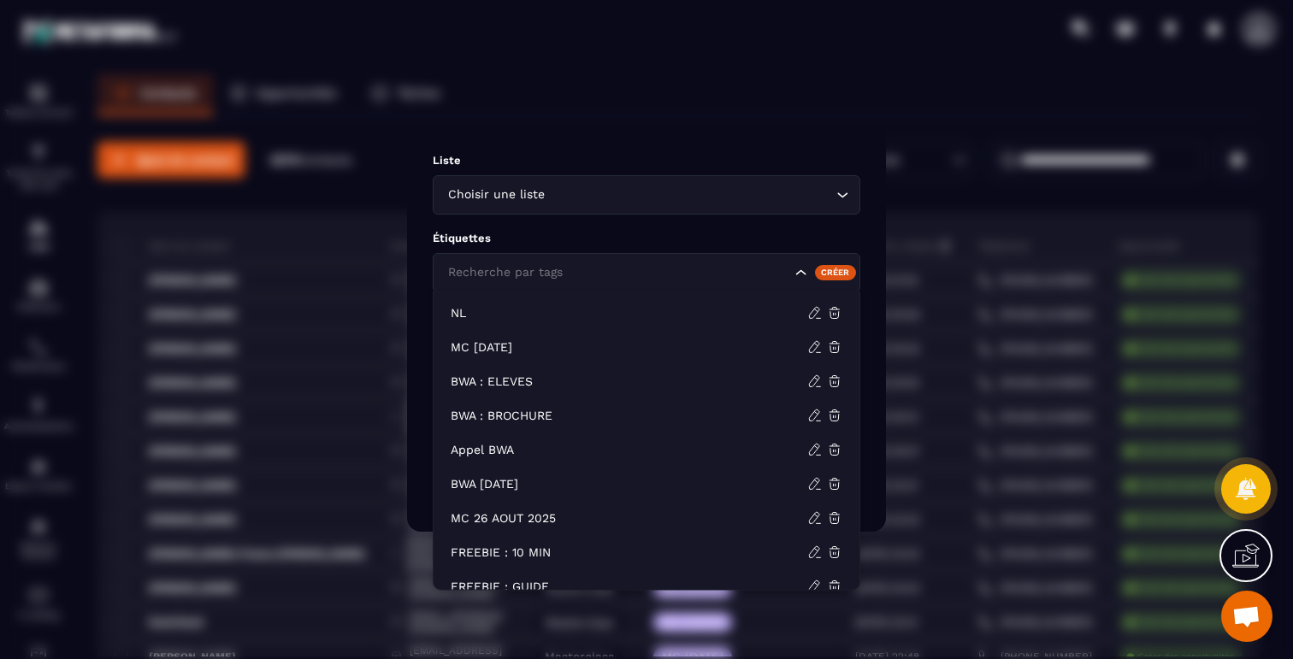
click at [746, 281] on div "Recherche par tags" at bounding box center [647, 272] width 428 height 39
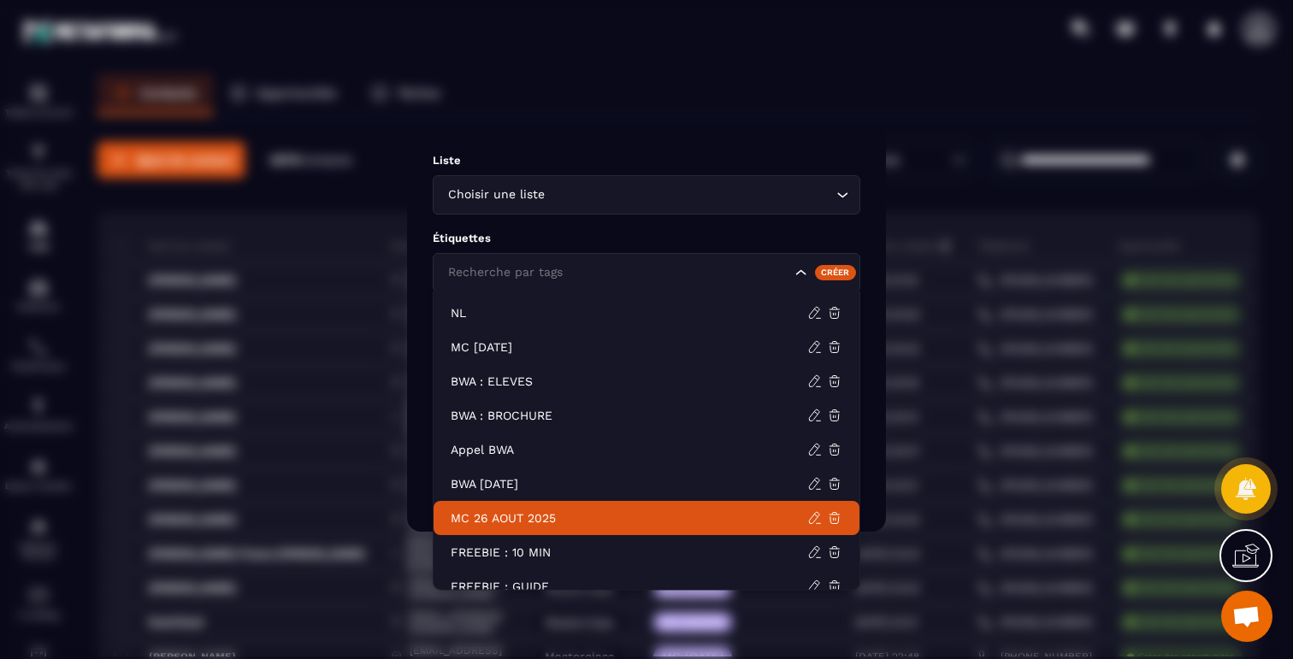
click at [578, 513] on p "MC 26 AOUT 2025" at bounding box center [629, 518] width 357 height 17
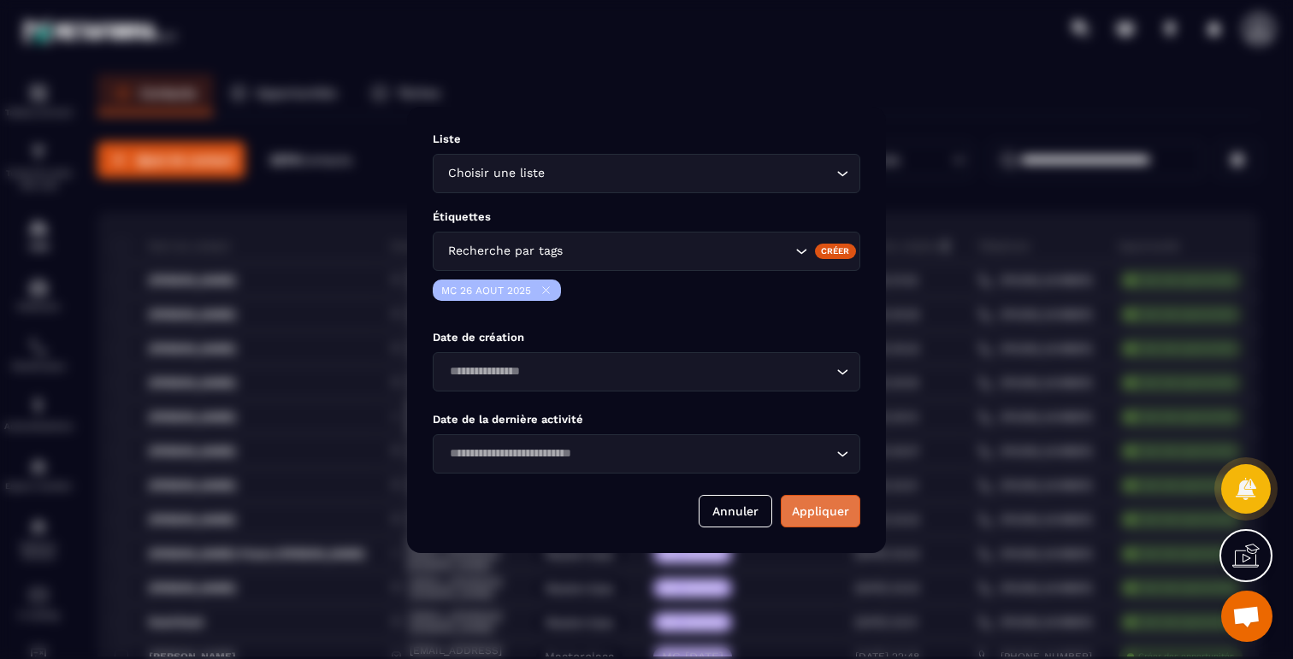
click at [807, 507] on button "Appliquer" at bounding box center [821, 511] width 80 height 32
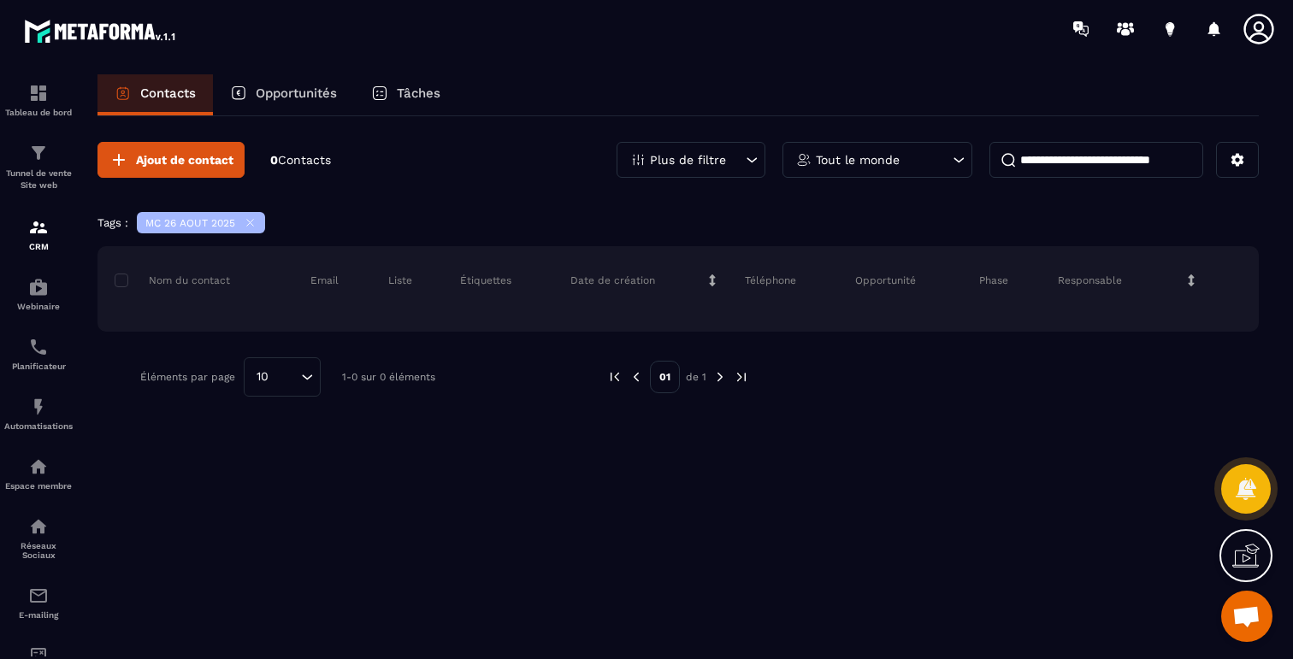
click at [248, 221] on icon at bounding box center [250, 222] width 13 height 13
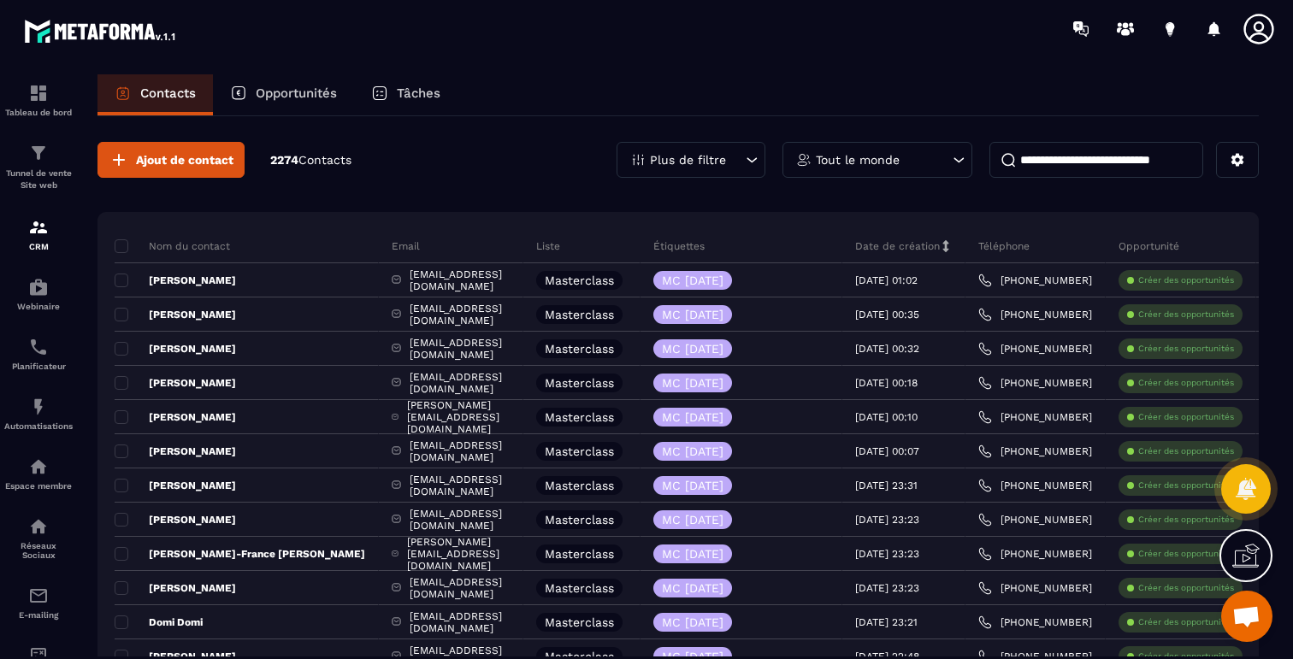
click at [729, 168] on div "Plus de filtre" at bounding box center [691, 160] width 149 height 36
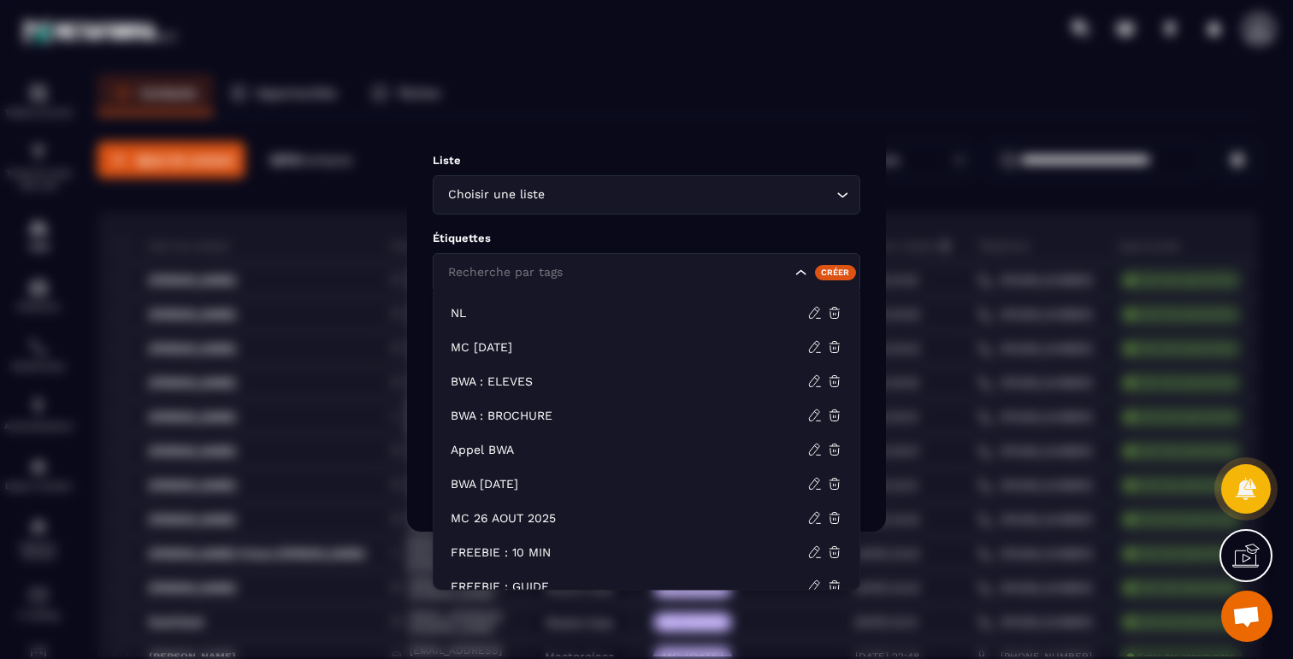
click at [805, 268] on icon "Search for option" at bounding box center [801, 272] width 17 height 17
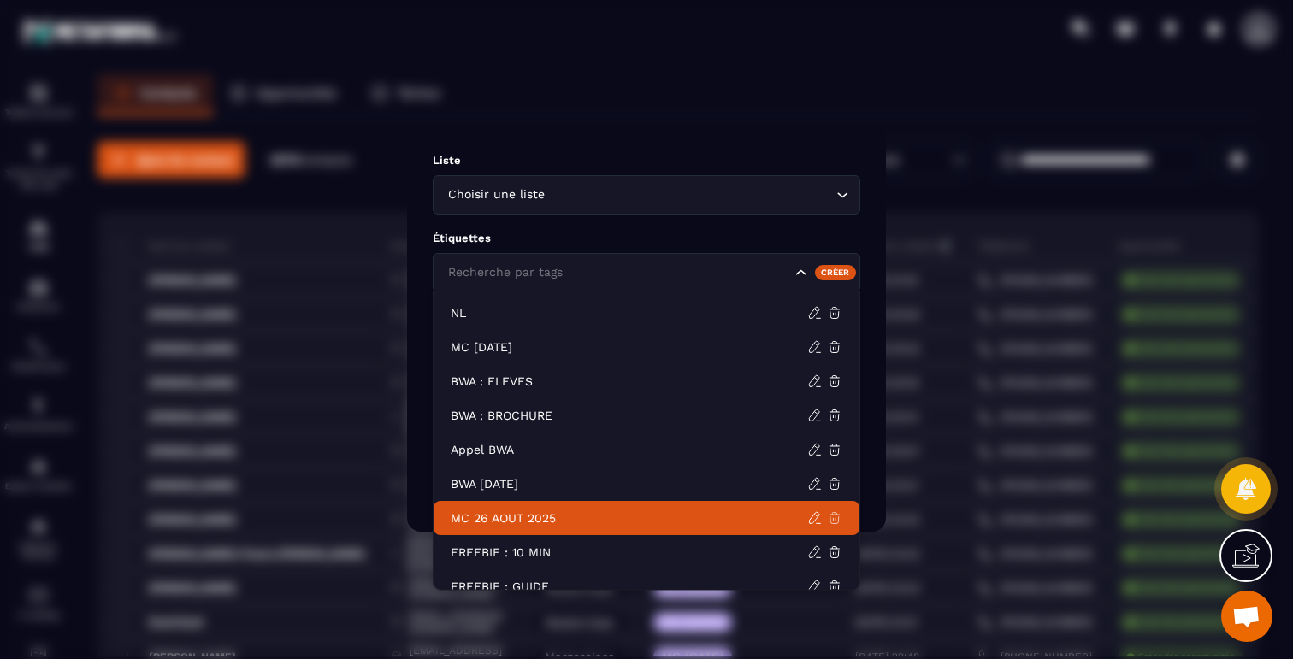
click at [834, 516] on icon at bounding box center [834, 517] width 15 height 15
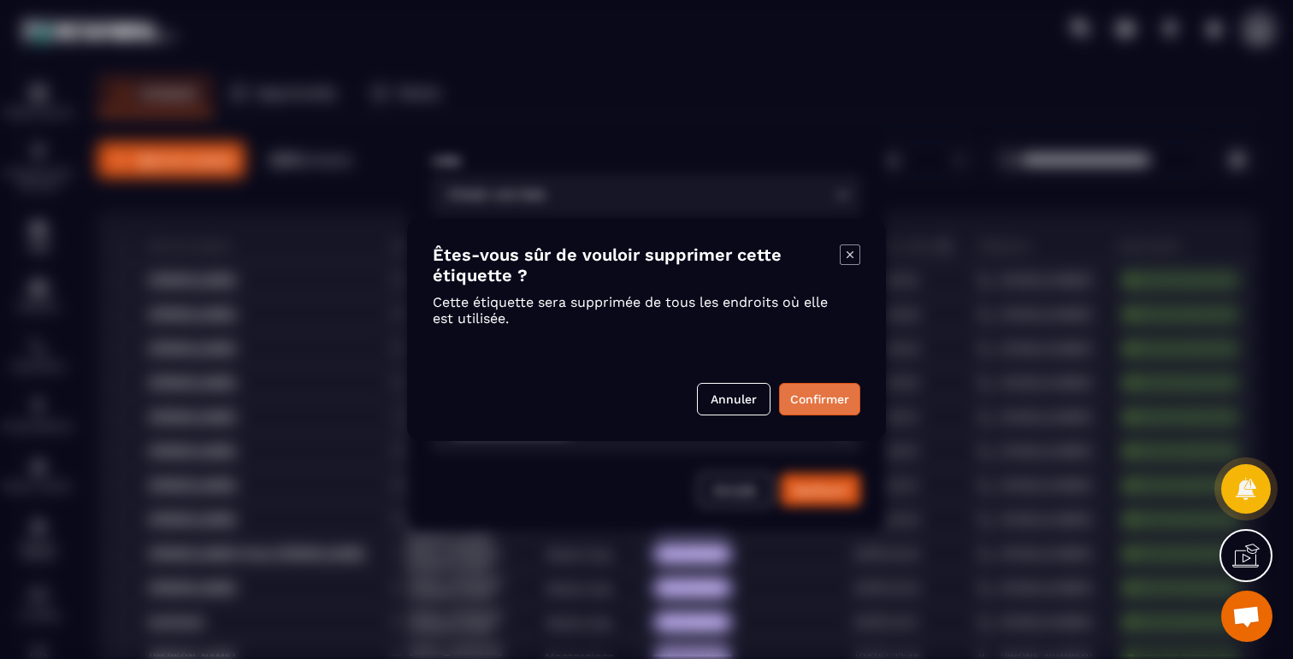
click at [806, 398] on button "Confirmer" at bounding box center [819, 399] width 81 height 32
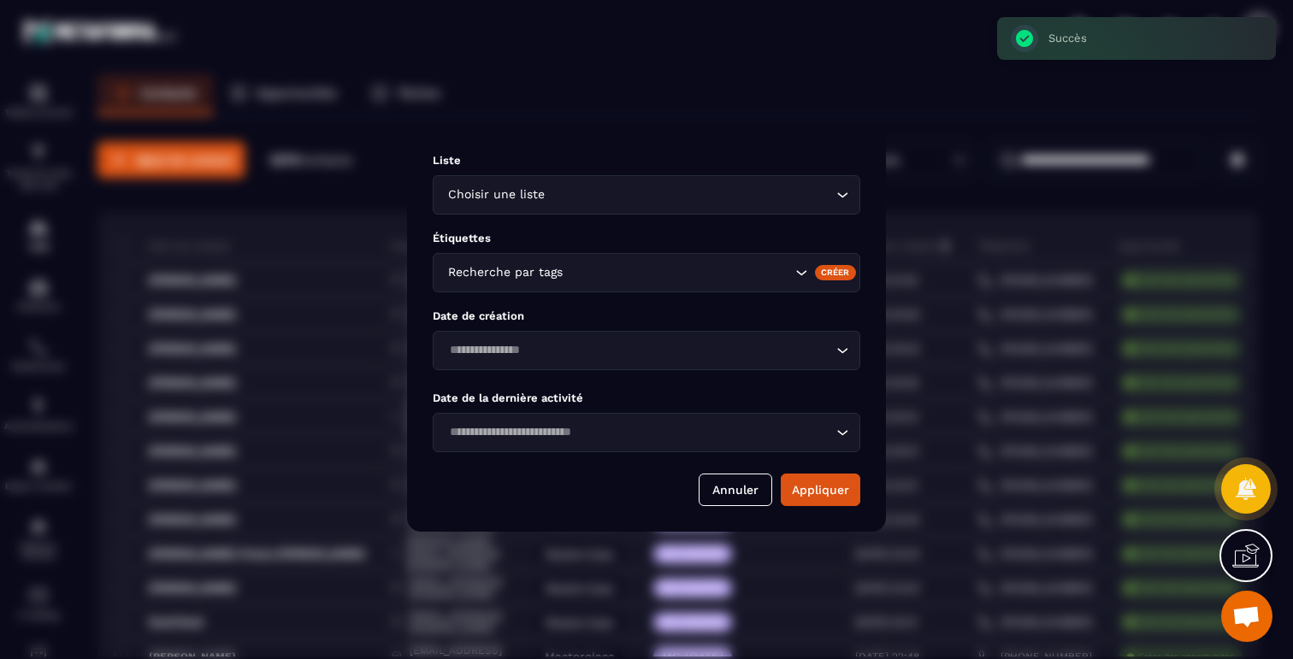
click at [799, 278] on icon "Search for option" at bounding box center [801, 272] width 17 height 17
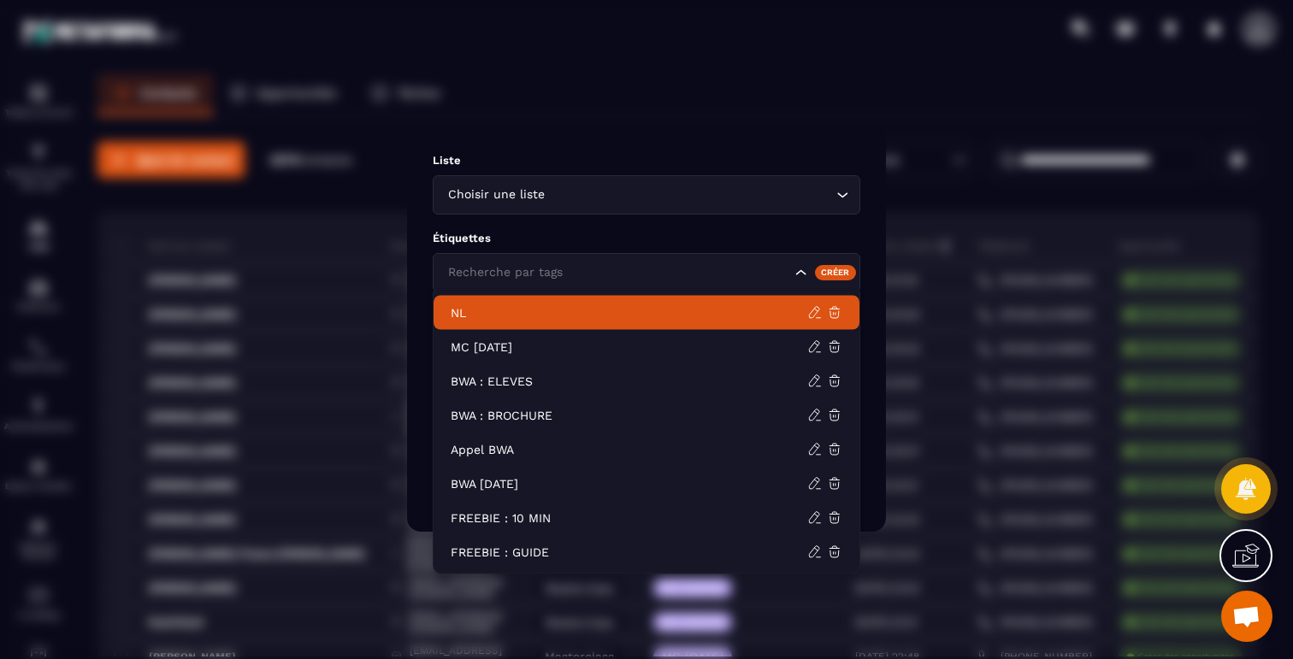
click at [768, 62] on div "Modal window" at bounding box center [646, 329] width 1293 height 659
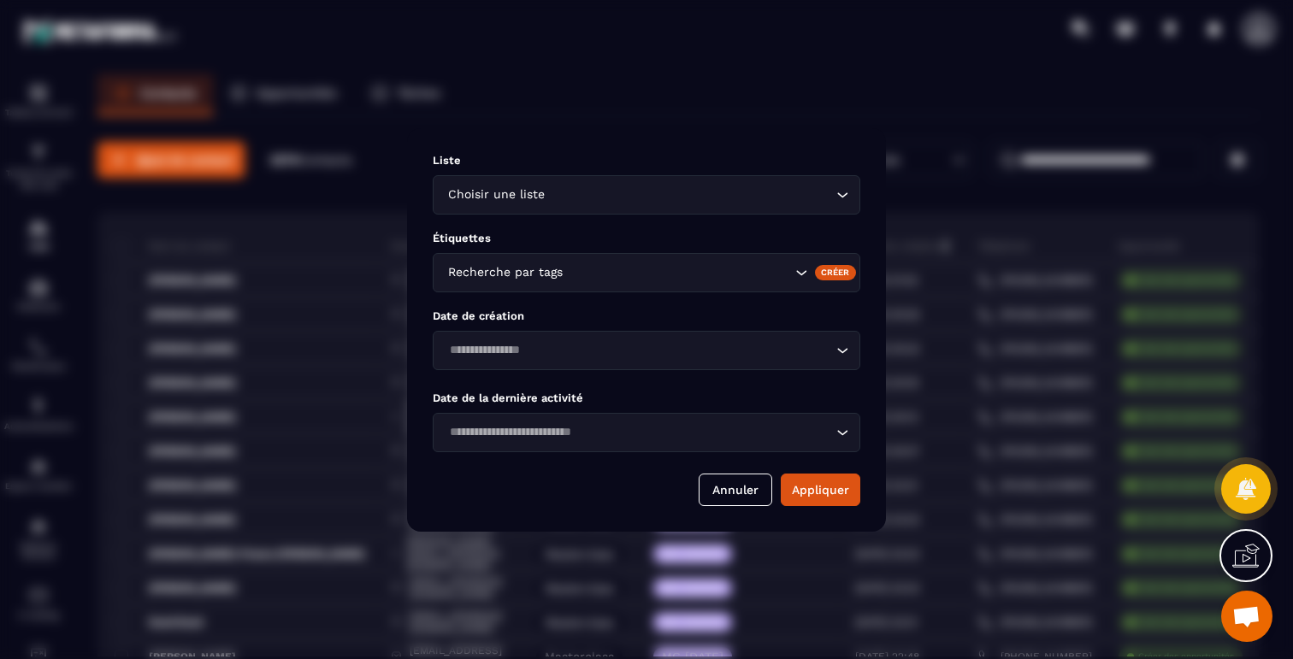
click at [768, 62] on div "Modal window" at bounding box center [646, 329] width 1293 height 659
click at [805, 472] on div "Liste Choisir une liste Loading... Étiquettes Recherche par tags Créer Date de …" at bounding box center [646, 330] width 479 height 404
click at [805, 481] on button "Appliquer" at bounding box center [821, 490] width 80 height 32
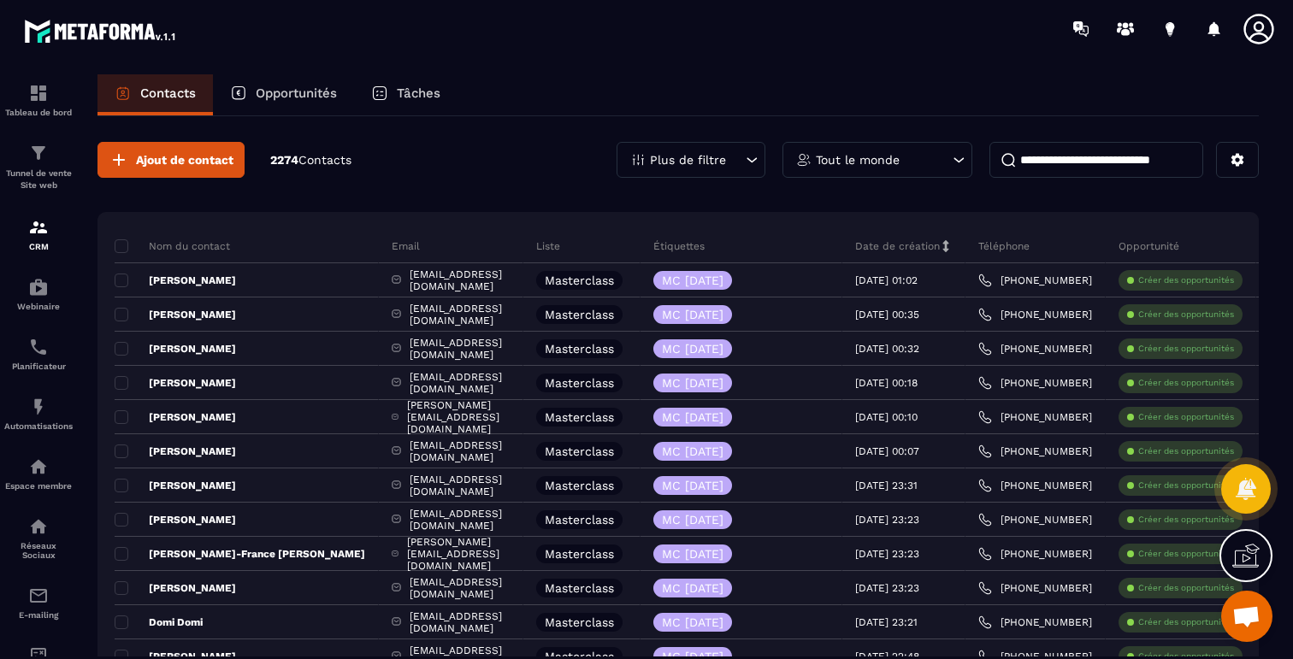
click at [711, 150] on div "Plus de filtre" at bounding box center [691, 160] width 149 height 36
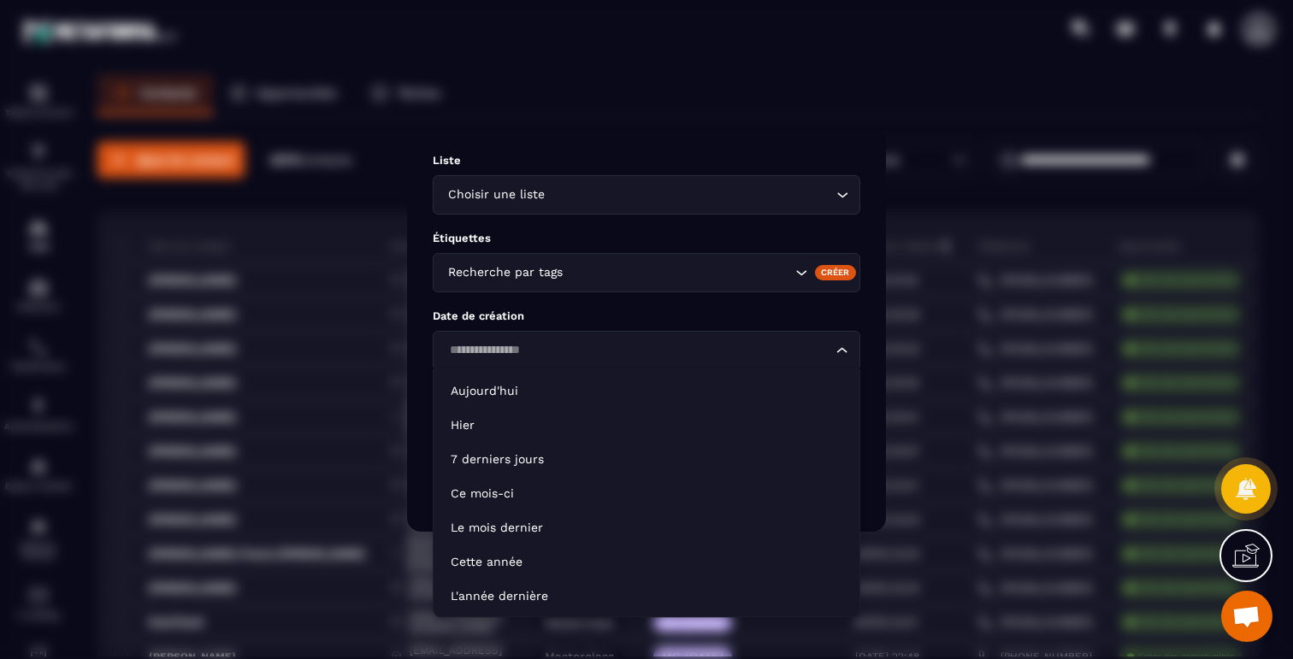
click at [711, 356] on input "Search for option" at bounding box center [638, 350] width 388 height 19
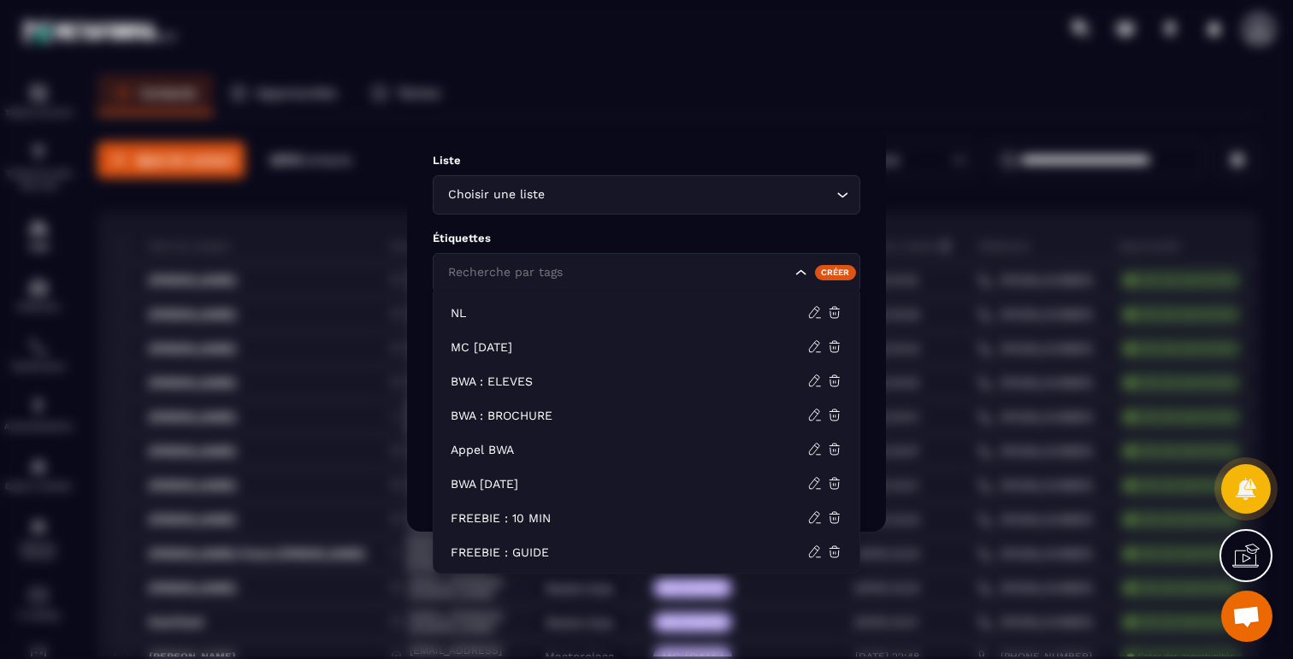
click at [531, 285] on div "Recherche par tags" at bounding box center [647, 272] width 428 height 39
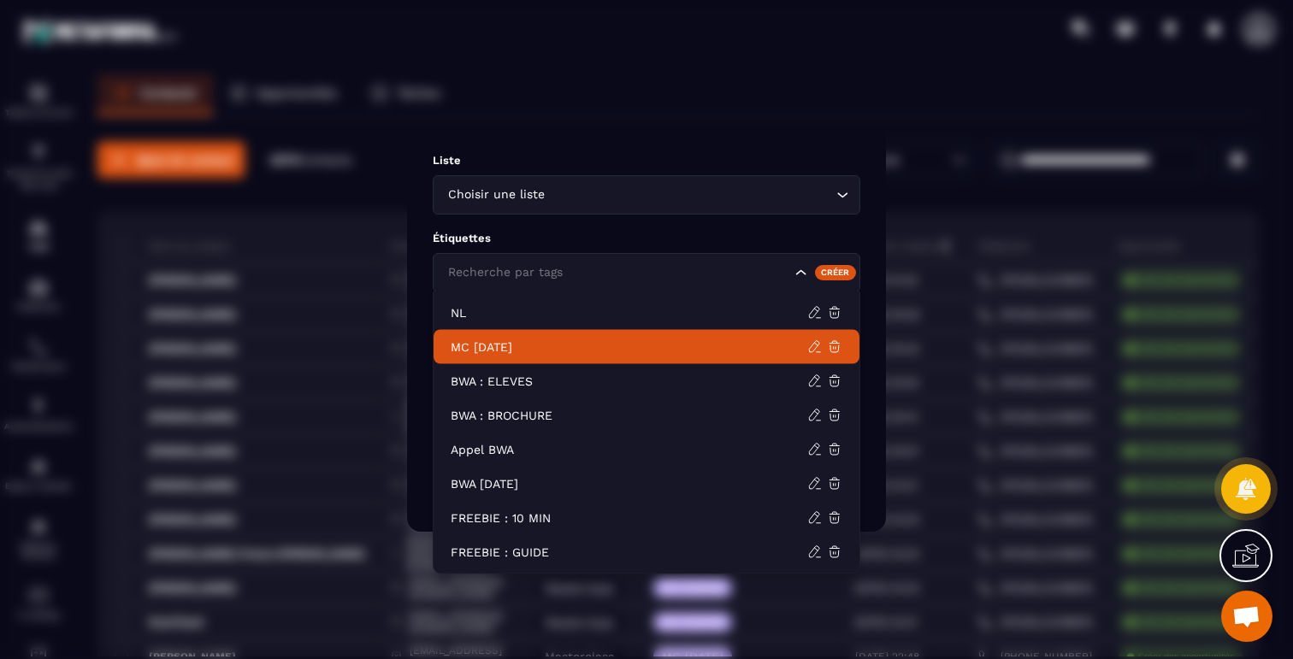
click at [516, 348] on p "MC [DATE]" at bounding box center [629, 347] width 357 height 17
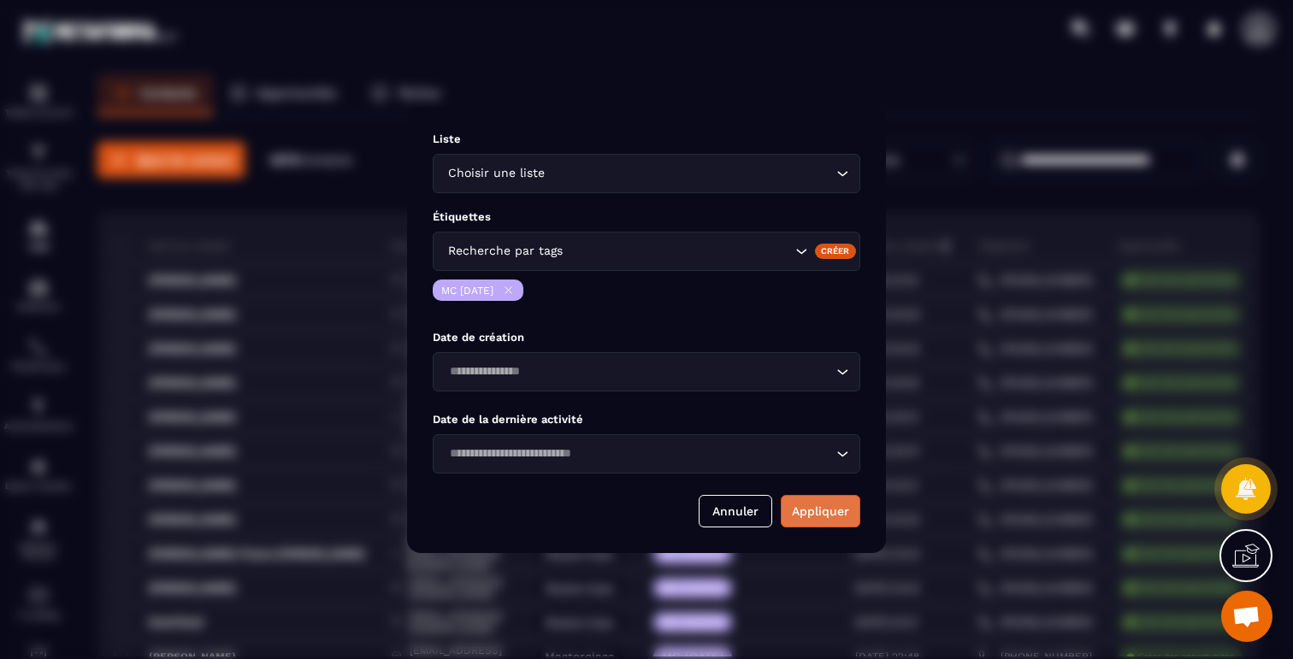
click at [812, 512] on button "Appliquer" at bounding box center [821, 511] width 80 height 32
